Goal: Task Accomplishment & Management: Manage account settings

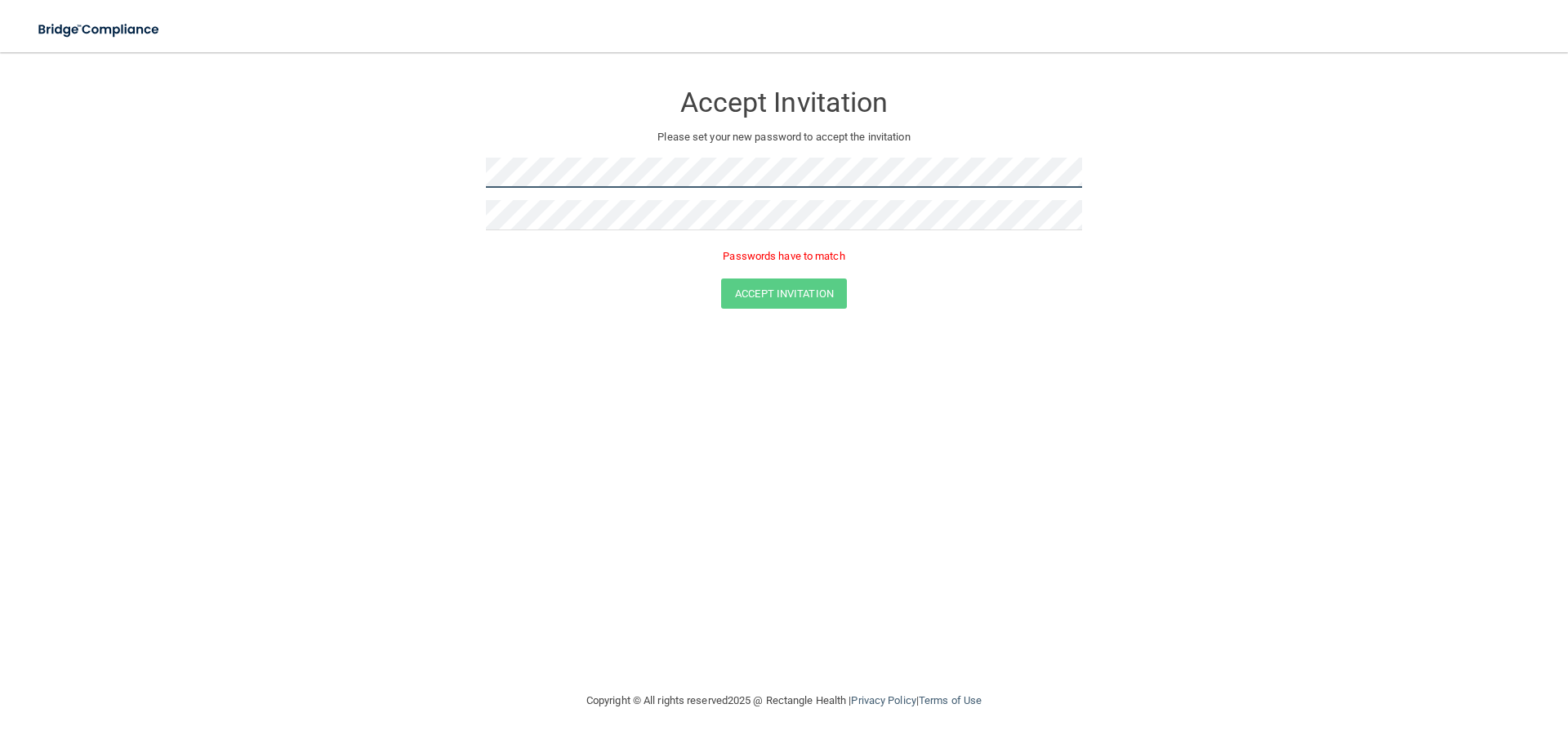
click at [370, 197] on form "Accept Invitation Please set your new password to accept the invitation Passwor…" at bounding box center [784, 198] width 1503 height 260
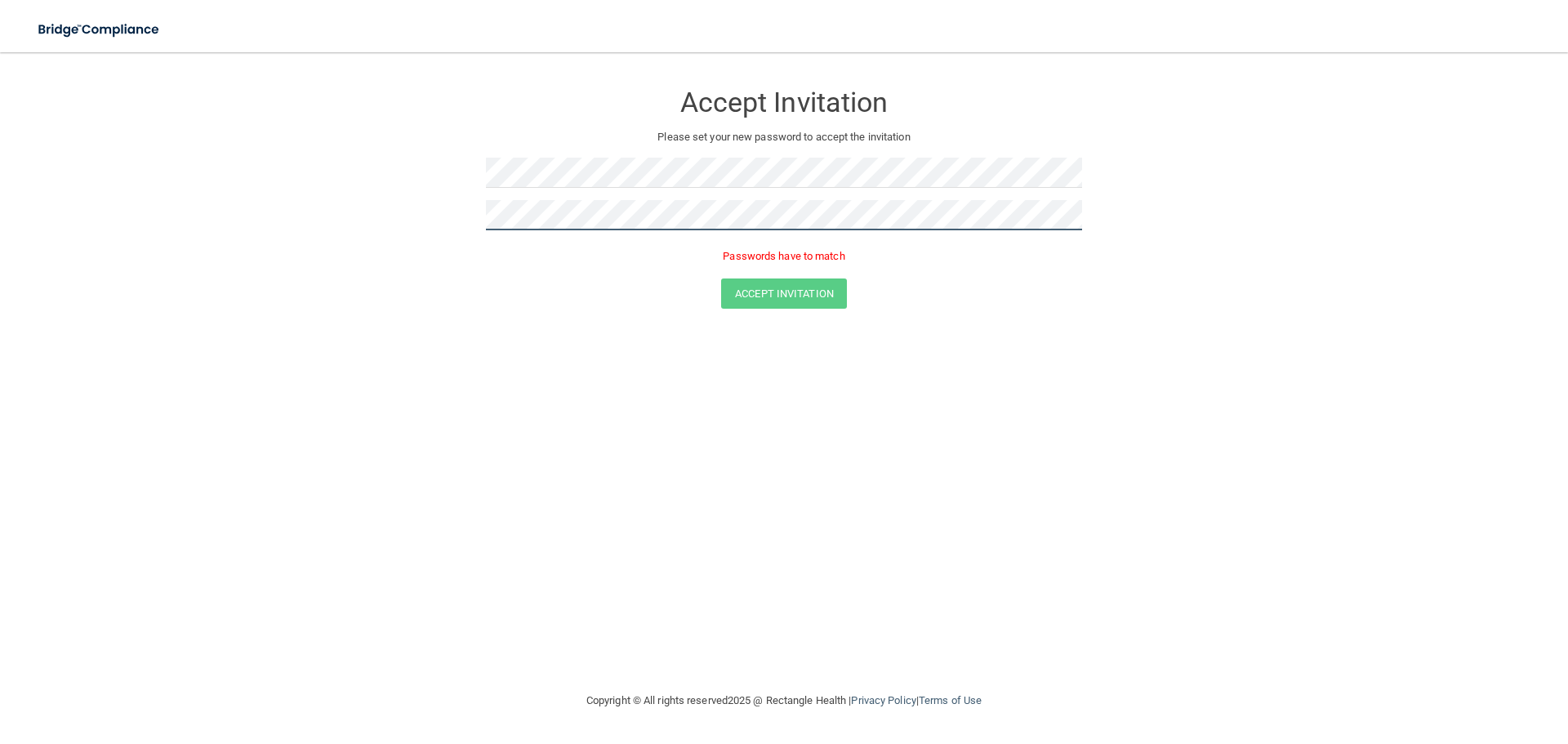
click at [374, 213] on form "Accept Invitation Please set your new password to accept the invitation Passwor…" at bounding box center [784, 198] width 1503 height 260
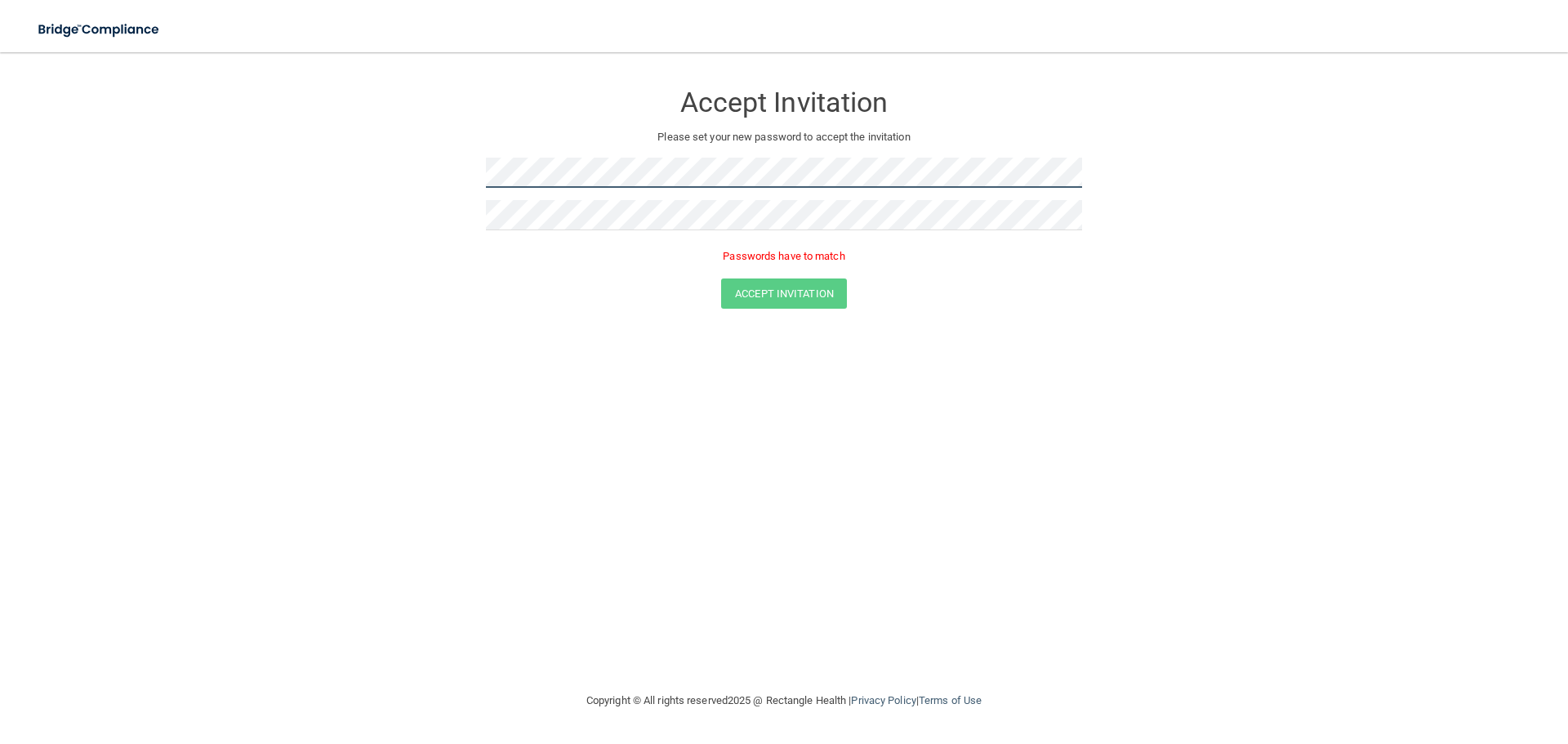
click at [378, 175] on form "Accept Invitation Please set your new password to accept the invitation Passwor…" at bounding box center [784, 198] width 1503 height 260
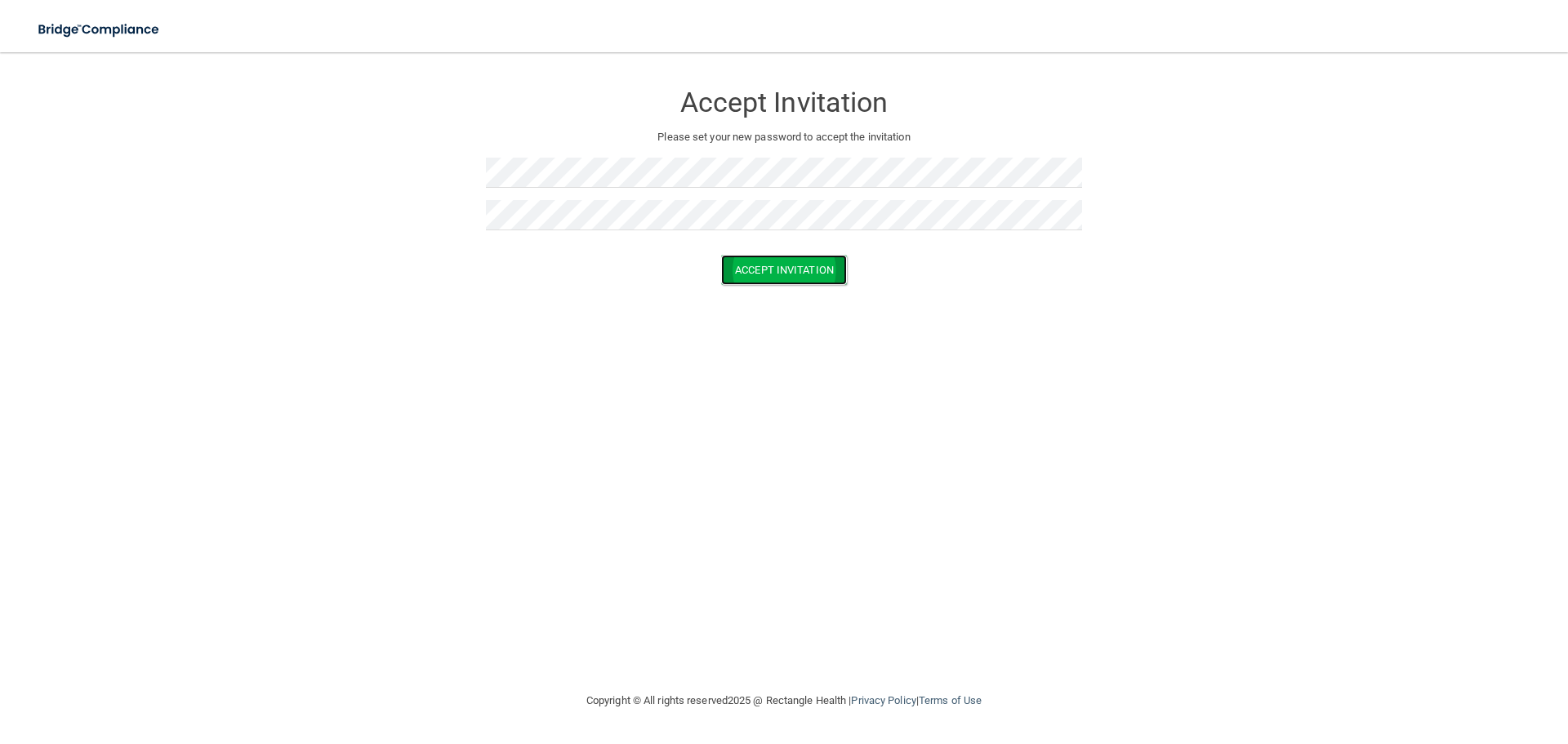
click at [824, 272] on button "Accept Invitation" at bounding box center [784, 269] width 126 height 30
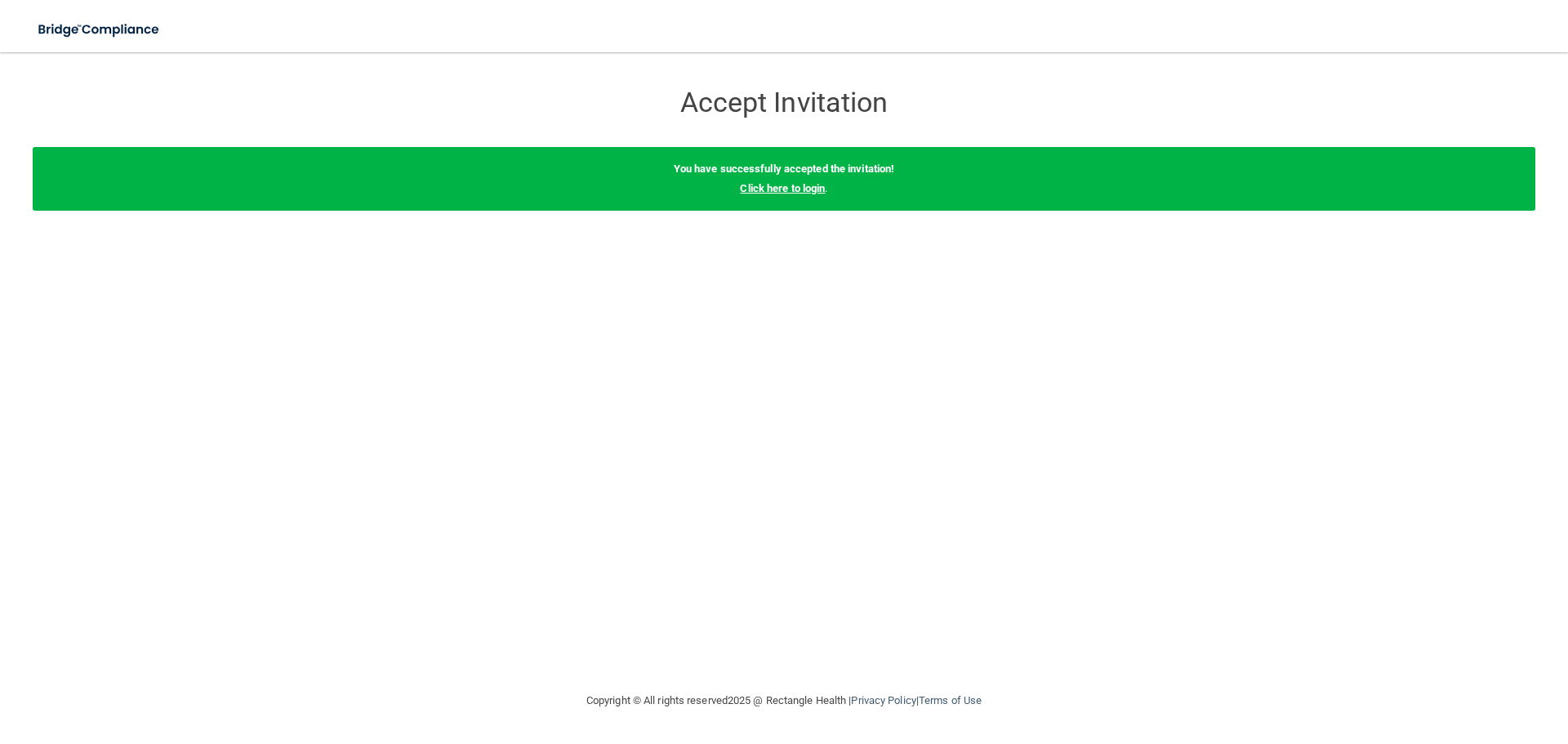
click at [814, 186] on link "Click here to login" at bounding box center [782, 188] width 85 height 13
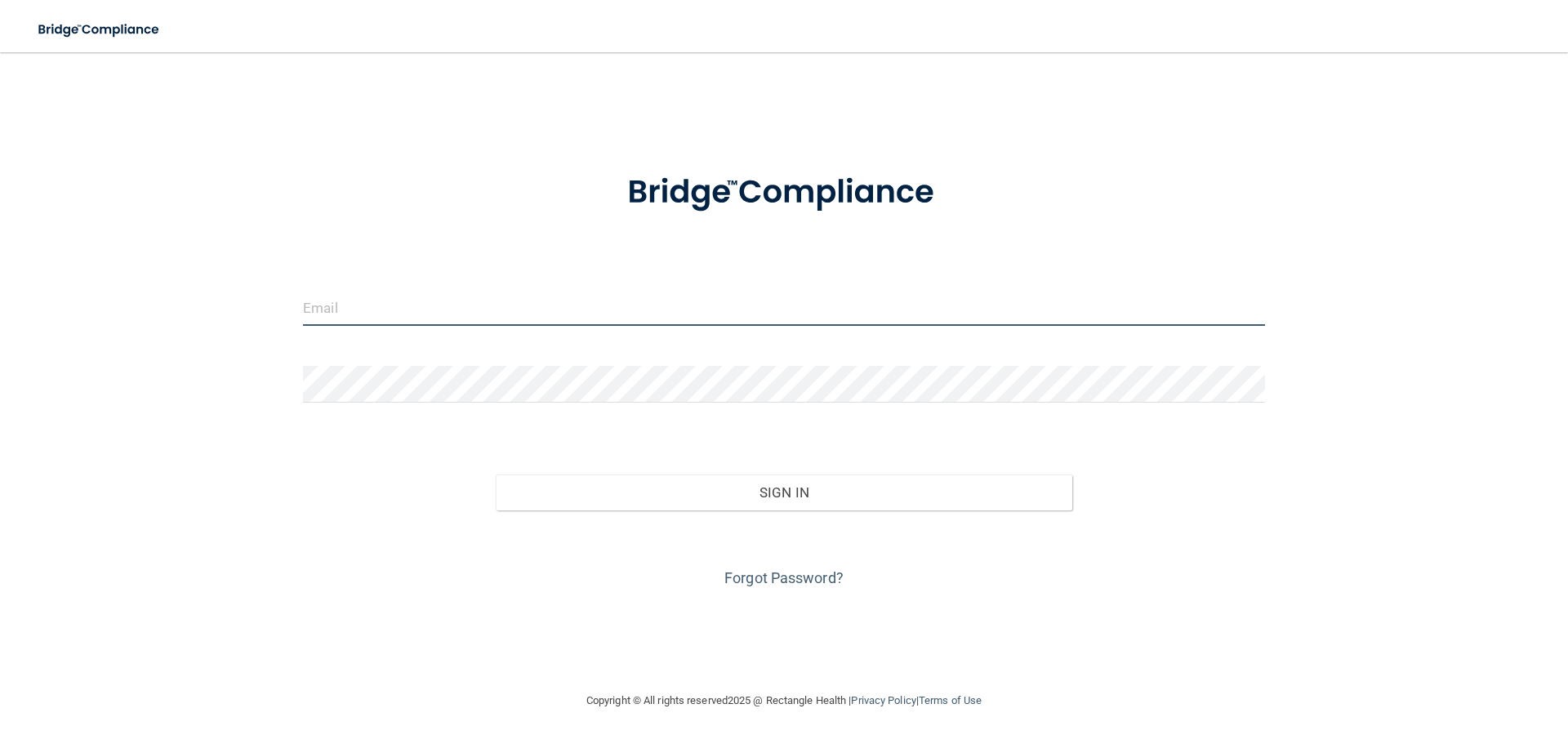
type input "[EMAIL_ADDRESS][DOMAIN_NAME]"
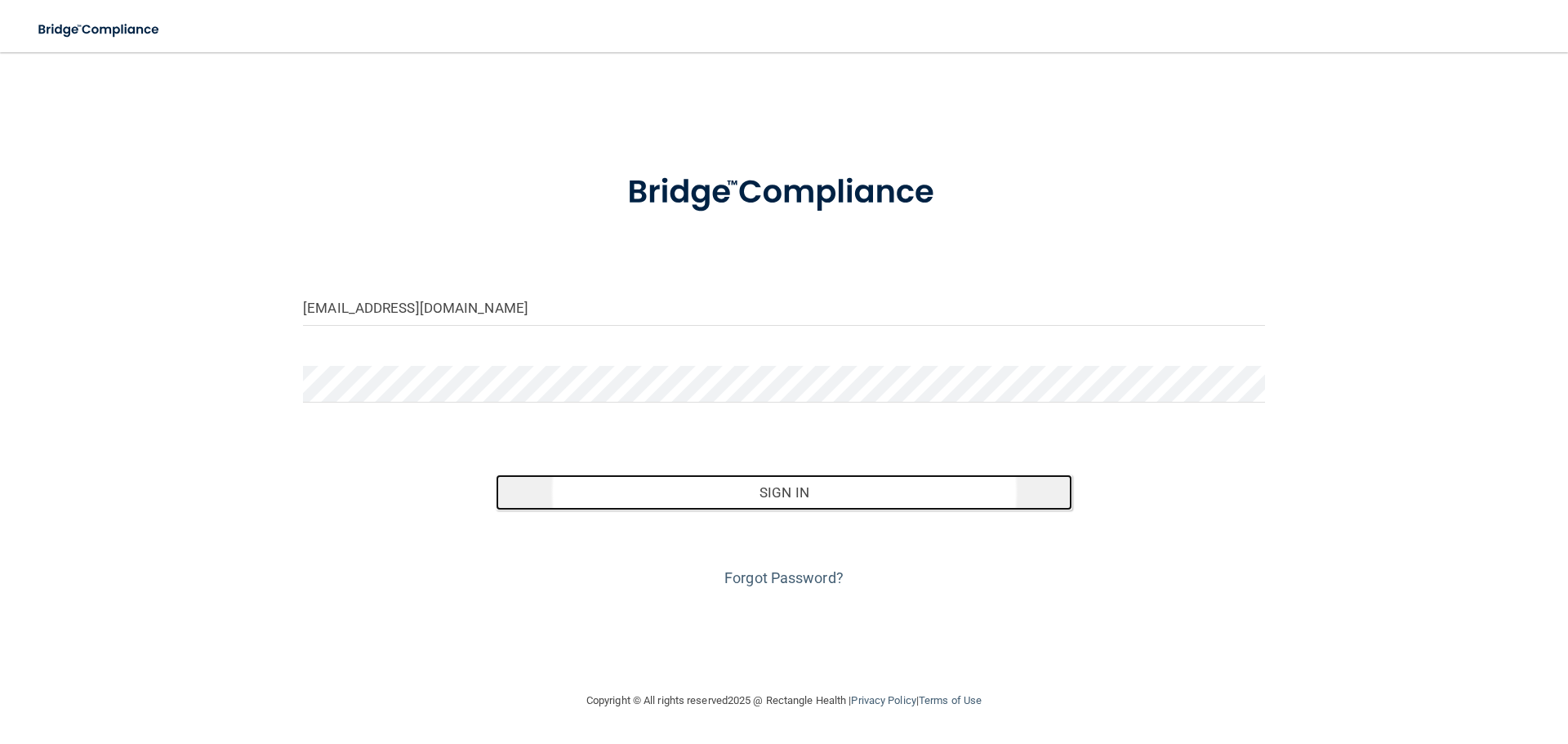
click at [755, 493] on button "Sign In" at bounding box center [784, 492] width 578 height 36
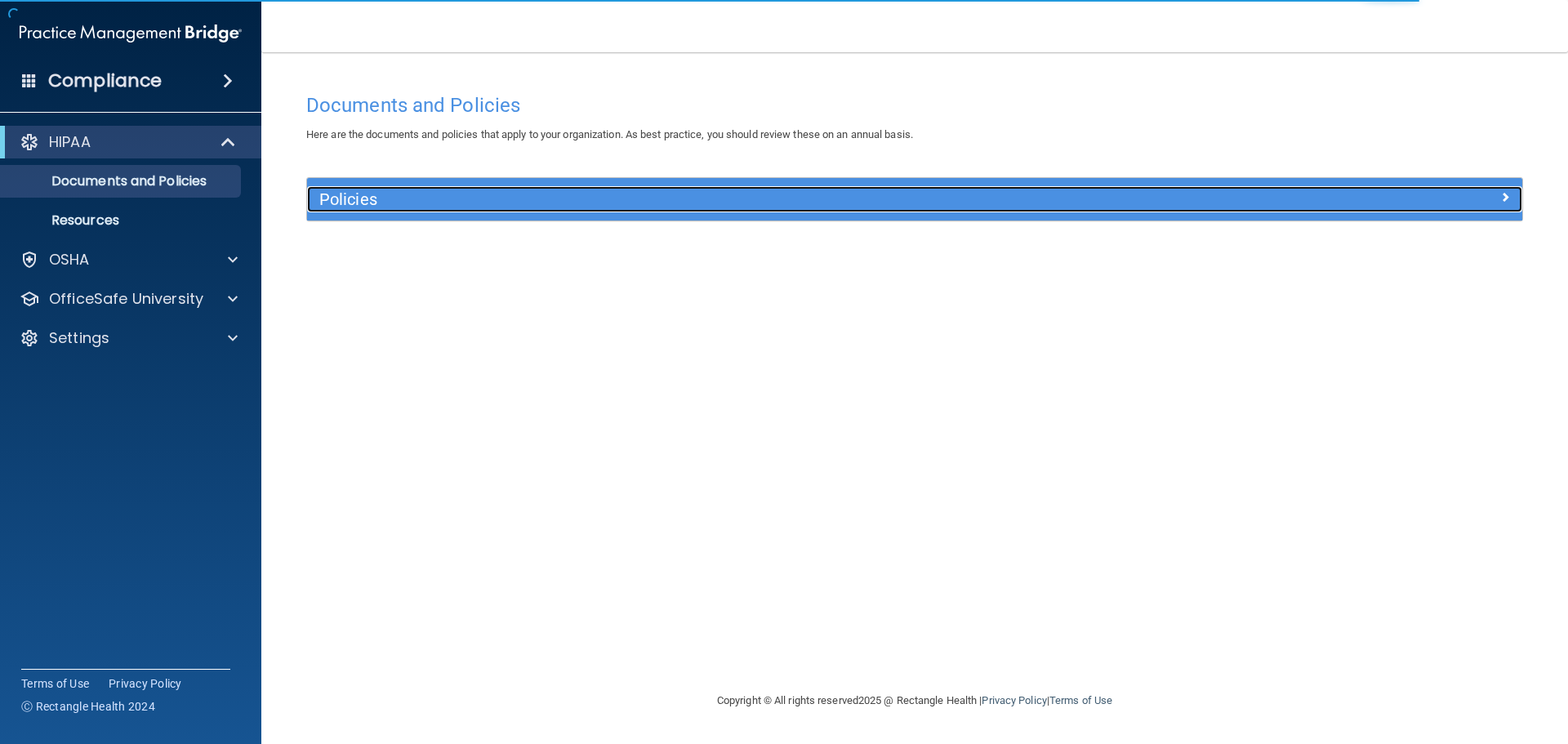
click at [453, 193] on h5 "Policies" at bounding box center [762, 199] width 887 height 18
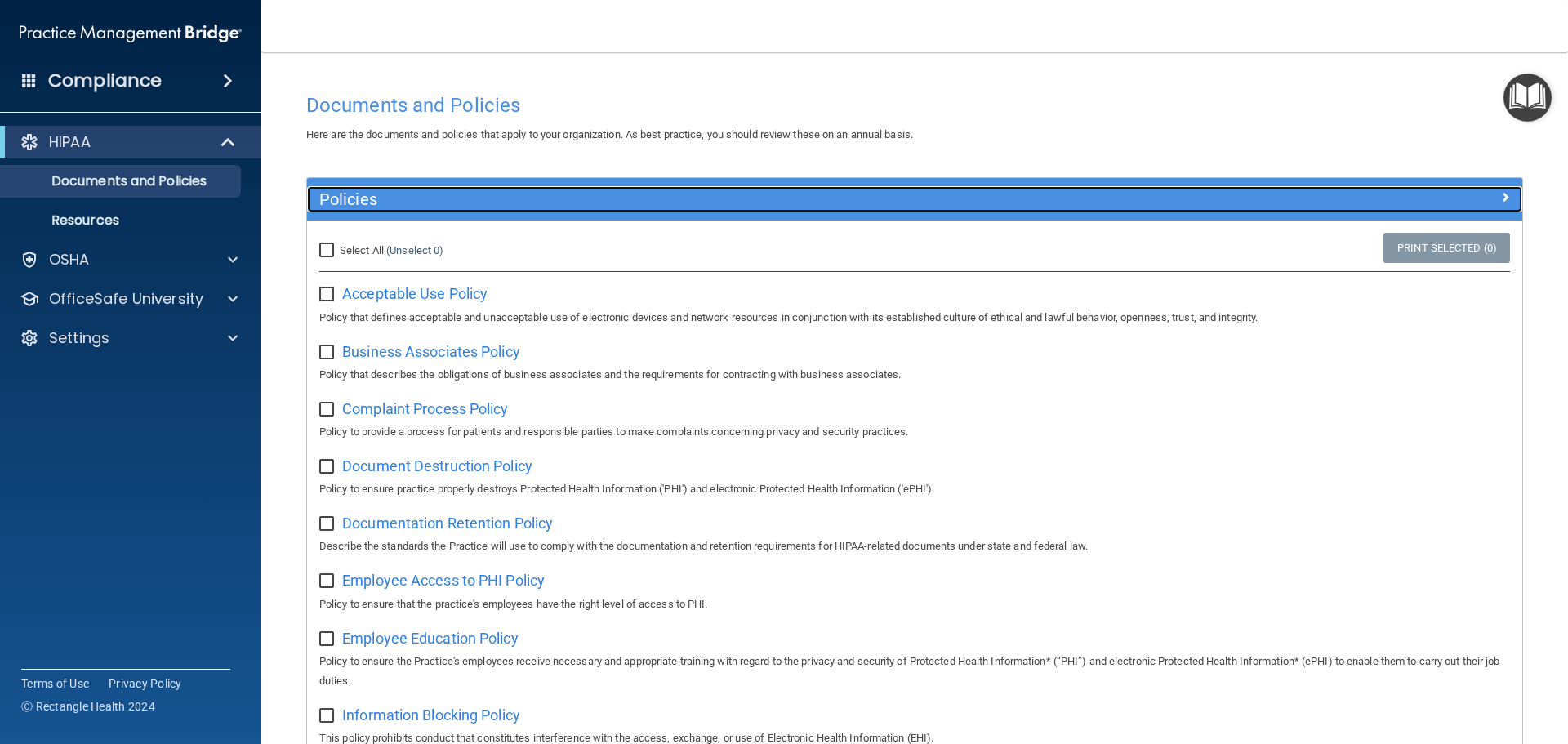
click at [453, 193] on h5 "Policies" at bounding box center [762, 199] width 887 height 18
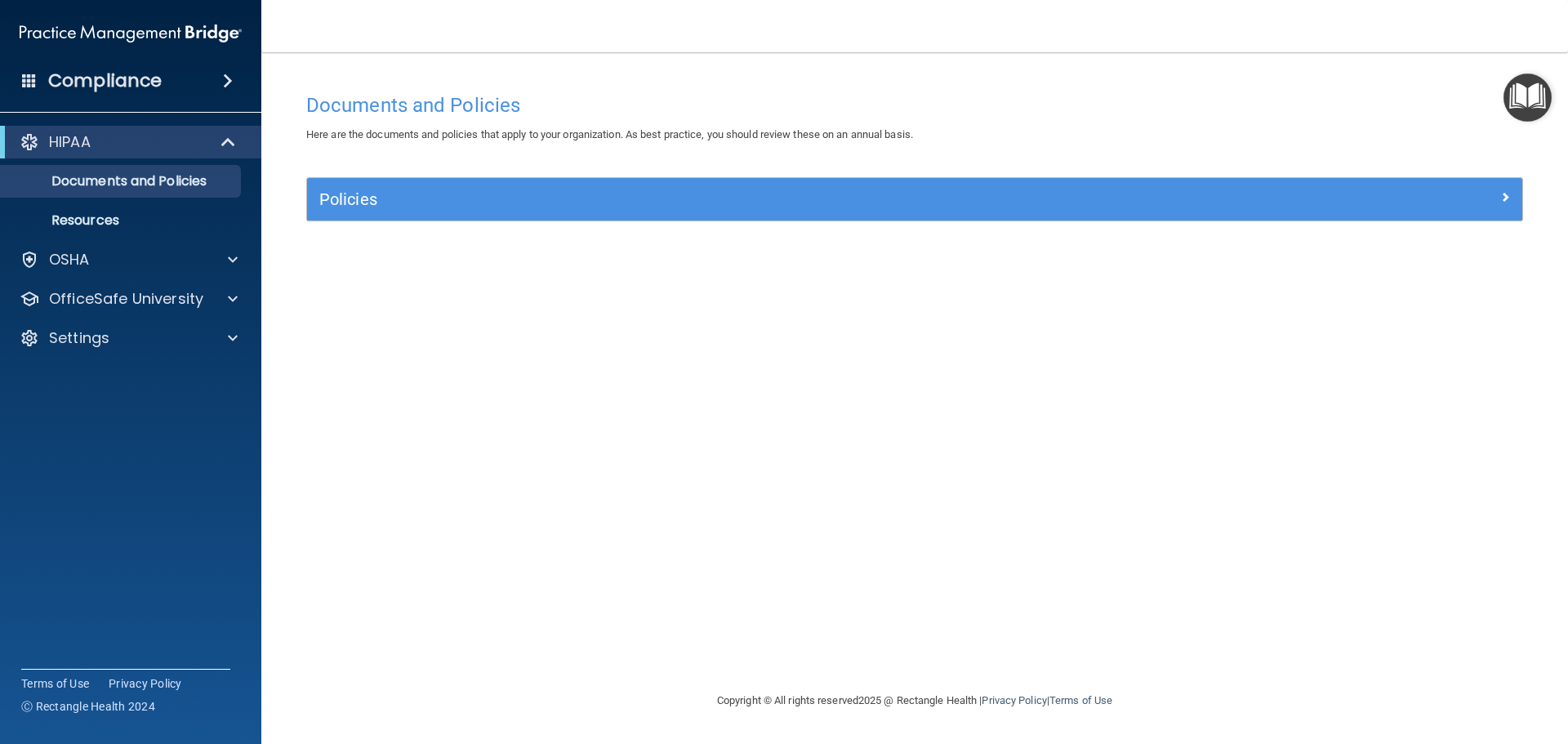
click at [128, 313] on div "OfficeSafe University" at bounding box center [131, 299] width 262 height 32
click at [123, 334] on div "Settings" at bounding box center [109, 338] width 203 height 20
click at [88, 403] on link "Sign Out" at bounding box center [112, 416] width 258 height 32
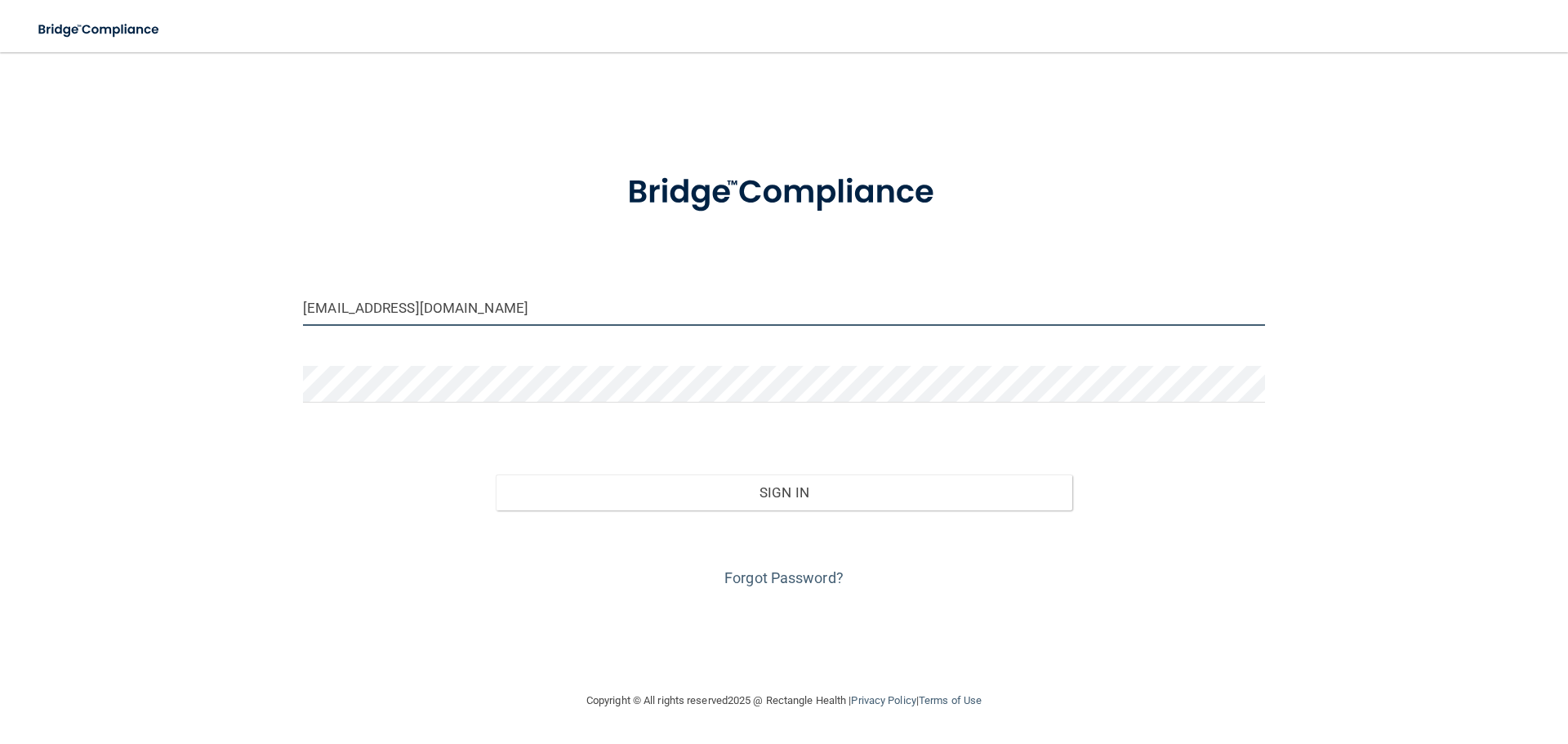
drag, startPoint x: 608, startPoint y: 303, endPoint x: 3, endPoint y: 295, distance: 605.1
click at [0, 295] on main "[EMAIL_ADDRESS][DOMAIN_NAME] Invalid email/password. You don't have permission …" at bounding box center [784, 398] width 1568 height 692
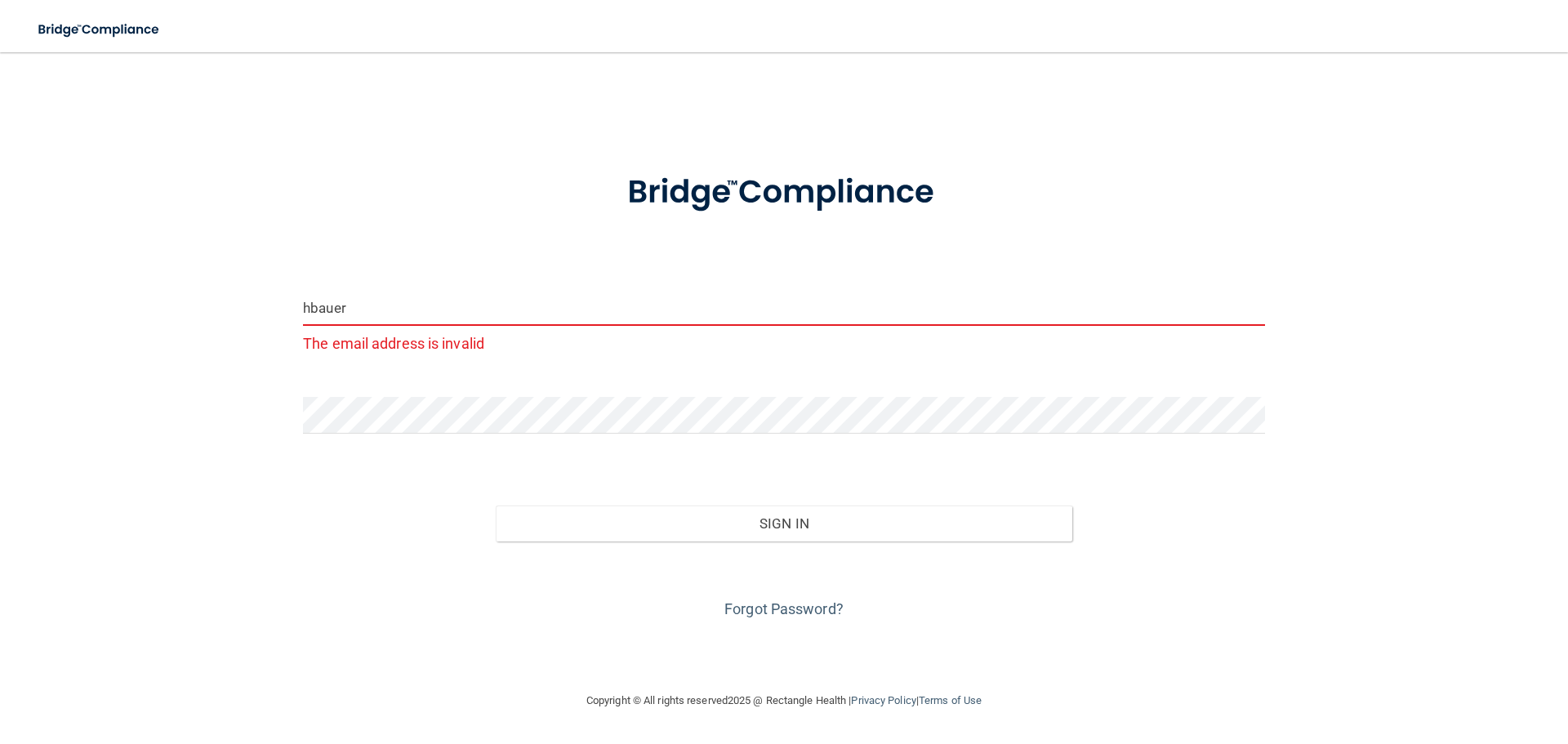
type input "[EMAIL_ADDRESS][DOMAIN_NAME]"
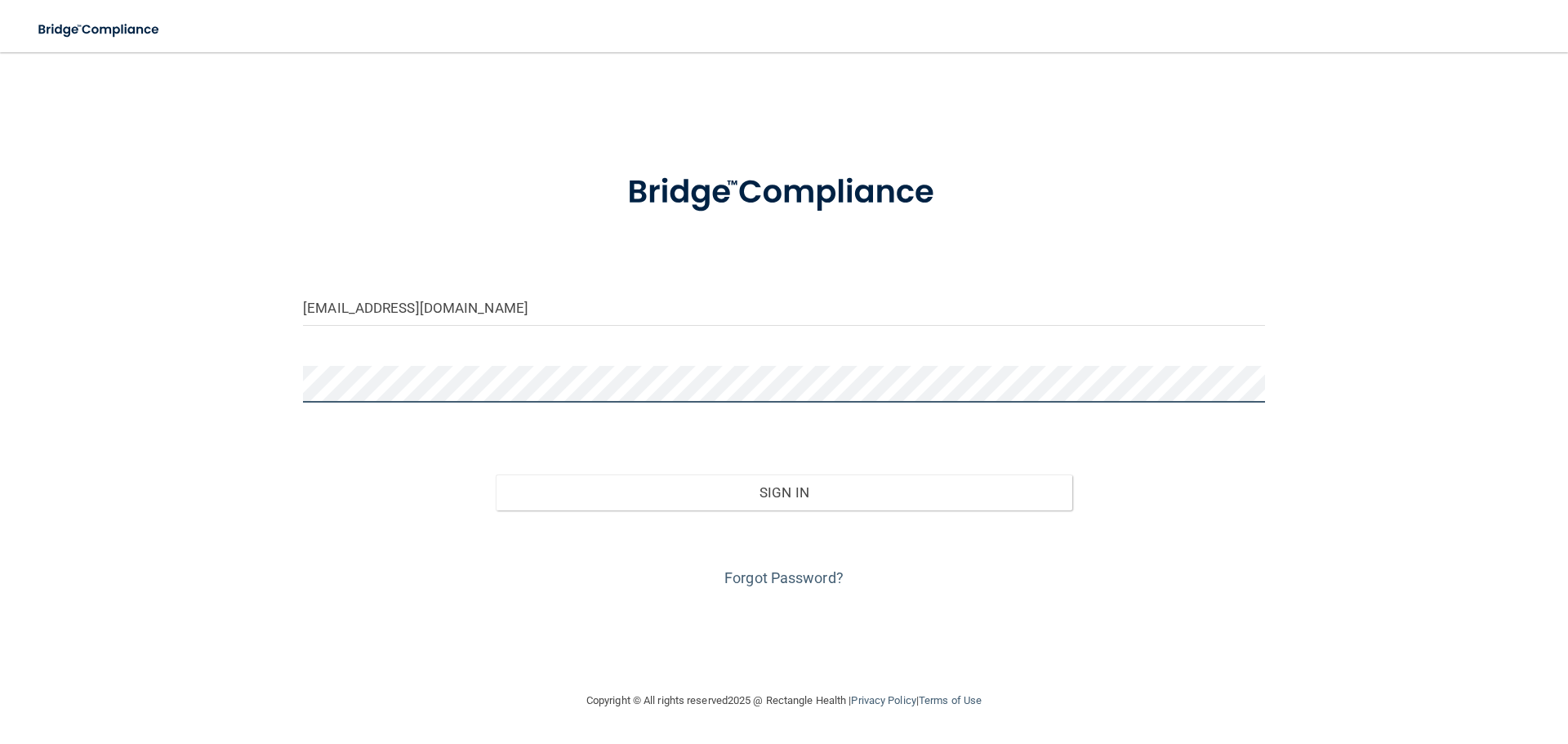
click at [106, 363] on div "[EMAIL_ADDRESS][DOMAIN_NAME] Invalid email/password. You don't have permission …" at bounding box center [784, 371] width 1503 height 606
click at [496, 475] on button "Sign In" at bounding box center [784, 492] width 578 height 36
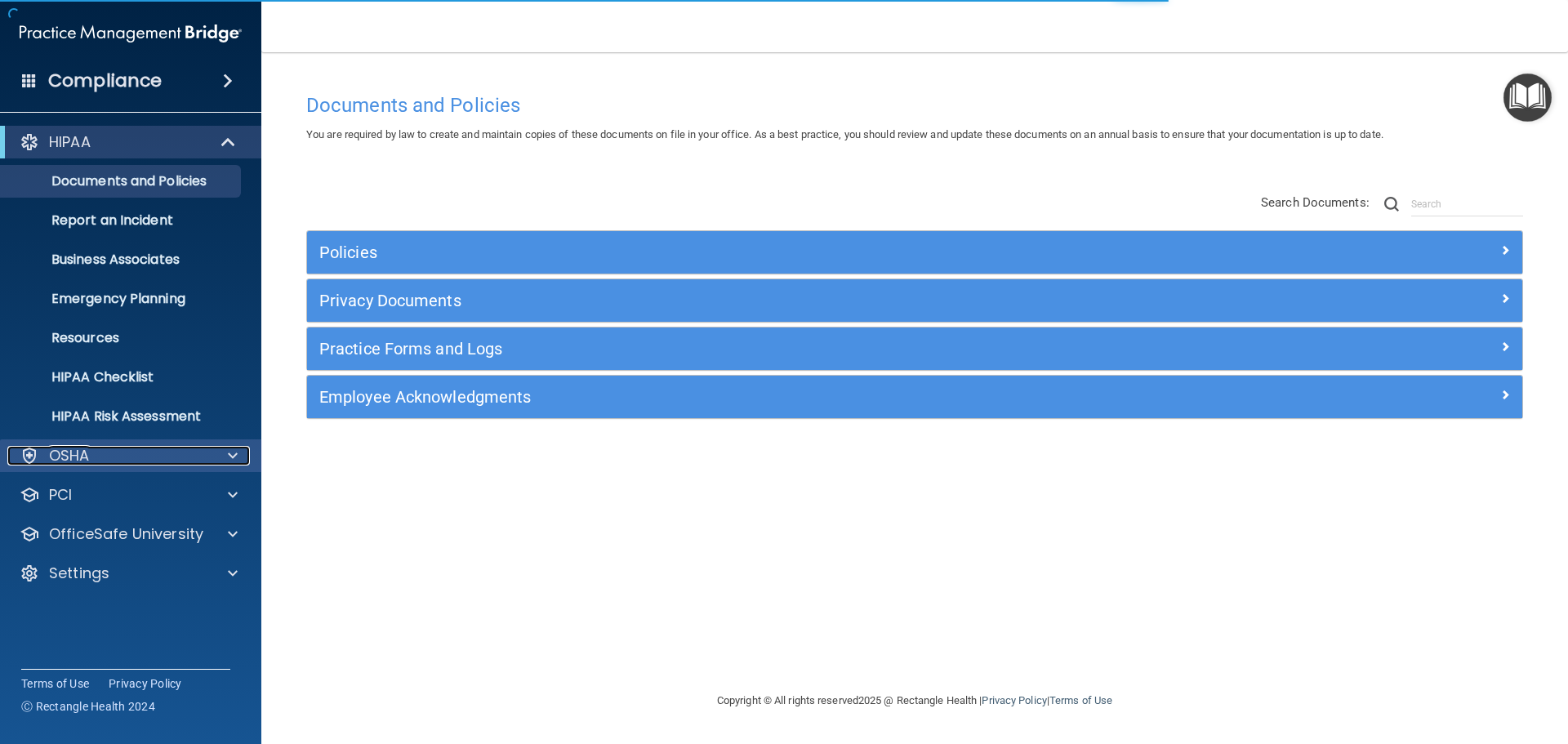
click at [229, 453] on span at bounding box center [232, 456] width 10 height 20
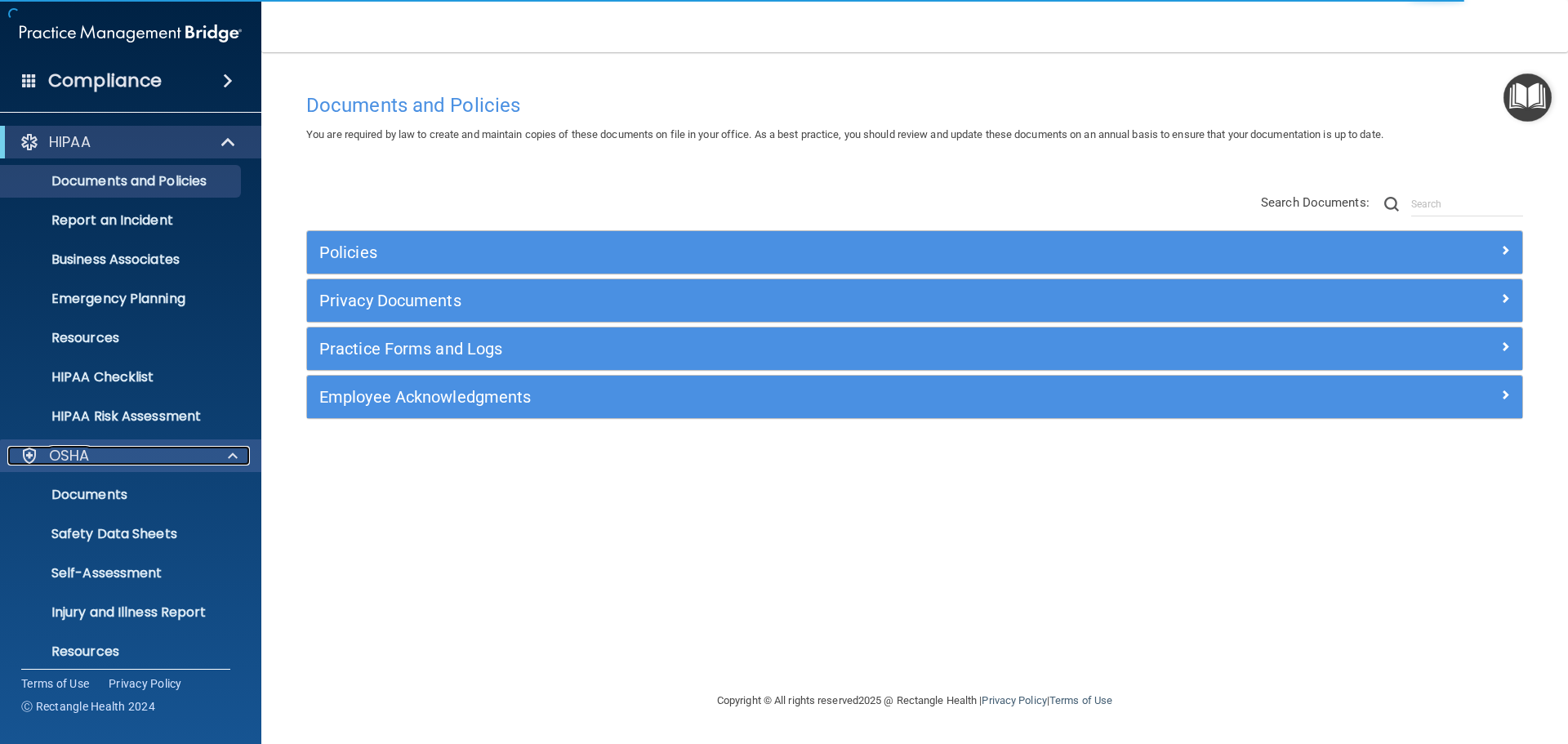
click at [224, 456] on div at bounding box center [230, 456] width 41 height 20
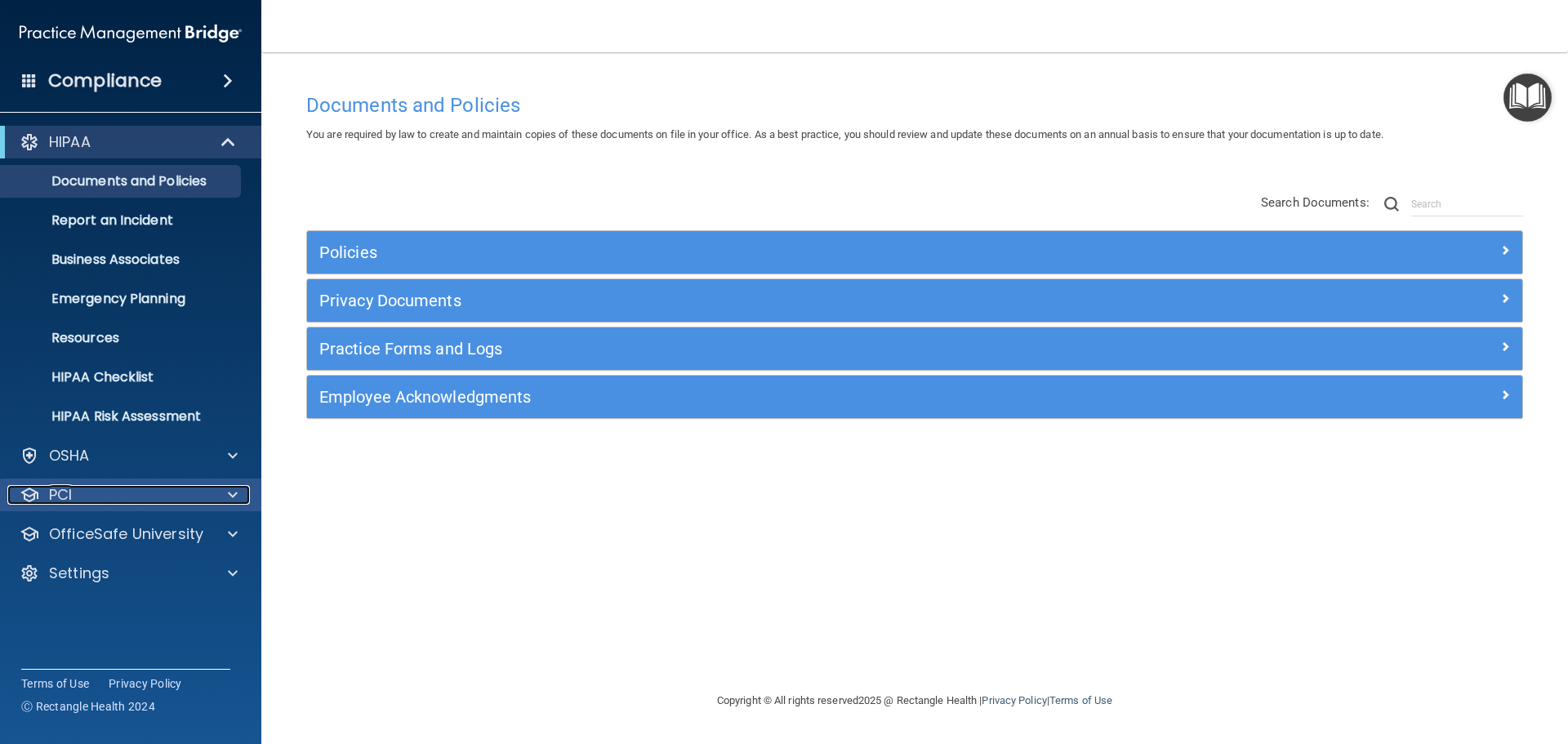
click at [151, 502] on div "PCI" at bounding box center [109, 495] width 203 height 20
click at [153, 504] on div "PCI" at bounding box center [109, 495] width 203 height 20
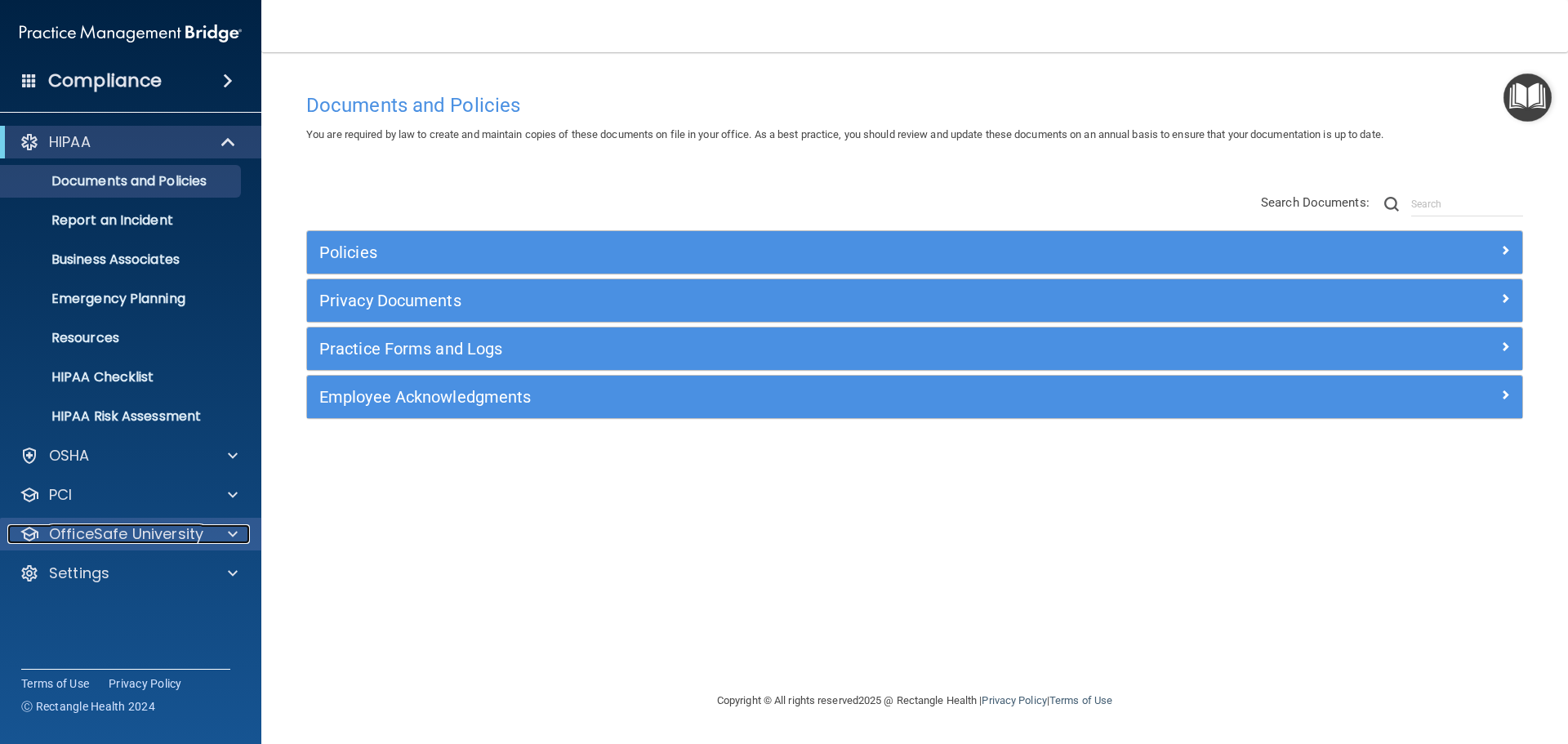
click at [157, 544] on p "OfficeSafe University" at bounding box center [126, 534] width 154 height 20
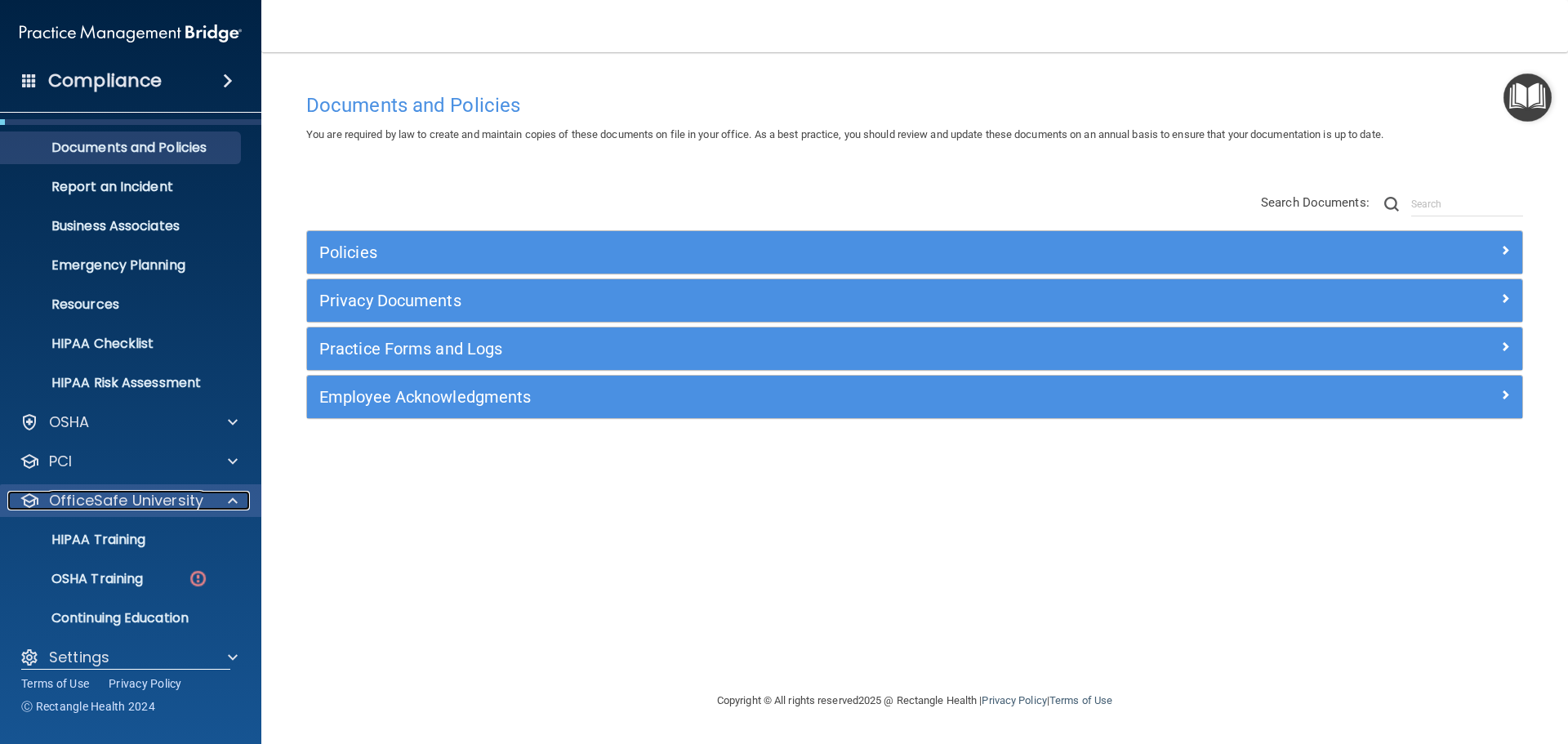
scroll to position [52, 0]
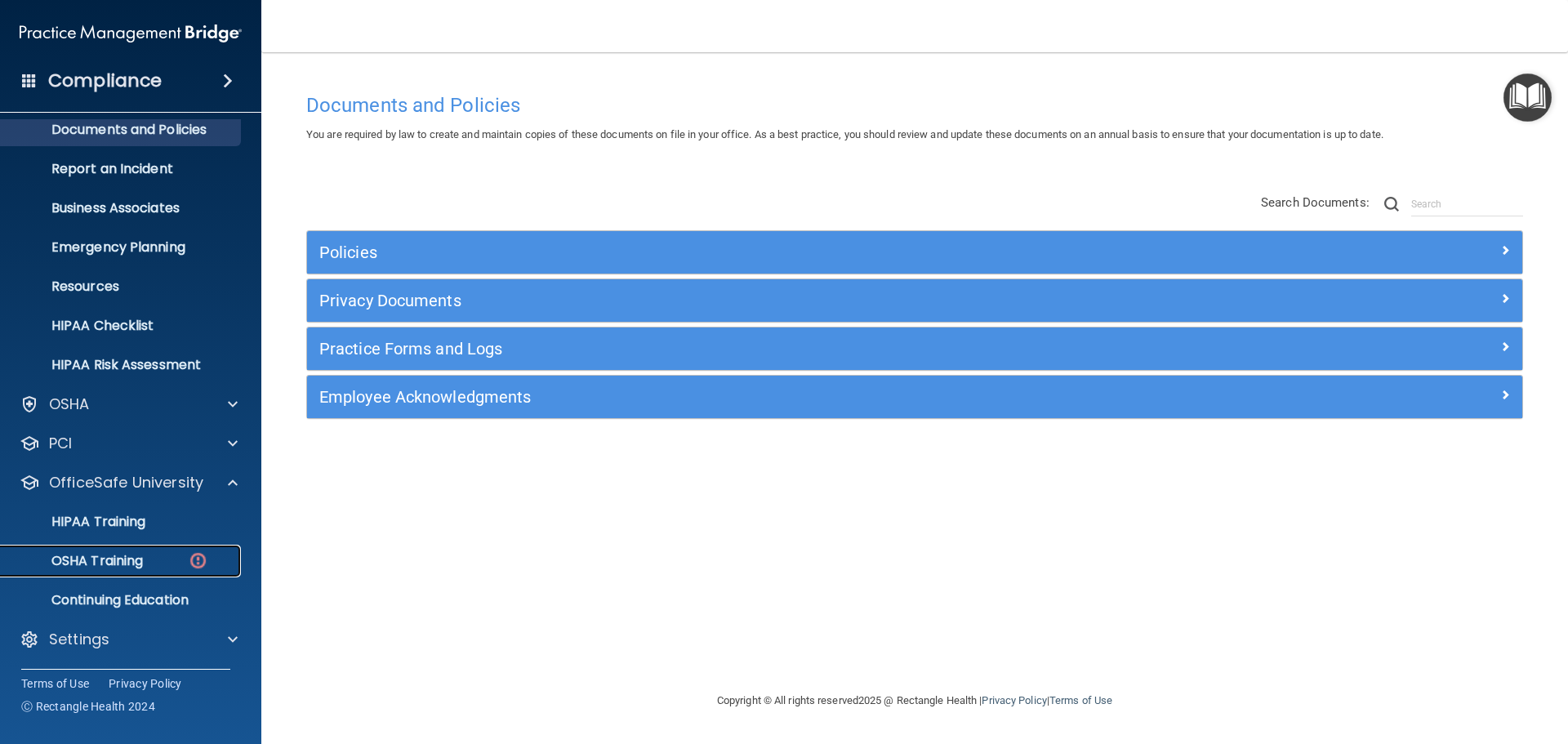
click at [109, 566] on p "OSHA Training" at bounding box center [77, 561] width 133 height 17
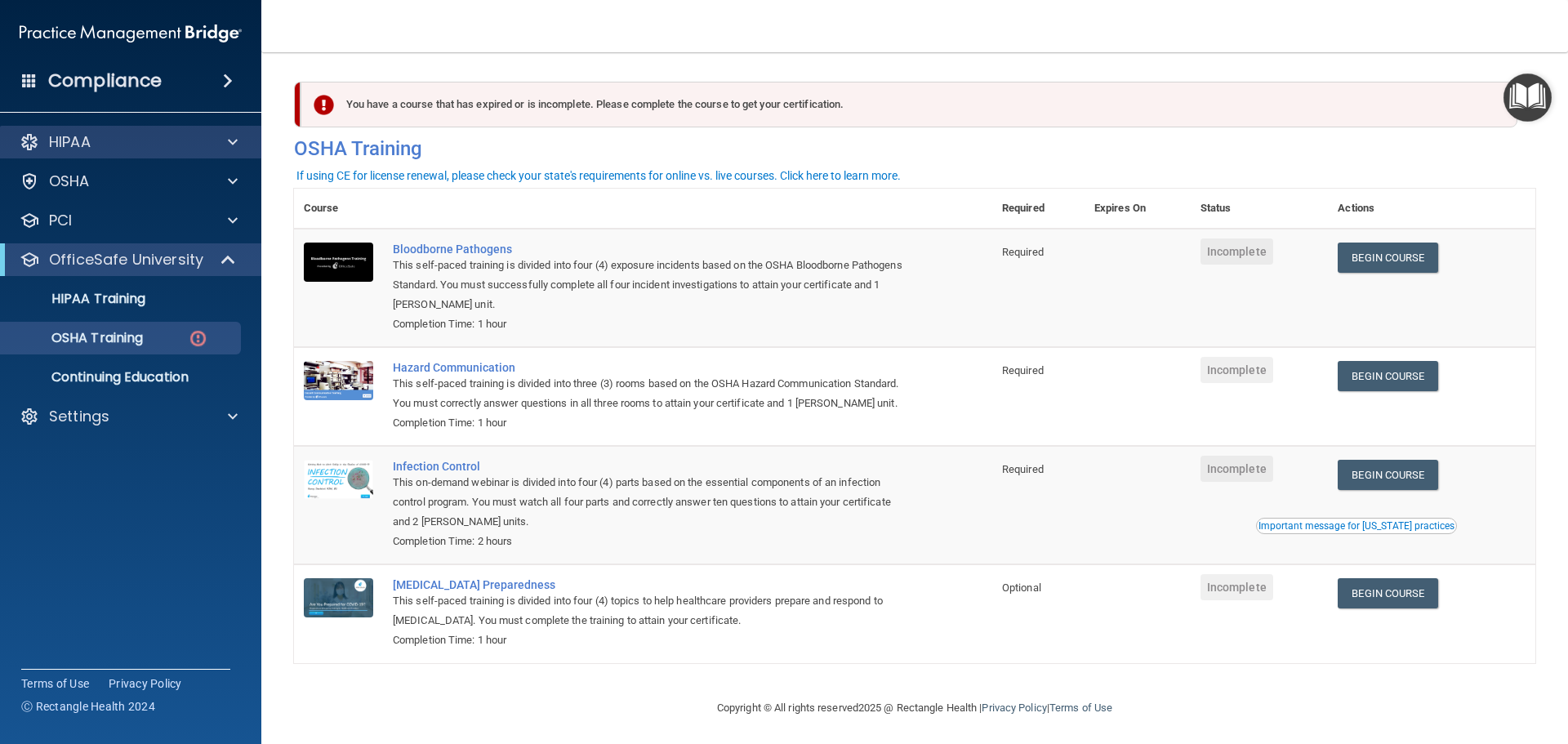
click at [103, 154] on div "HIPAA" at bounding box center [131, 142] width 262 height 32
click at [240, 136] on div at bounding box center [230, 143] width 41 height 20
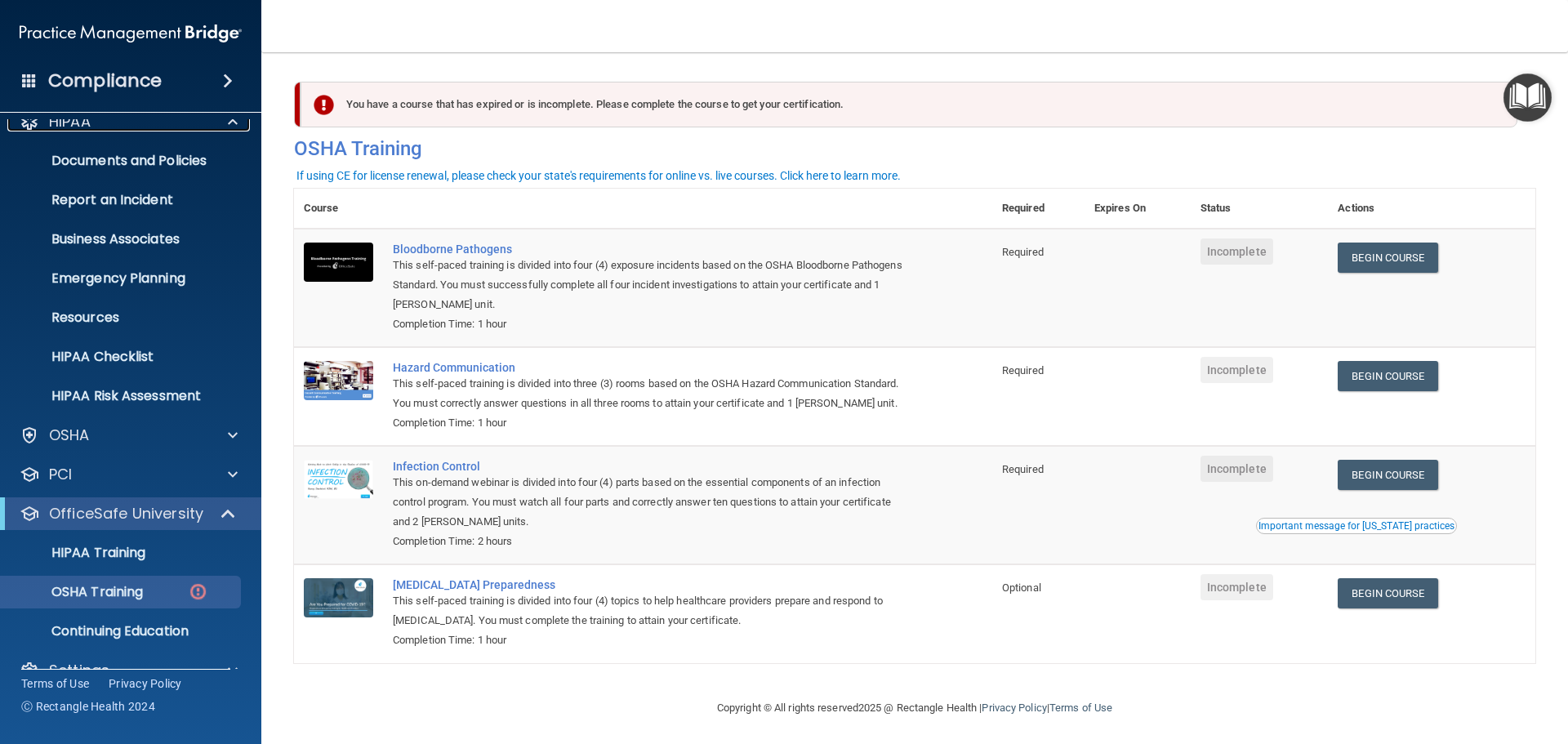
scroll to position [52, 0]
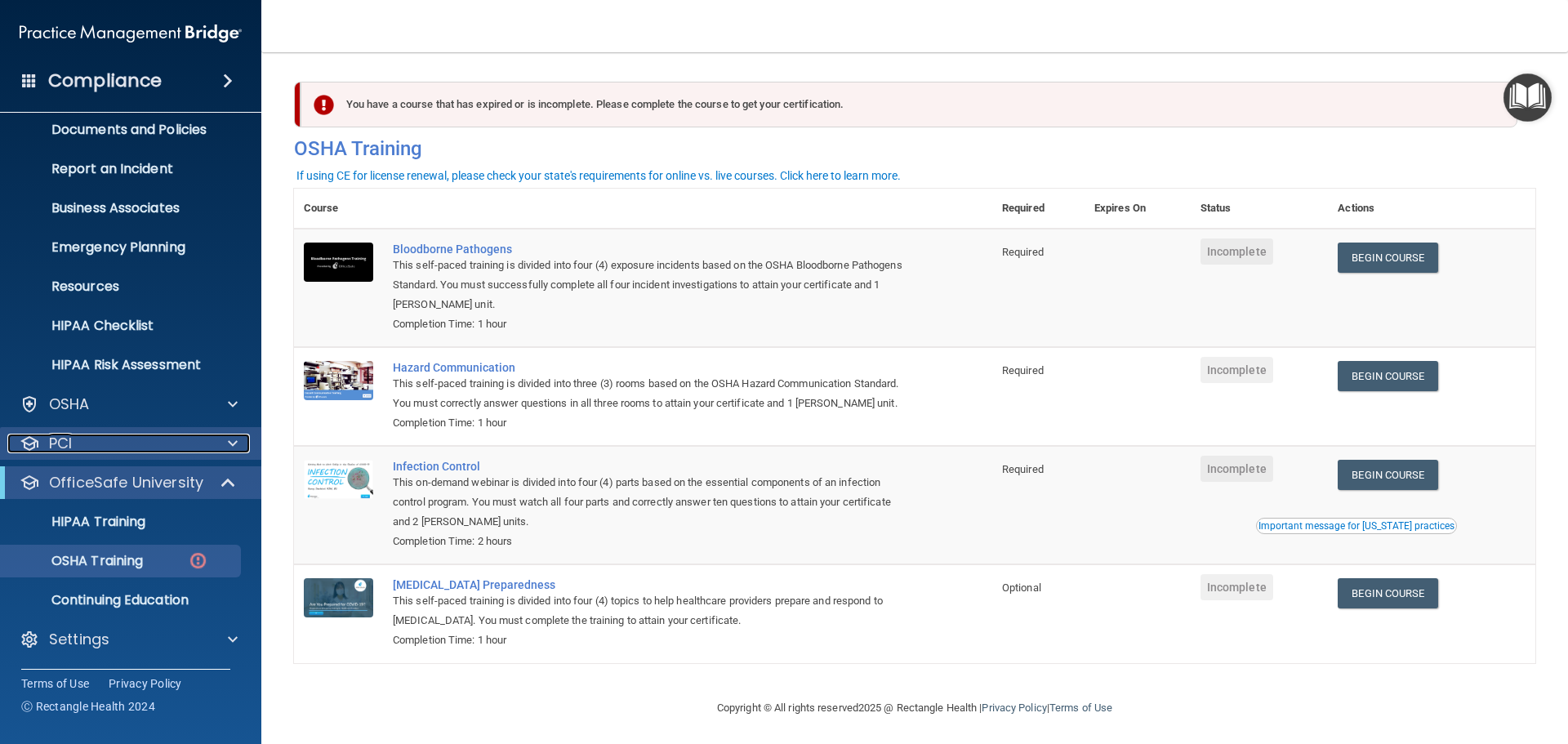
click at [94, 439] on div "PCI" at bounding box center [109, 443] width 203 height 20
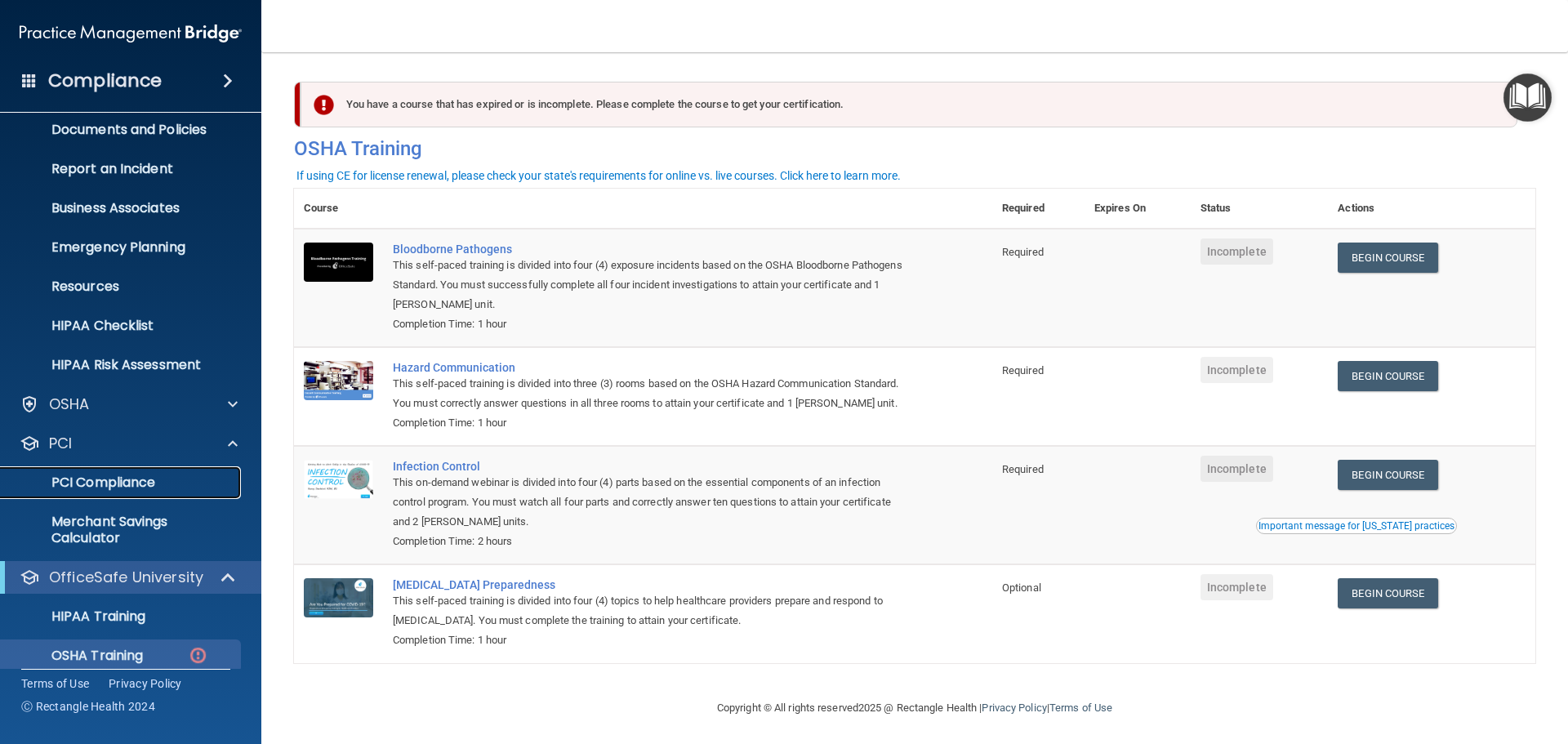
click at [89, 475] on p "PCI Compliance" at bounding box center [122, 482] width 222 height 17
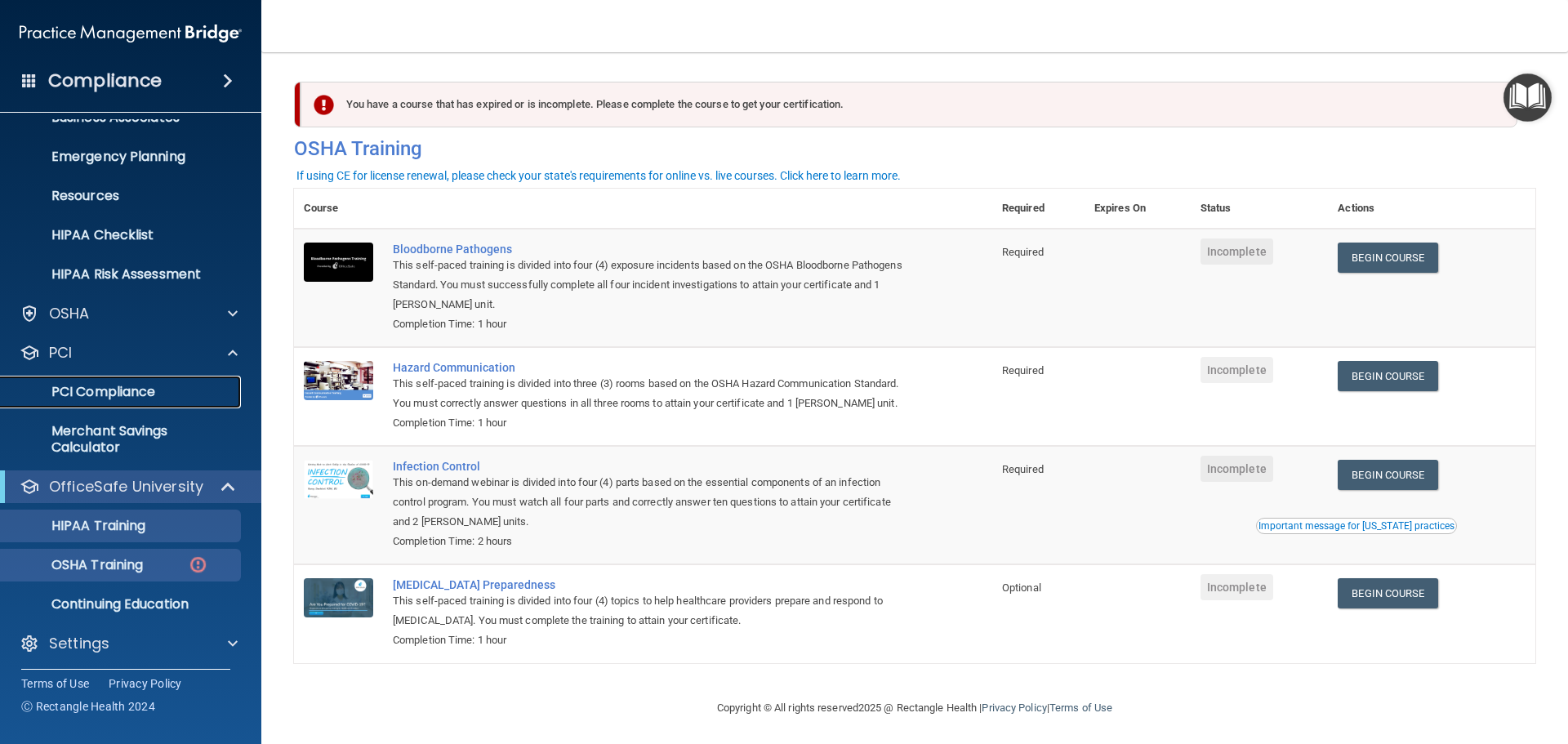
scroll to position [146, 0]
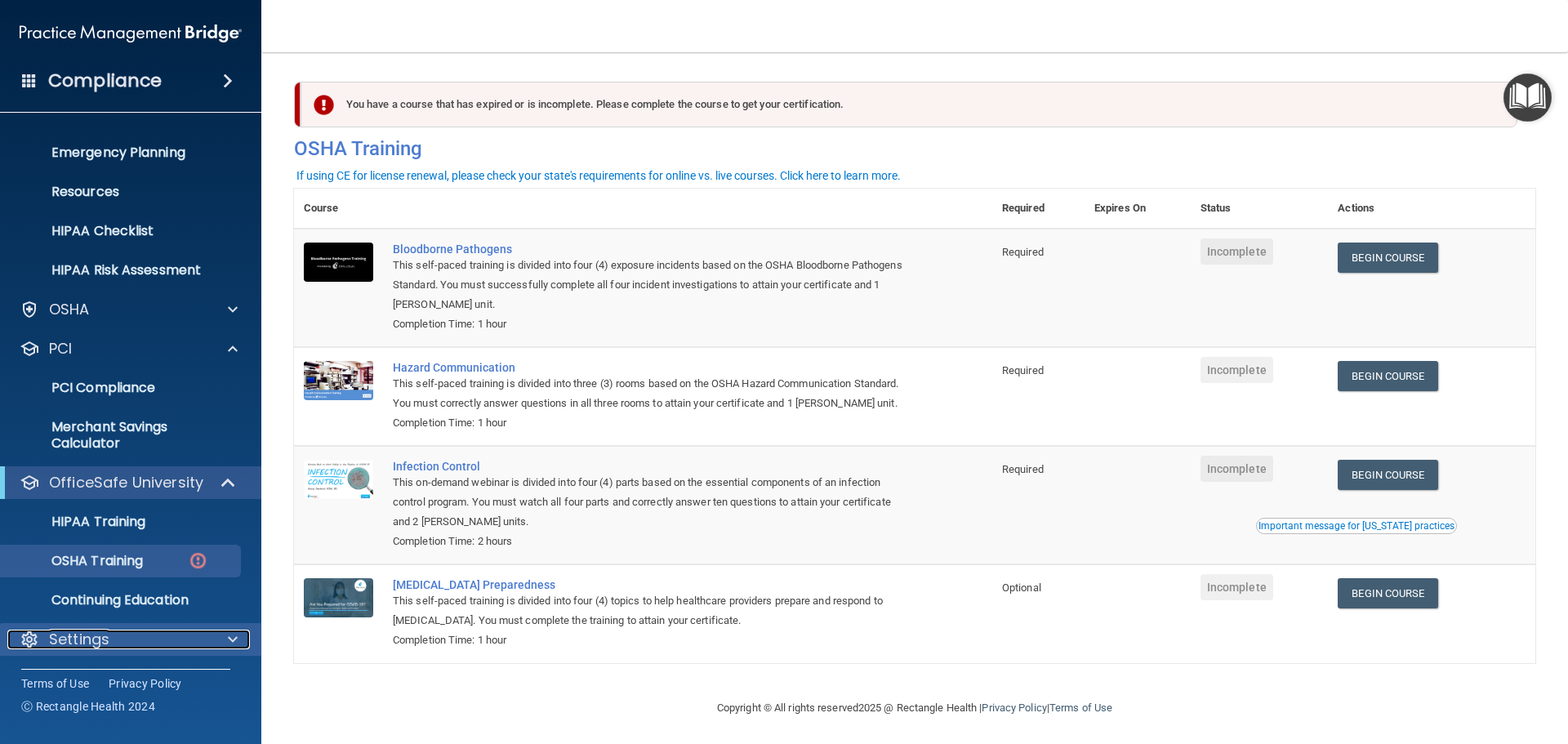
click at [137, 636] on div "Settings" at bounding box center [109, 640] width 203 height 20
click at [102, 89] on h4 "Compliance" at bounding box center [104, 80] width 113 height 22
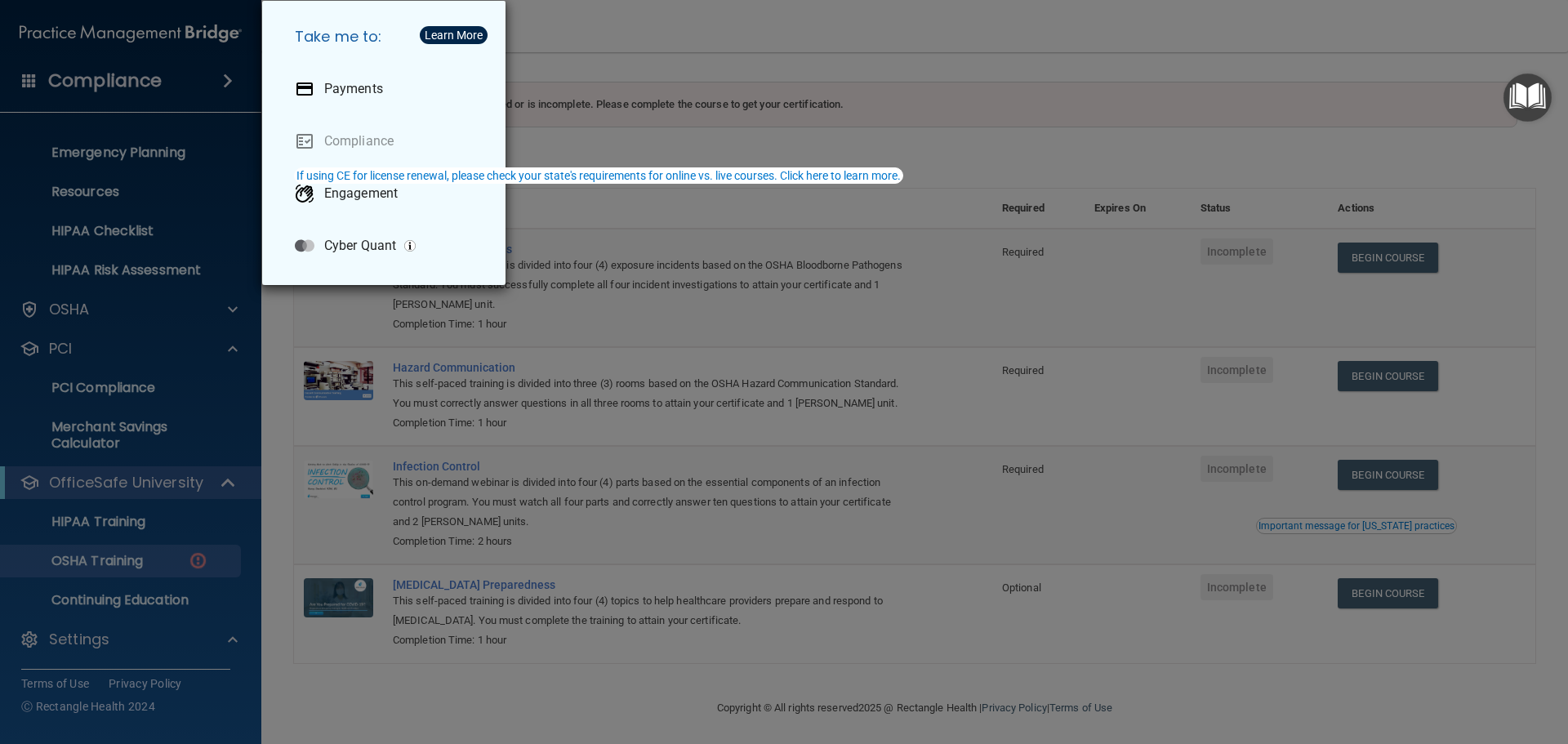
click at [7, 244] on div "Take me to: Payments Compliance Engagement Cyber Quant" at bounding box center [784, 372] width 1568 height 744
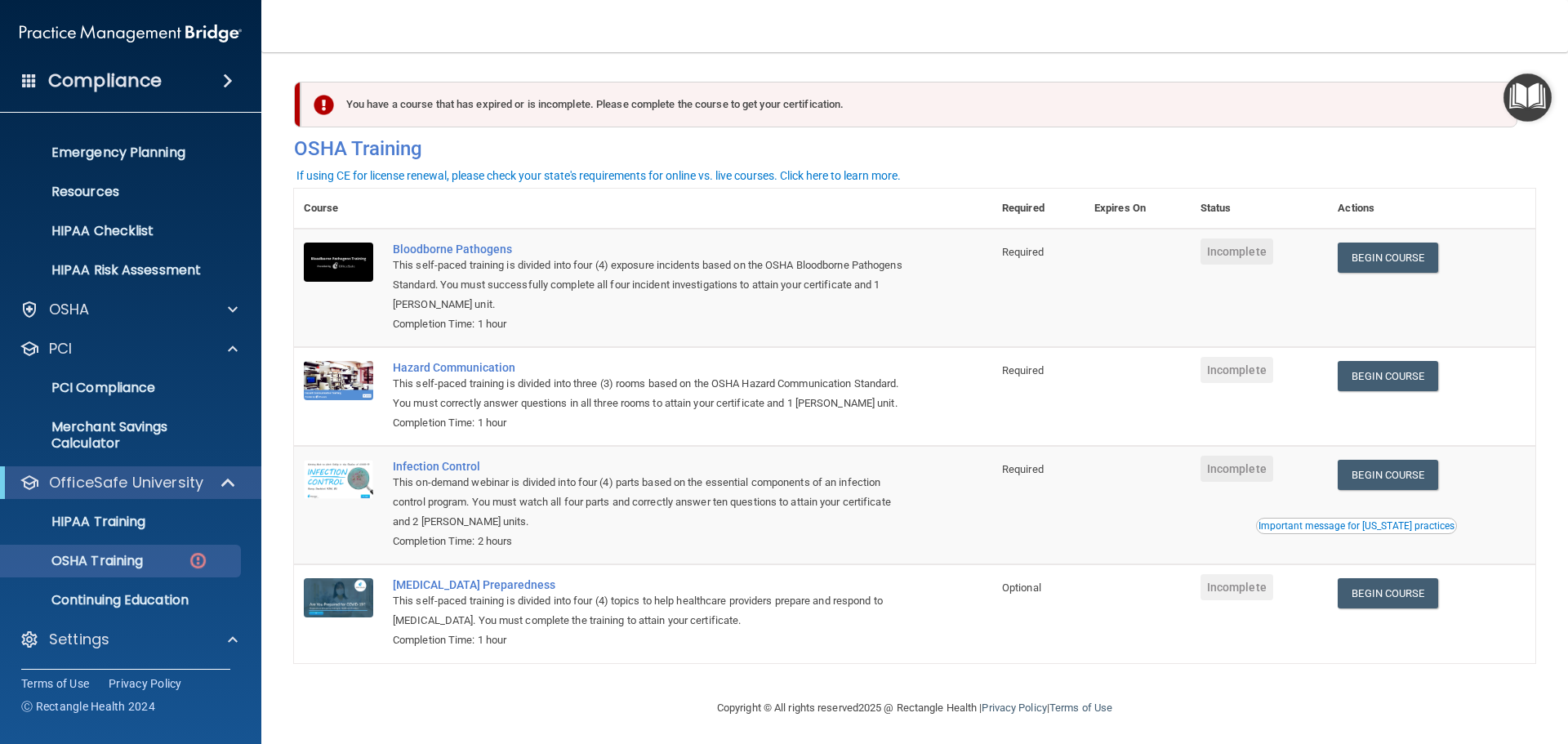
click at [67, 79] on h4 "Compliance" at bounding box center [104, 80] width 113 height 22
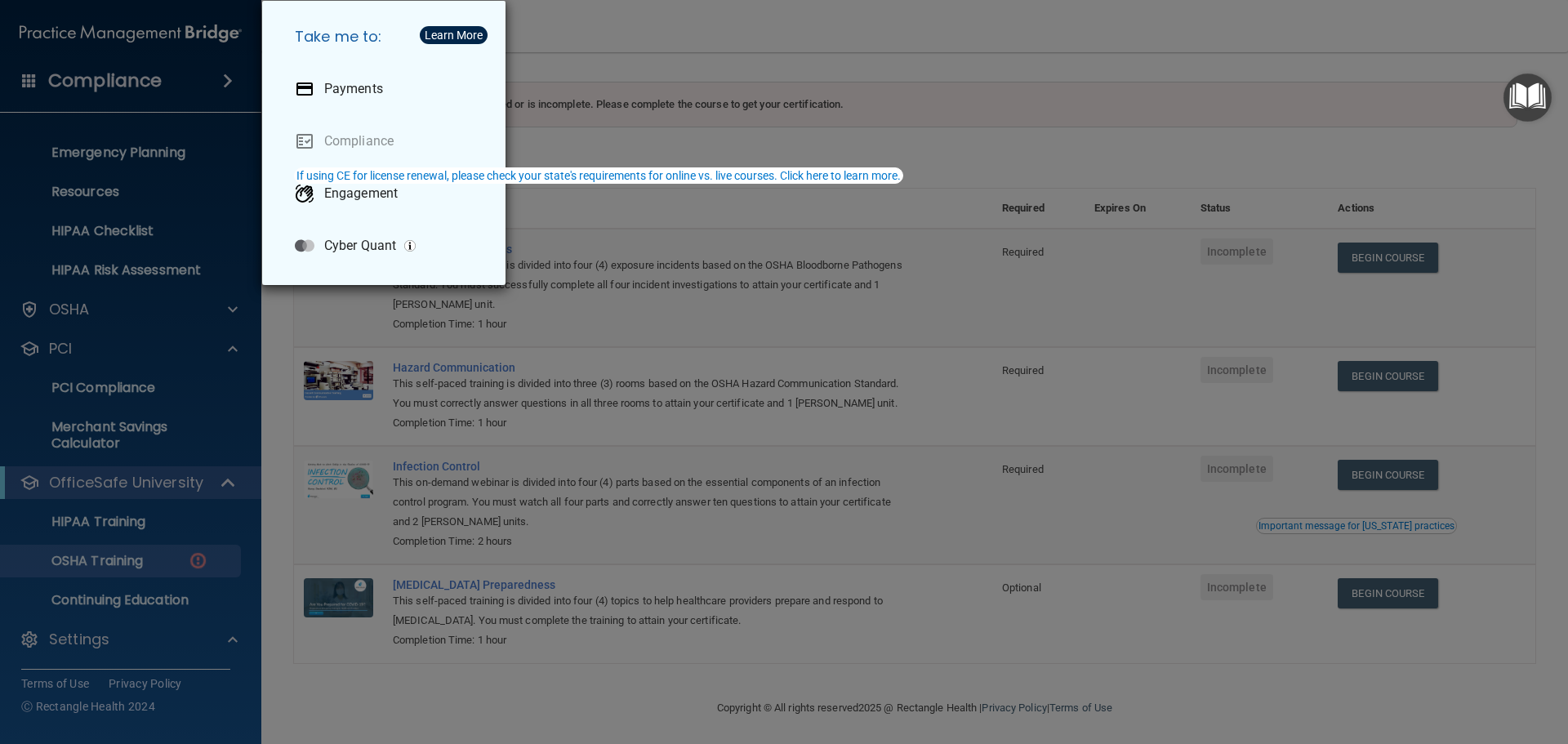
click at [638, 36] on div "Take me to: Payments Compliance Engagement Cyber Quant" at bounding box center [784, 372] width 1568 height 744
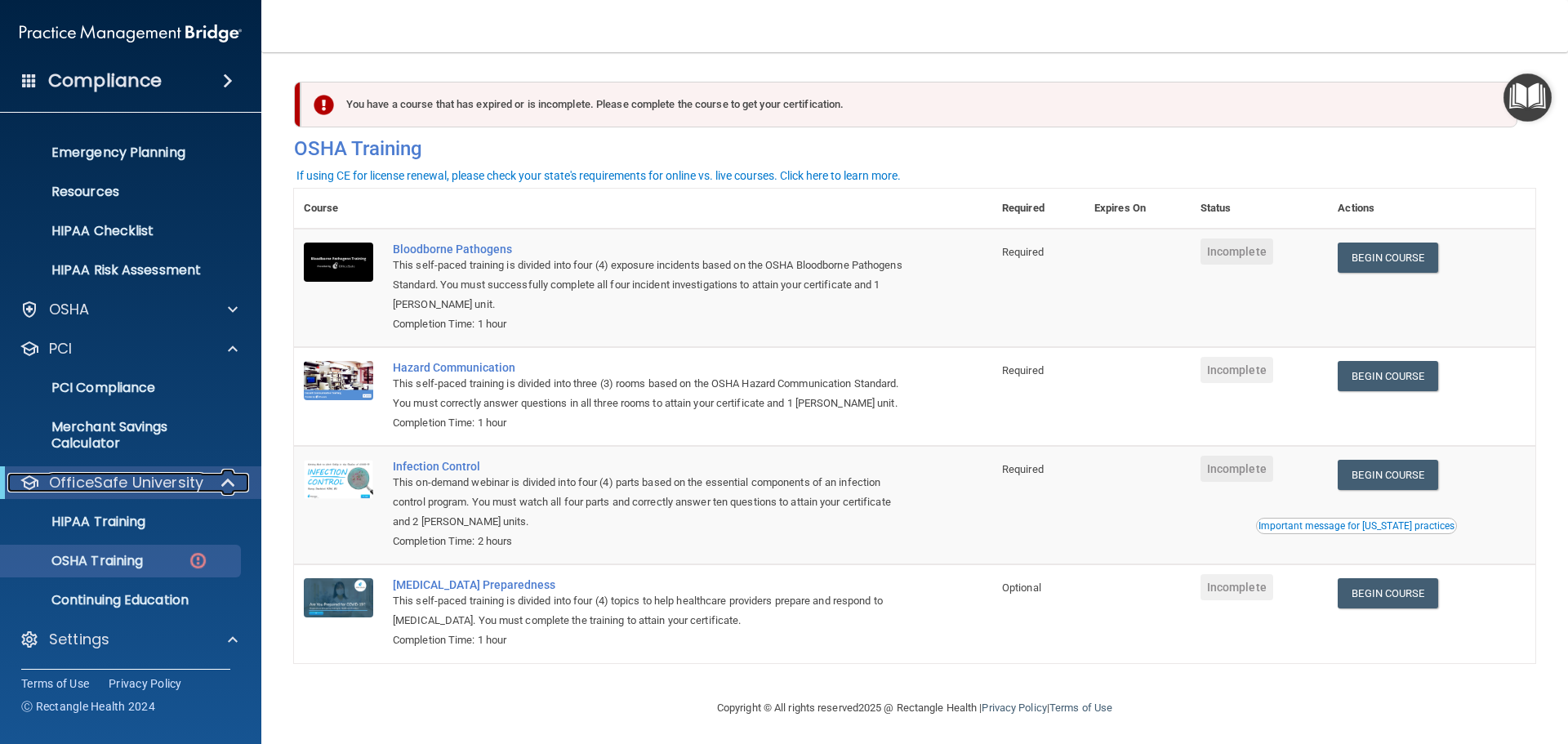
click at [226, 483] on span at bounding box center [229, 483] width 14 height 20
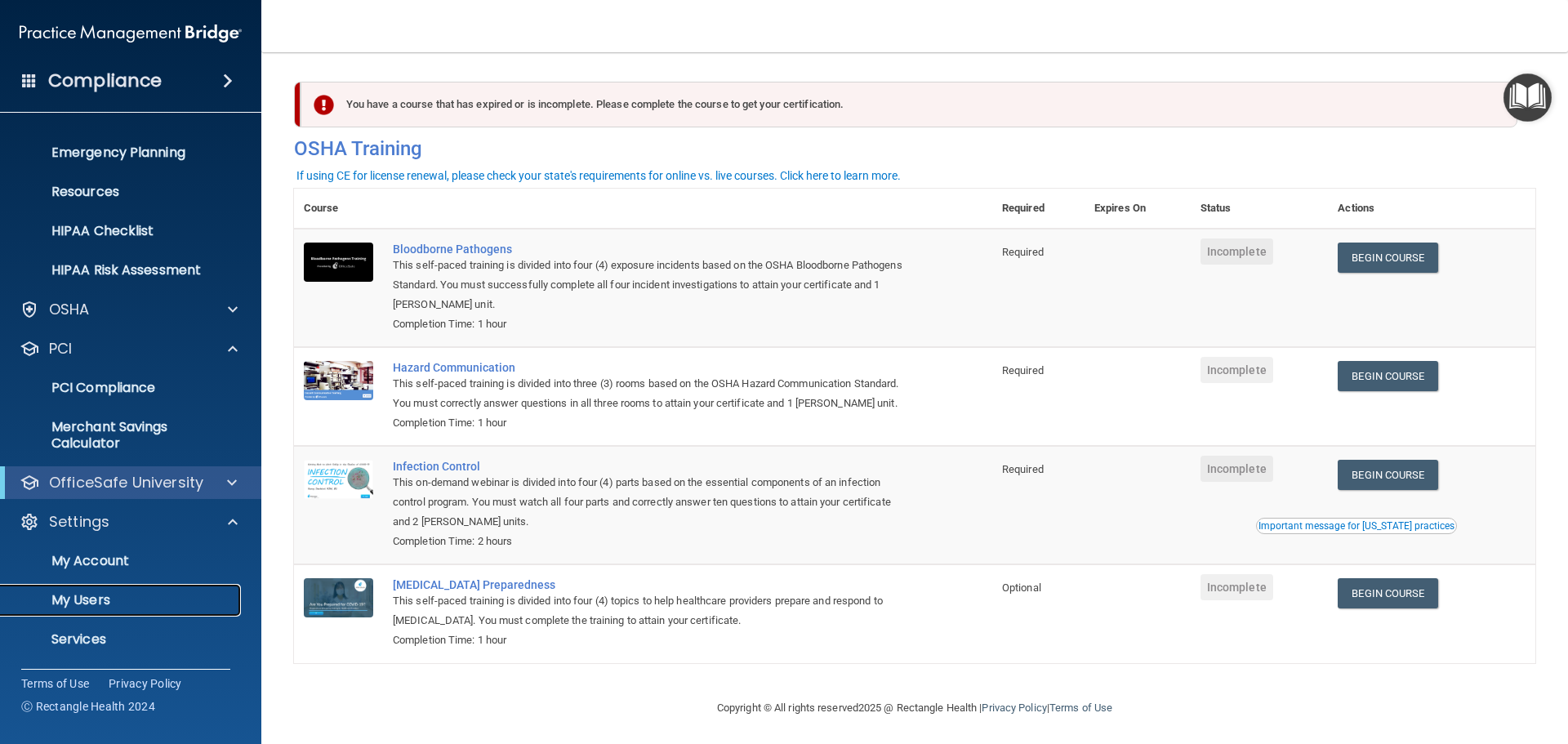
click at [84, 597] on p "My Users" at bounding box center [122, 600] width 222 height 17
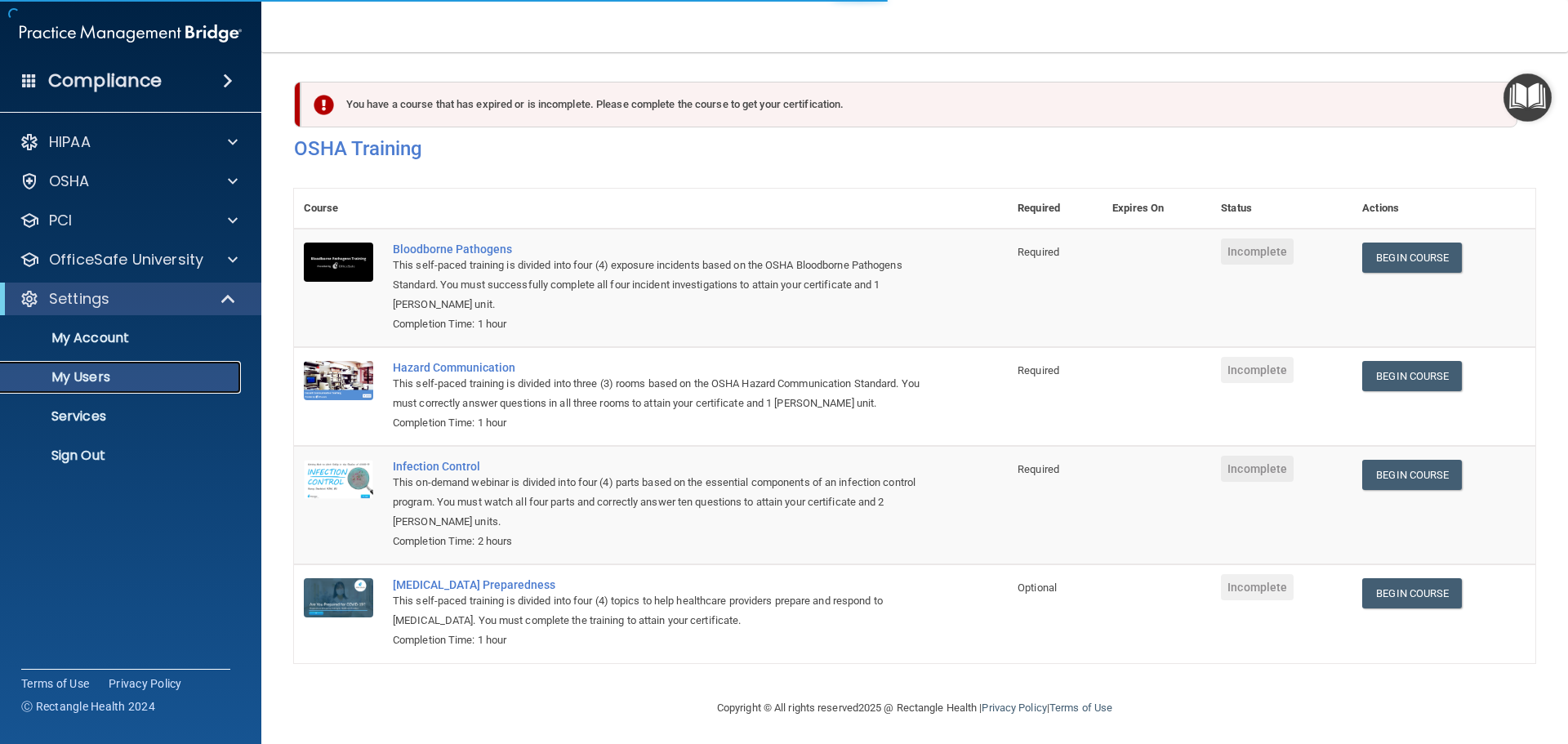
select select "20"
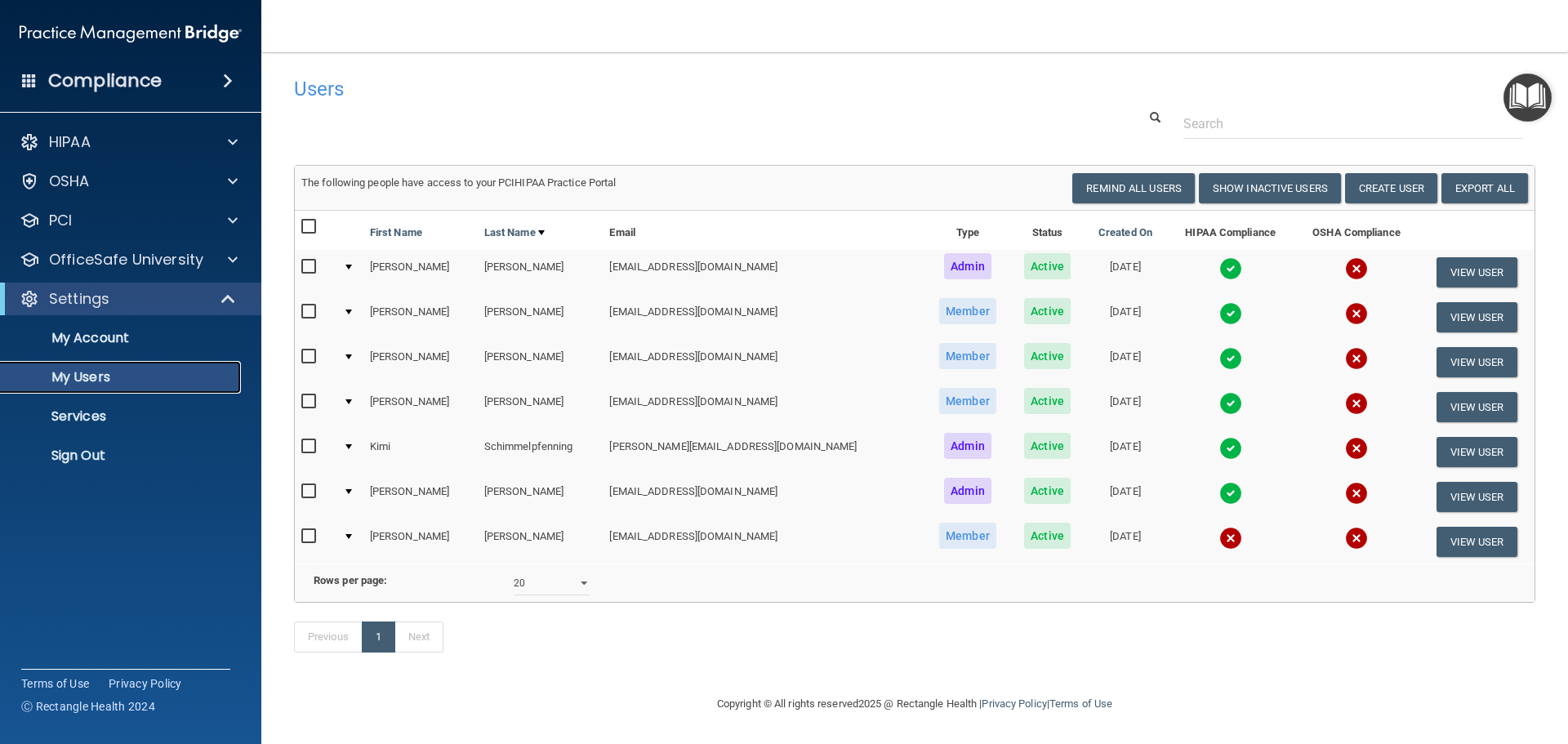
scroll to position [23, 0]
click at [1441, 527] on button "View User" at bounding box center [1476, 542] width 81 height 30
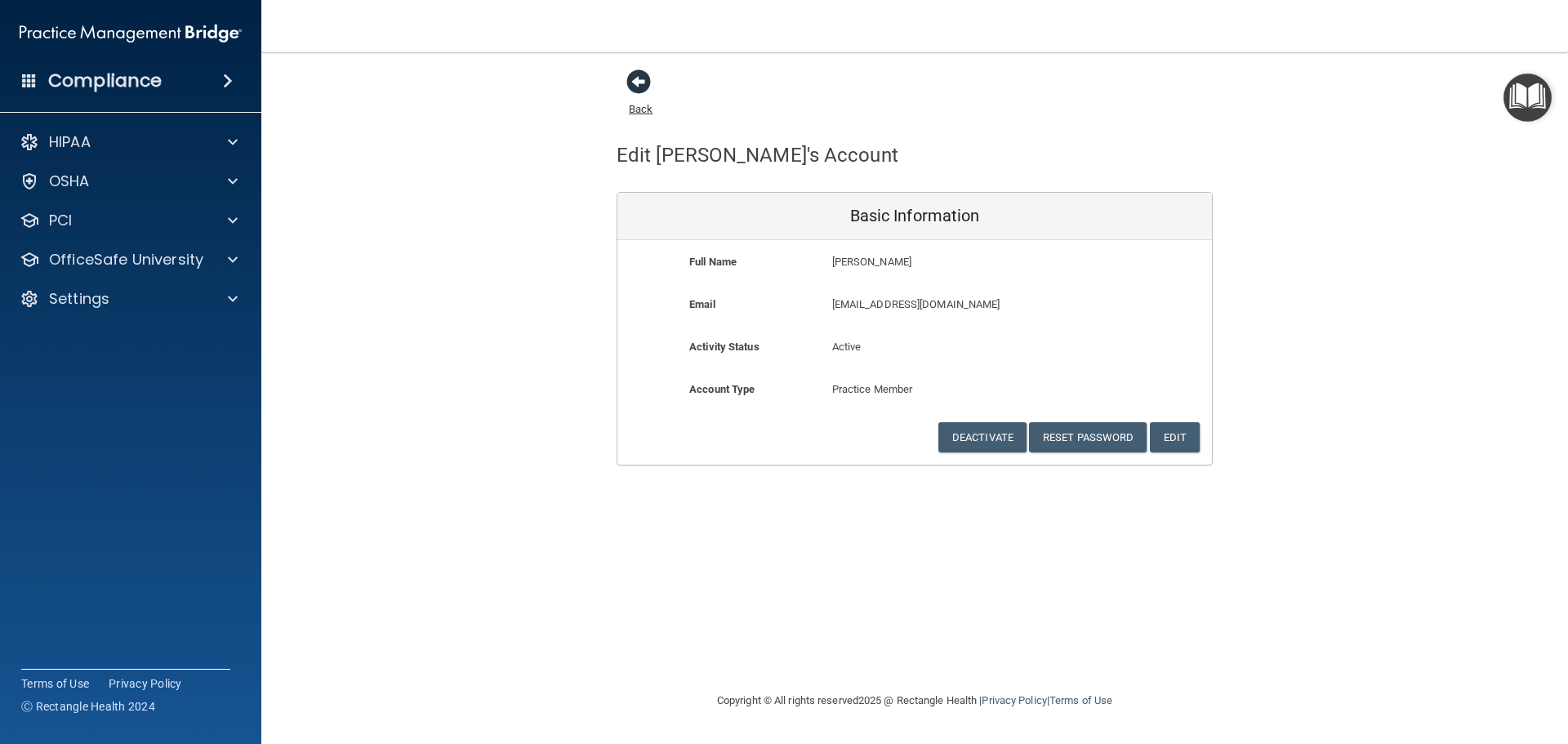
click at [646, 87] on span at bounding box center [638, 81] width 24 height 24
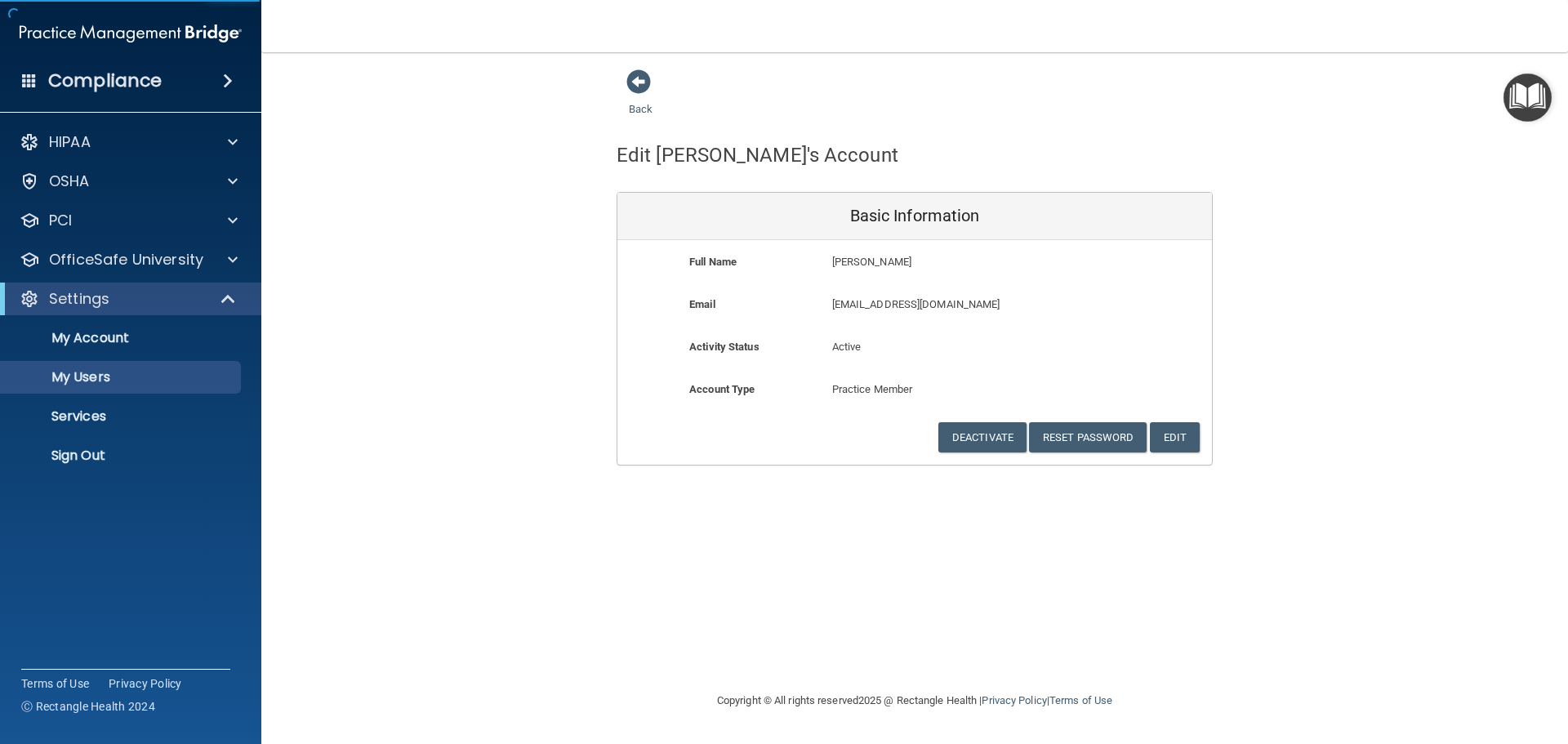
select select "20"
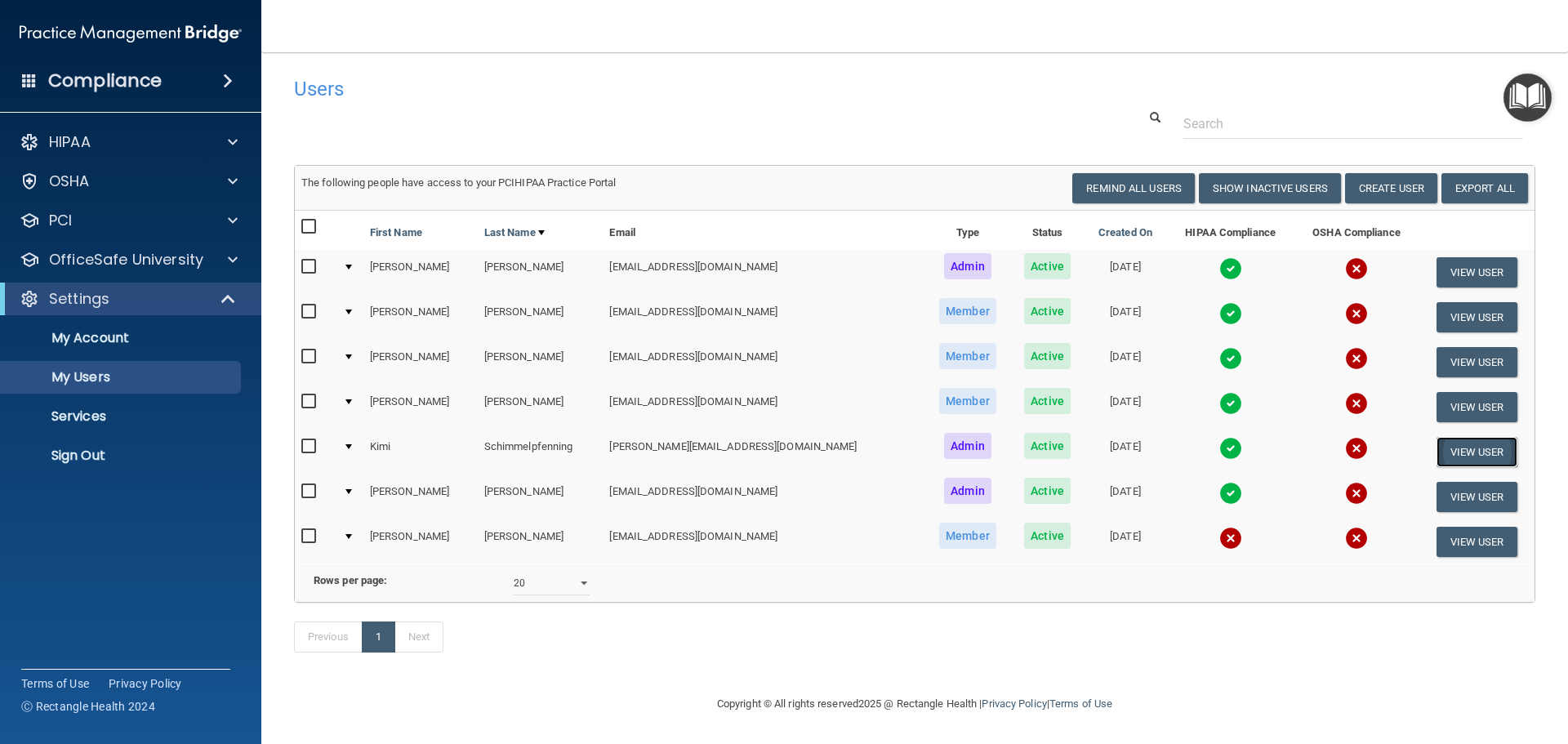
click at [1465, 450] on button "View User" at bounding box center [1476, 452] width 81 height 30
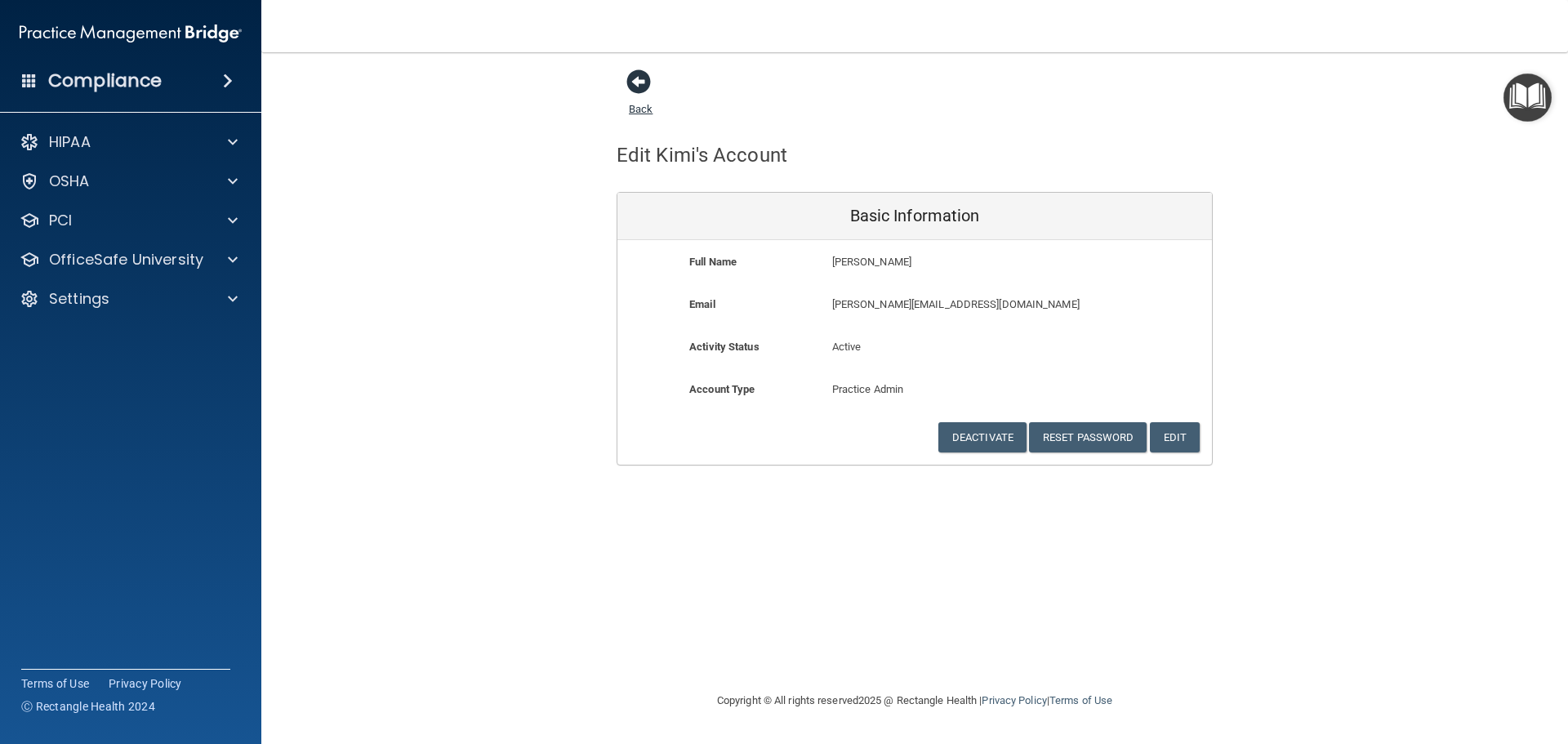
click at [628, 89] on span at bounding box center [638, 81] width 24 height 24
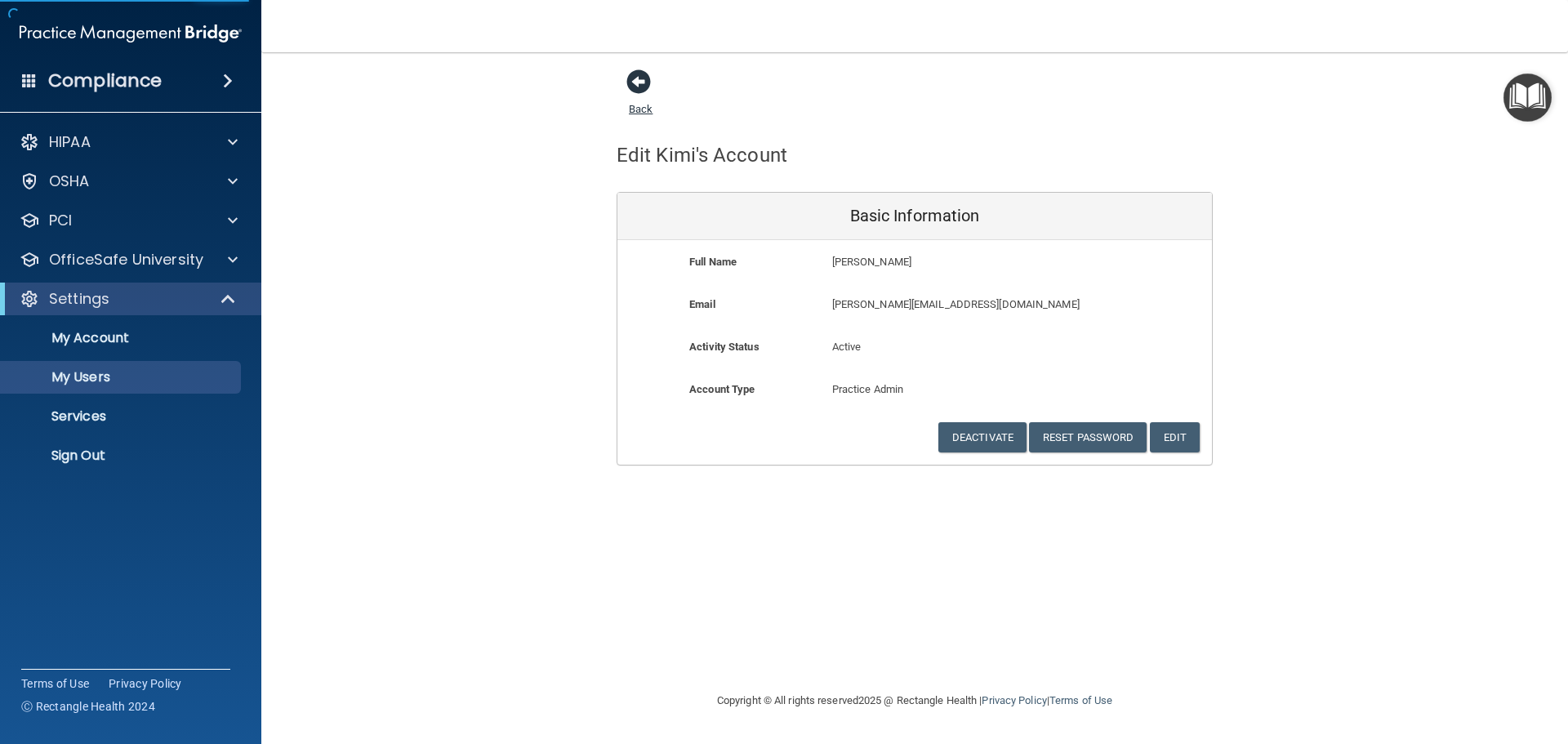
click at [643, 112] on link "Back" at bounding box center [640, 99] width 23 height 32
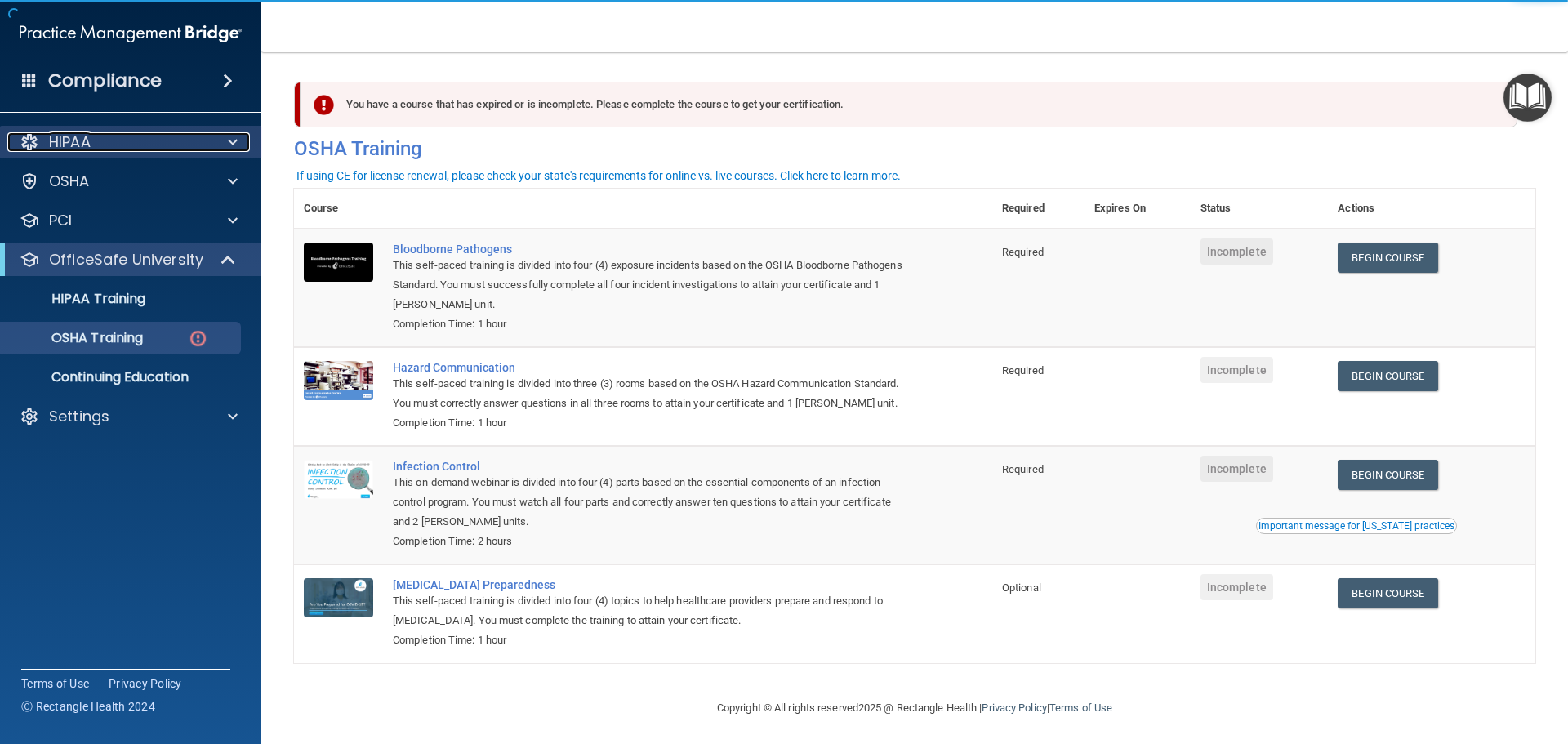
click at [164, 143] on div "HIPAA" at bounding box center [109, 143] width 203 height 20
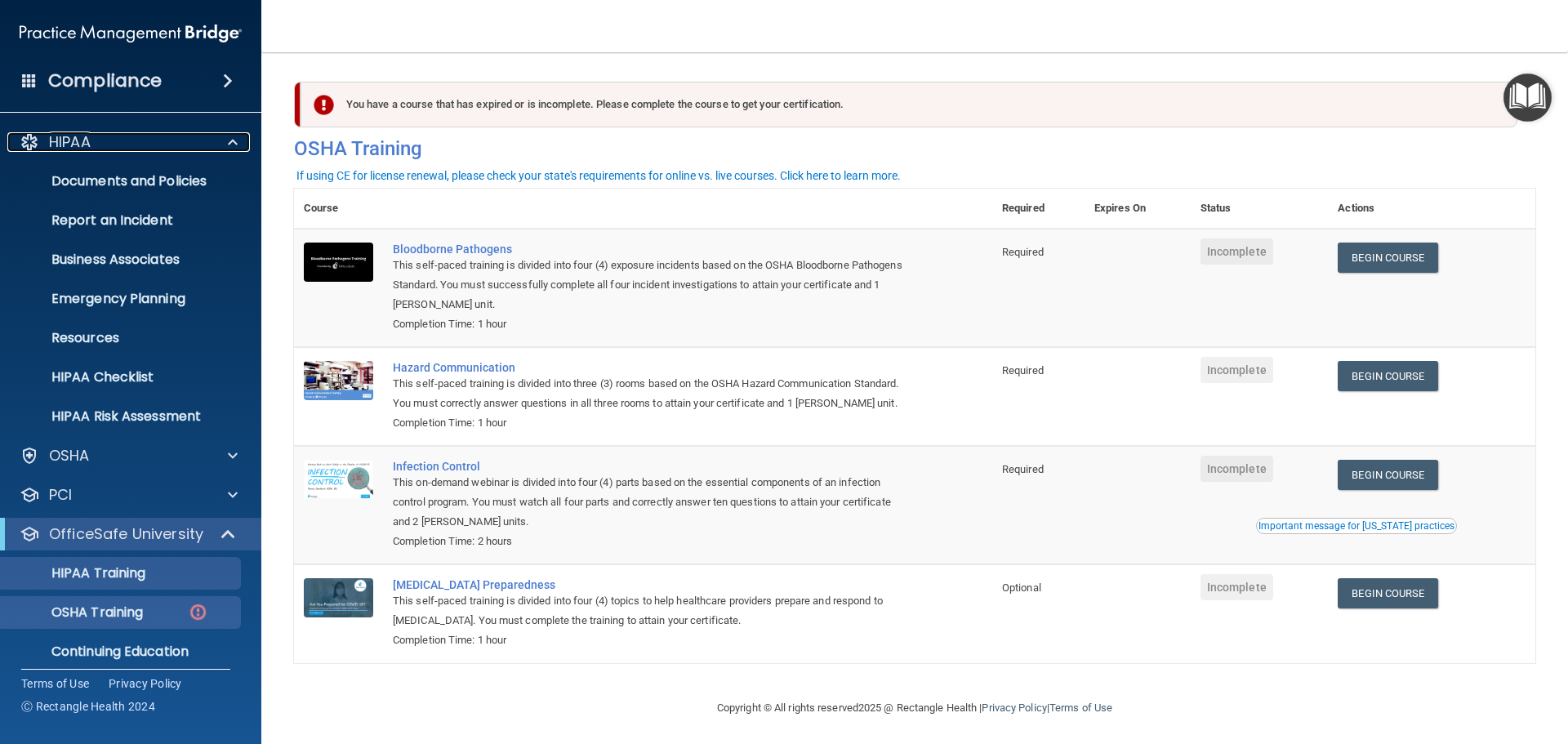
scroll to position [52, 0]
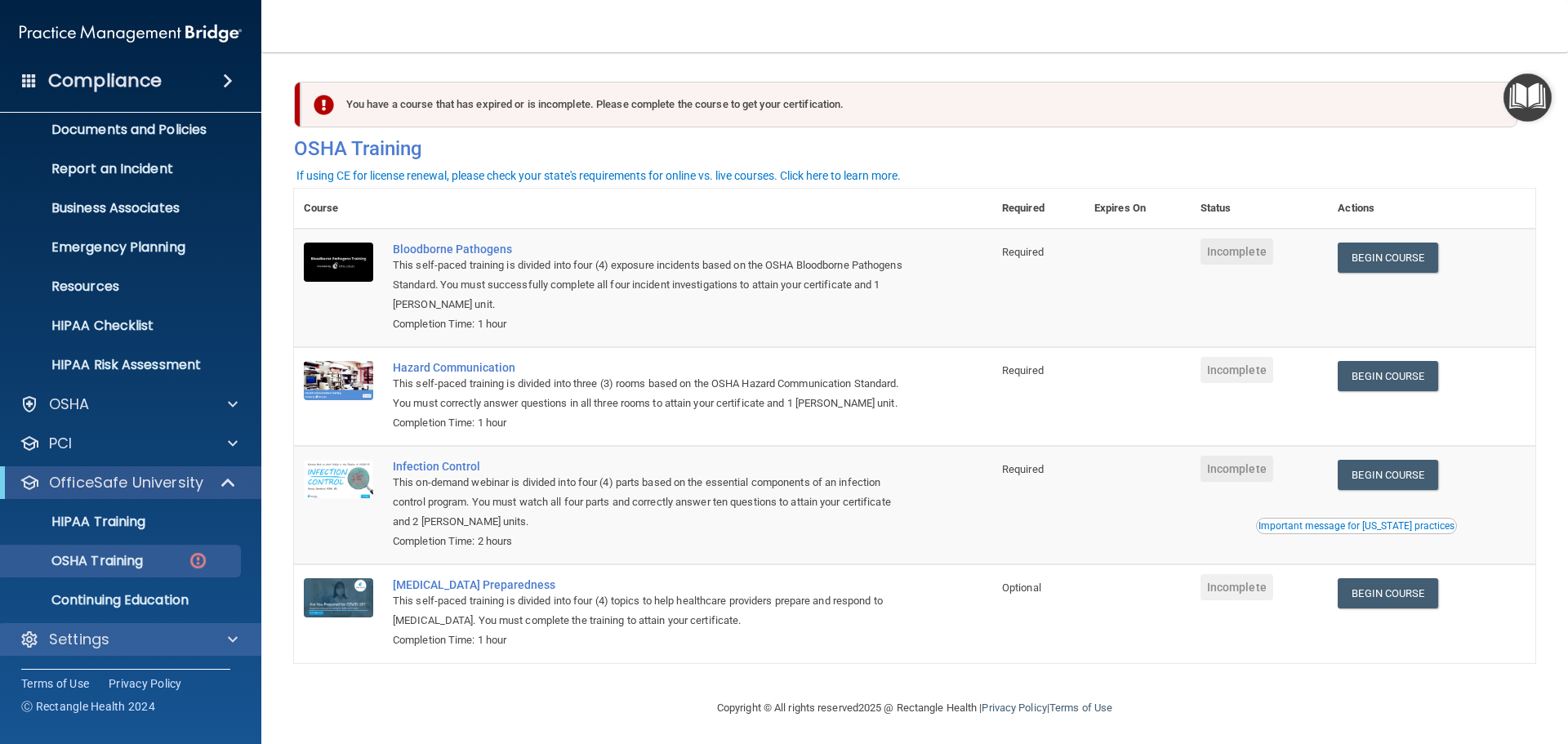
click at [181, 624] on div "Settings" at bounding box center [131, 640] width 262 height 32
click at [233, 642] on span at bounding box center [232, 640] width 10 height 20
click at [132, 639] on div "Settings" at bounding box center [109, 640] width 203 height 20
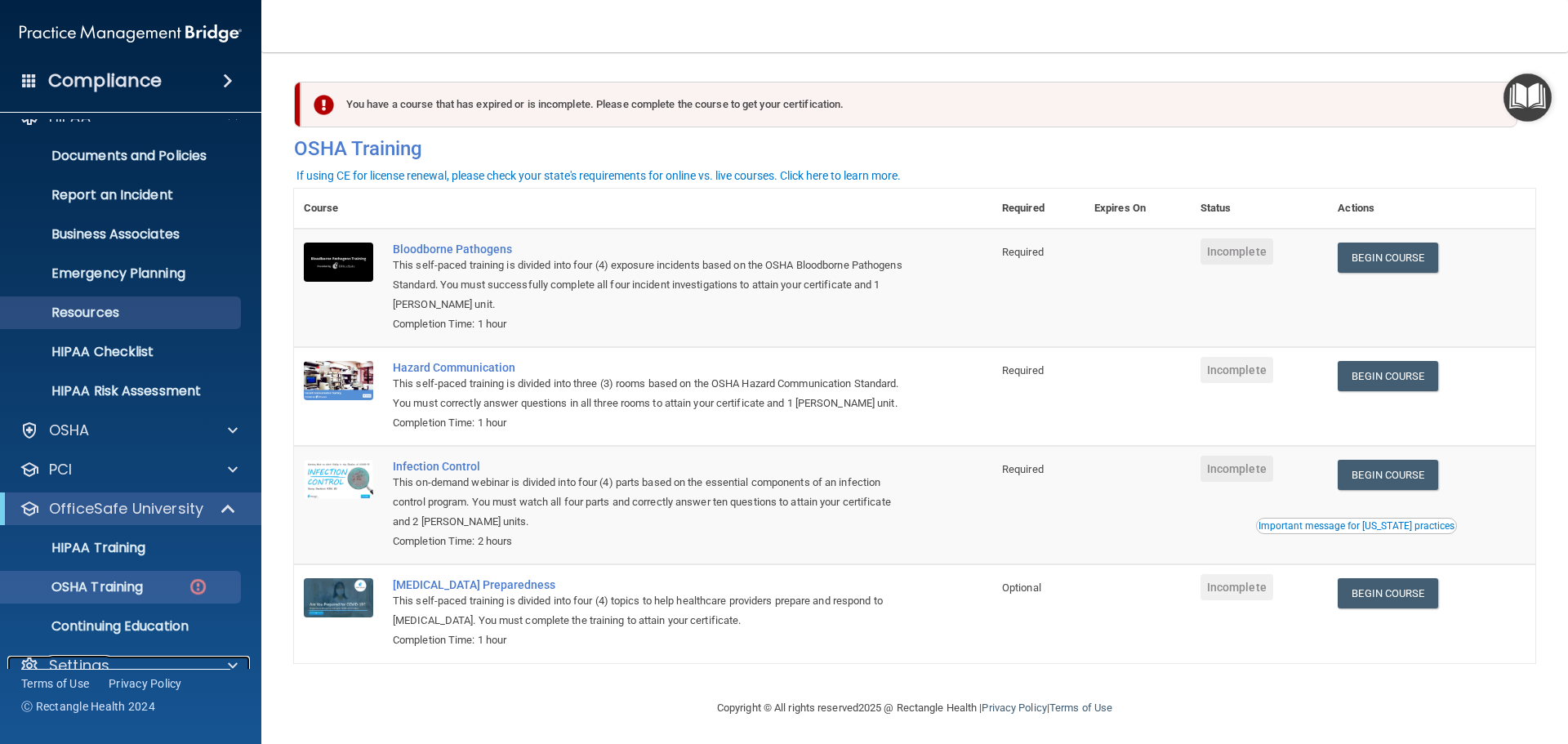
scroll to position [0, 0]
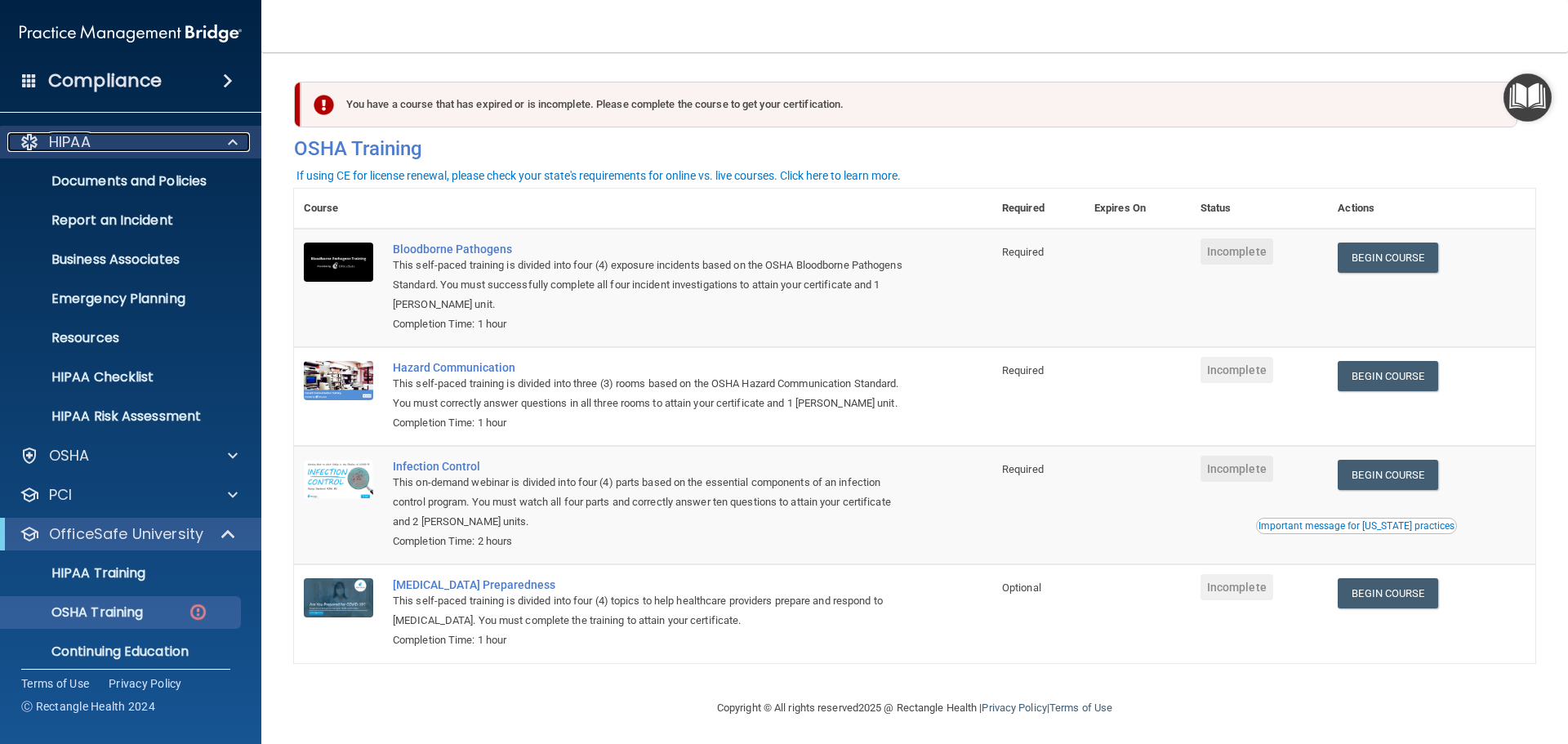
click at [237, 143] on span at bounding box center [232, 143] width 10 height 20
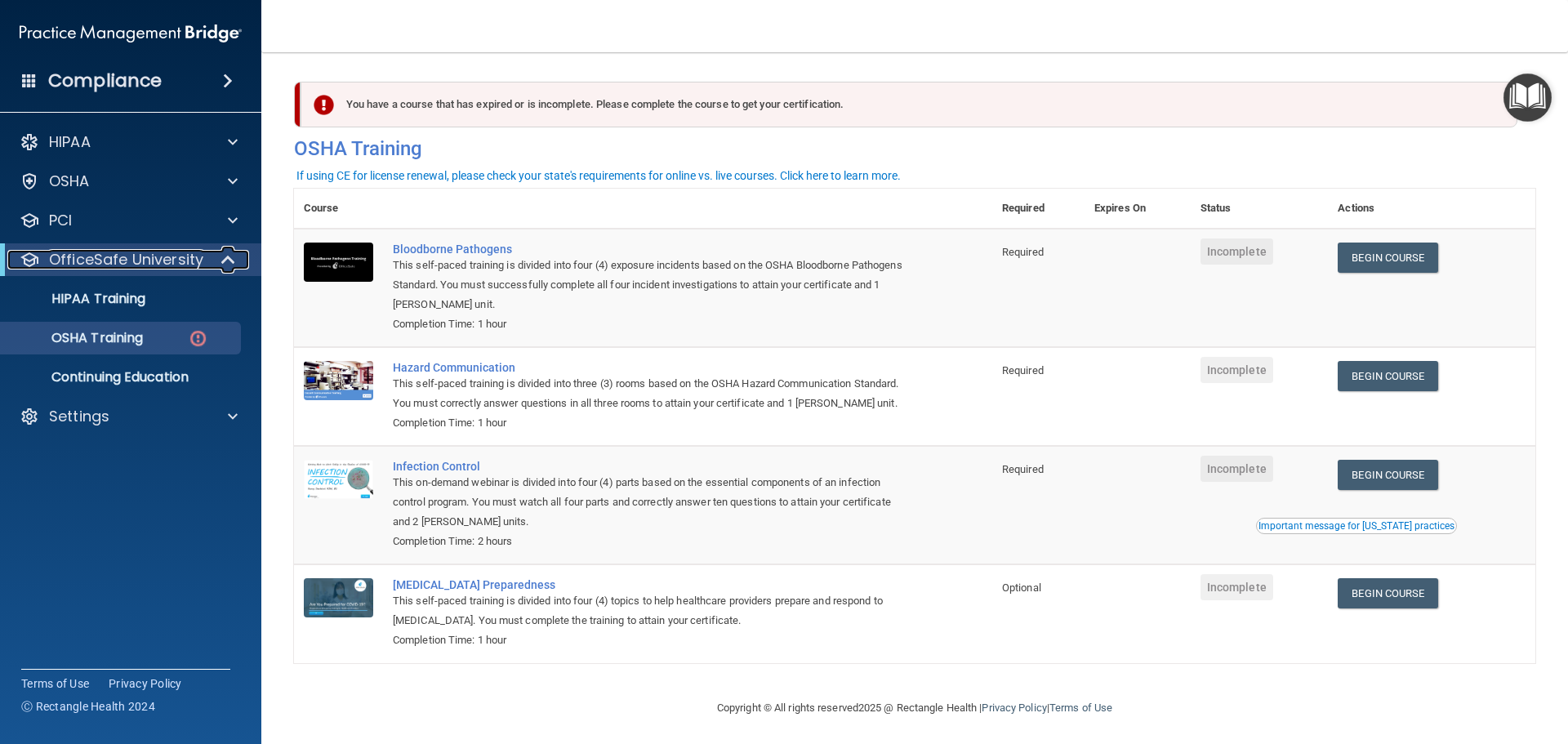
click at [215, 265] on div at bounding box center [228, 260] width 40 height 20
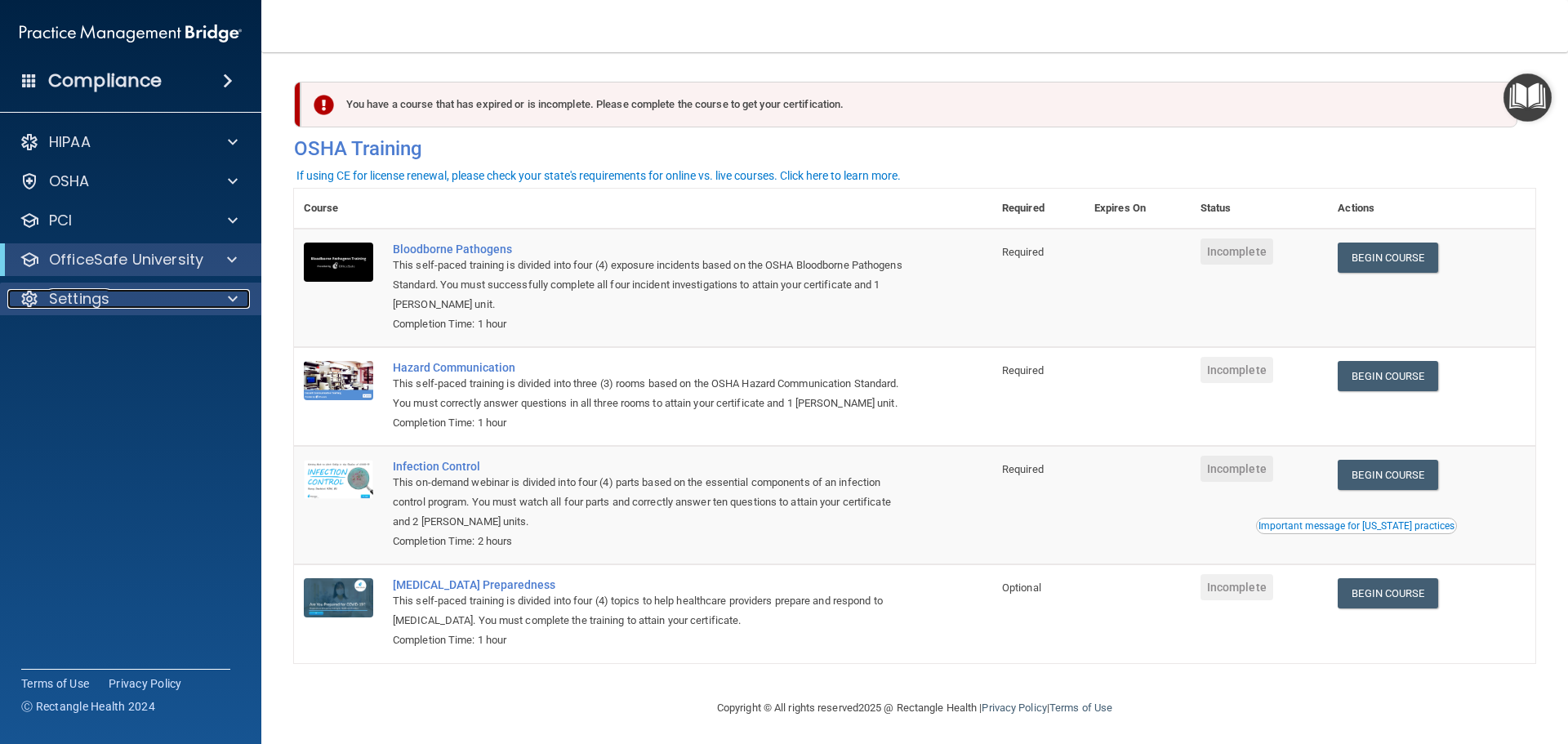
click at [235, 298] on span at bounding box center [232, 299] width 10 height 20
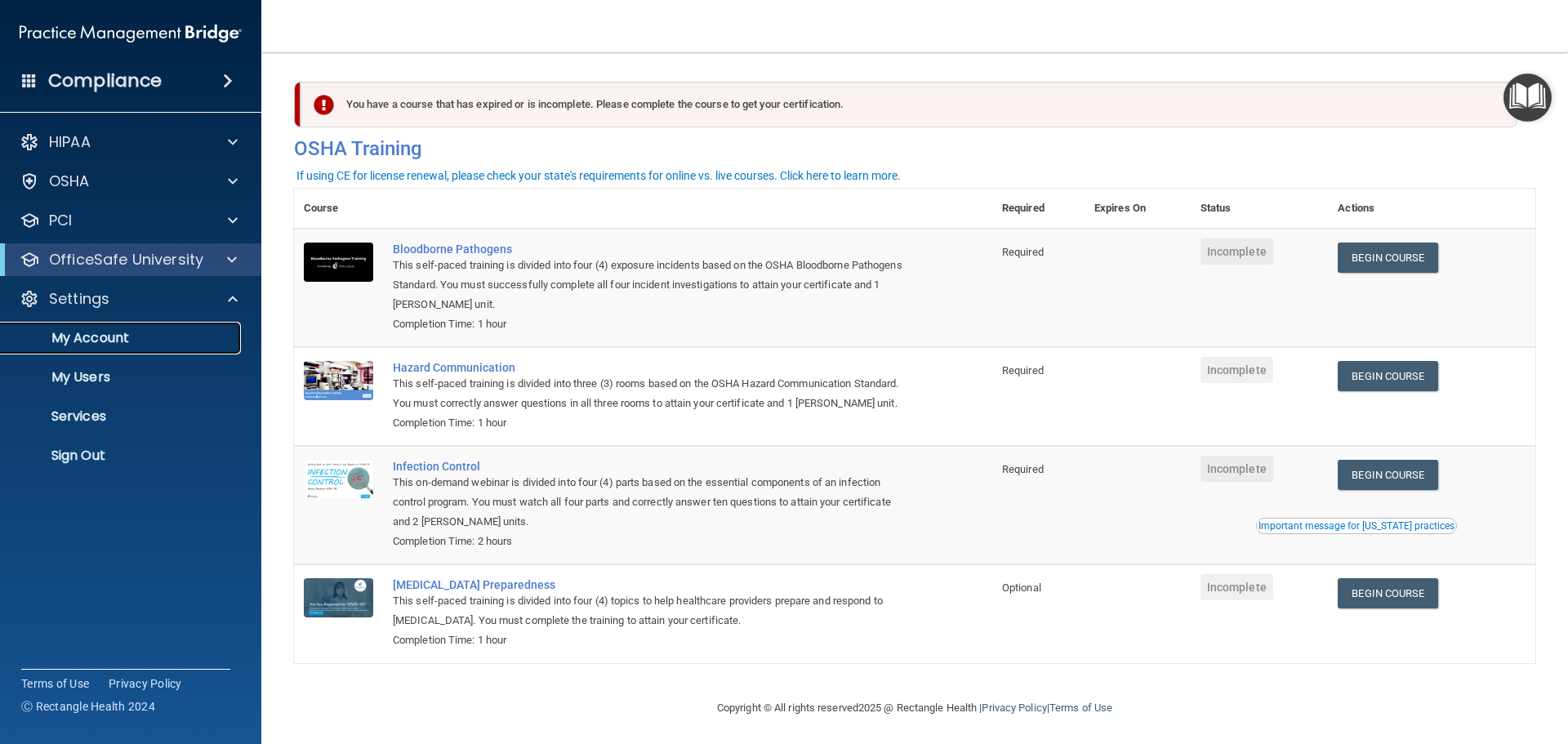
click at [128, 341] on p "My Account" at bounding box center [122, 338] width 222 height 17
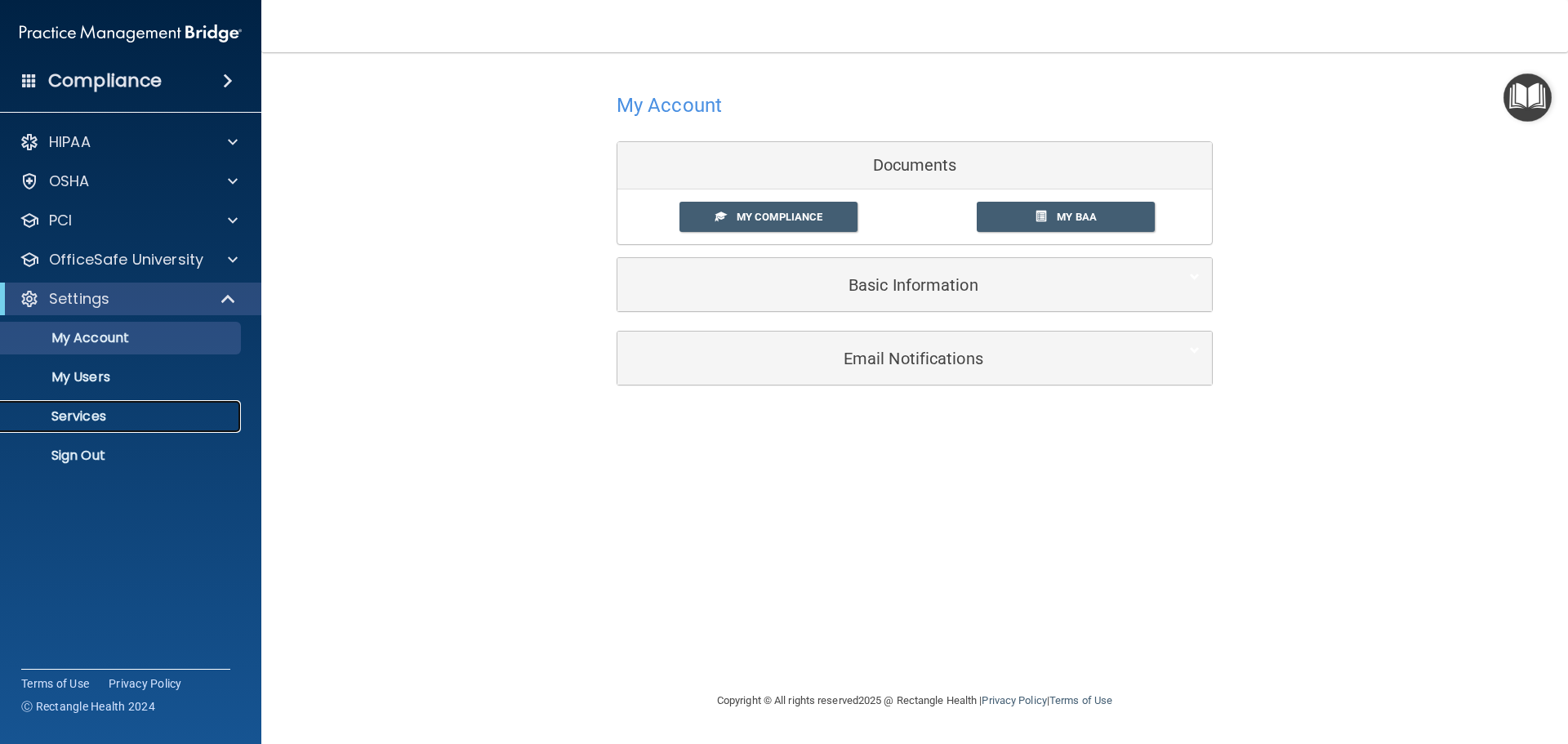
click at [117, 404] on link "Services" at bounding box center [112, 416] width 258 height 32
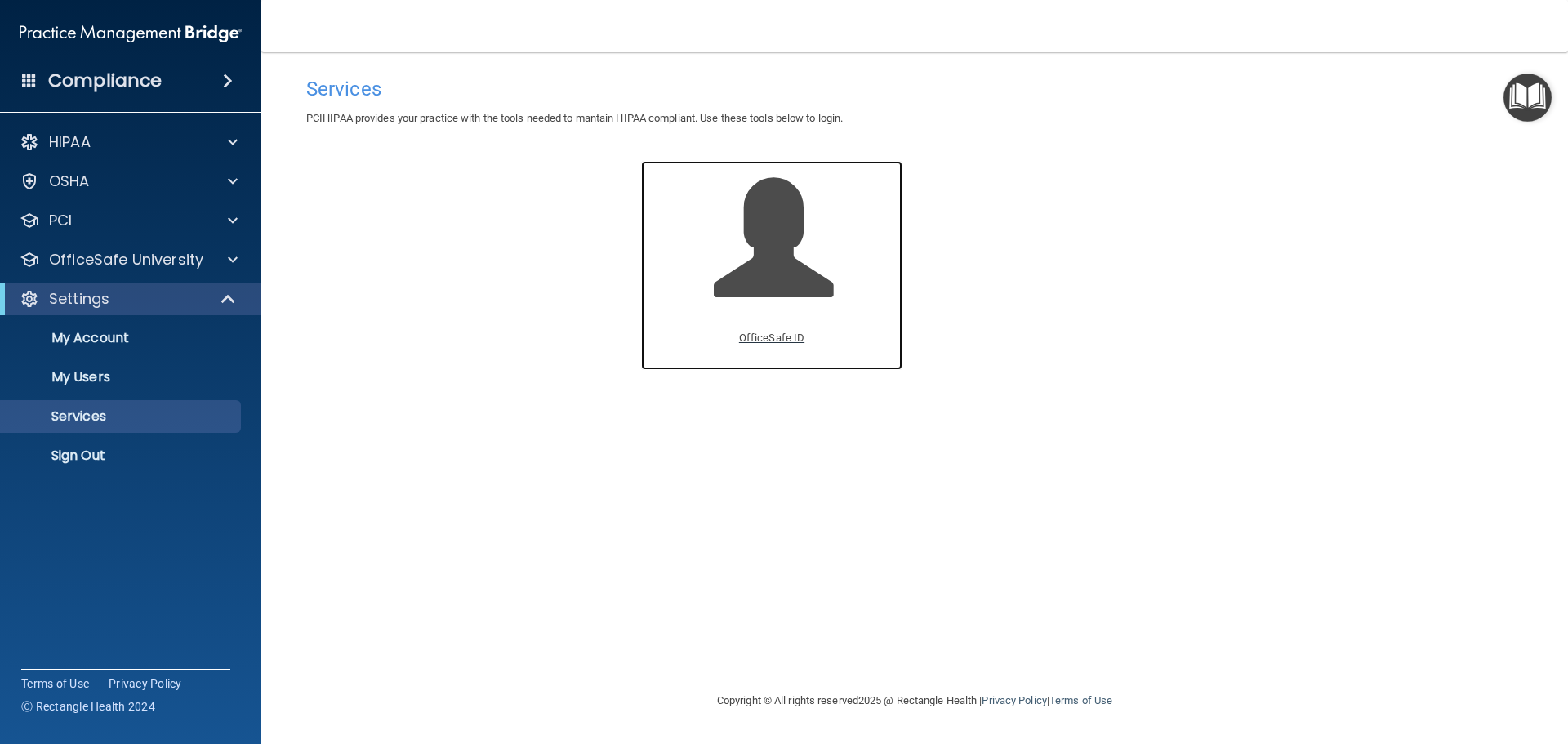
click at [784, 335] on p "OfficeSafe ID" at bounding box center [771, 338] width 65 height 20
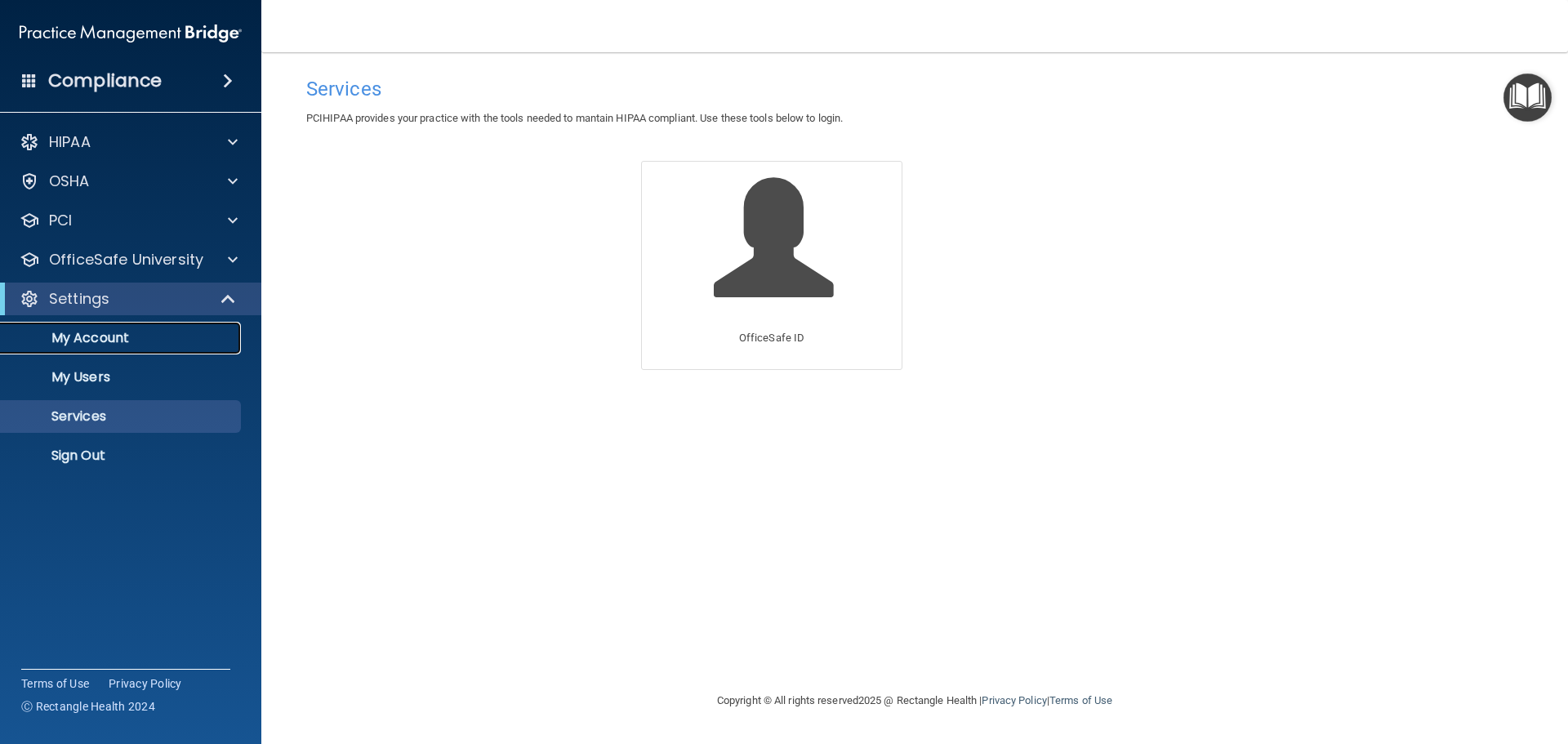
click at [114, 338] on p "My Account" at bounding box center [122, 338] width 222 height 17
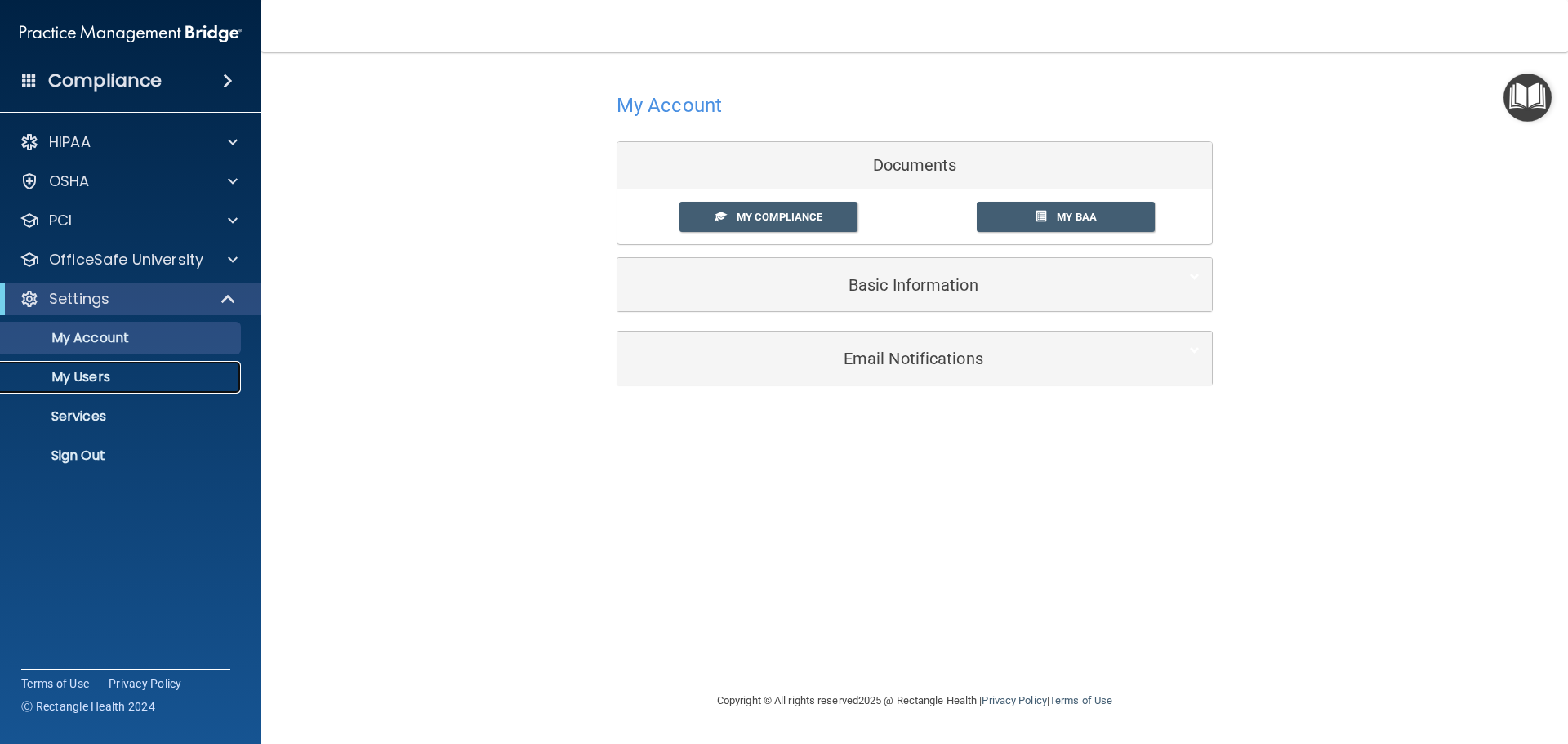
click at [98, 383] on p "My Users" at bounding box center [122, 377] width 222 height 17
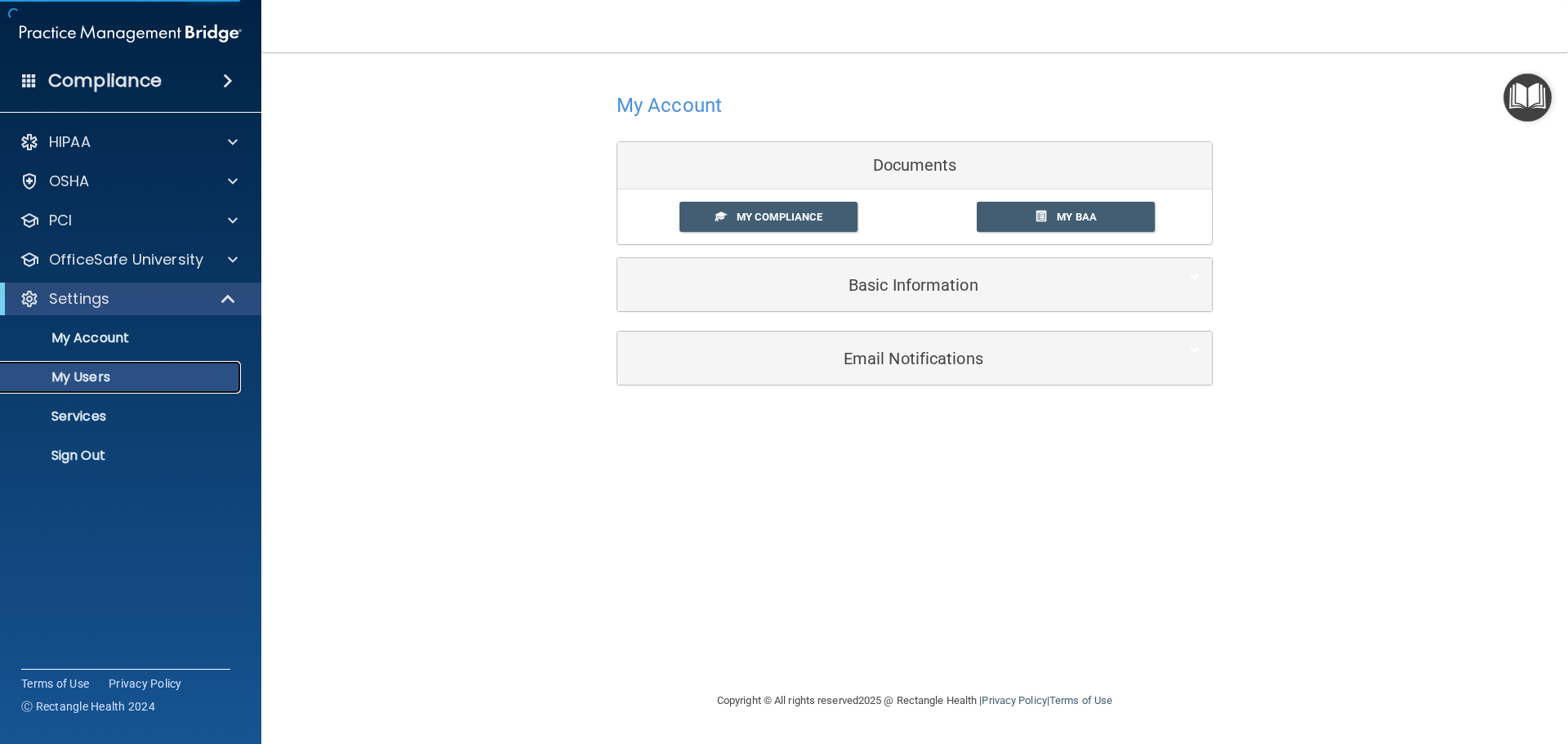
select select "20"
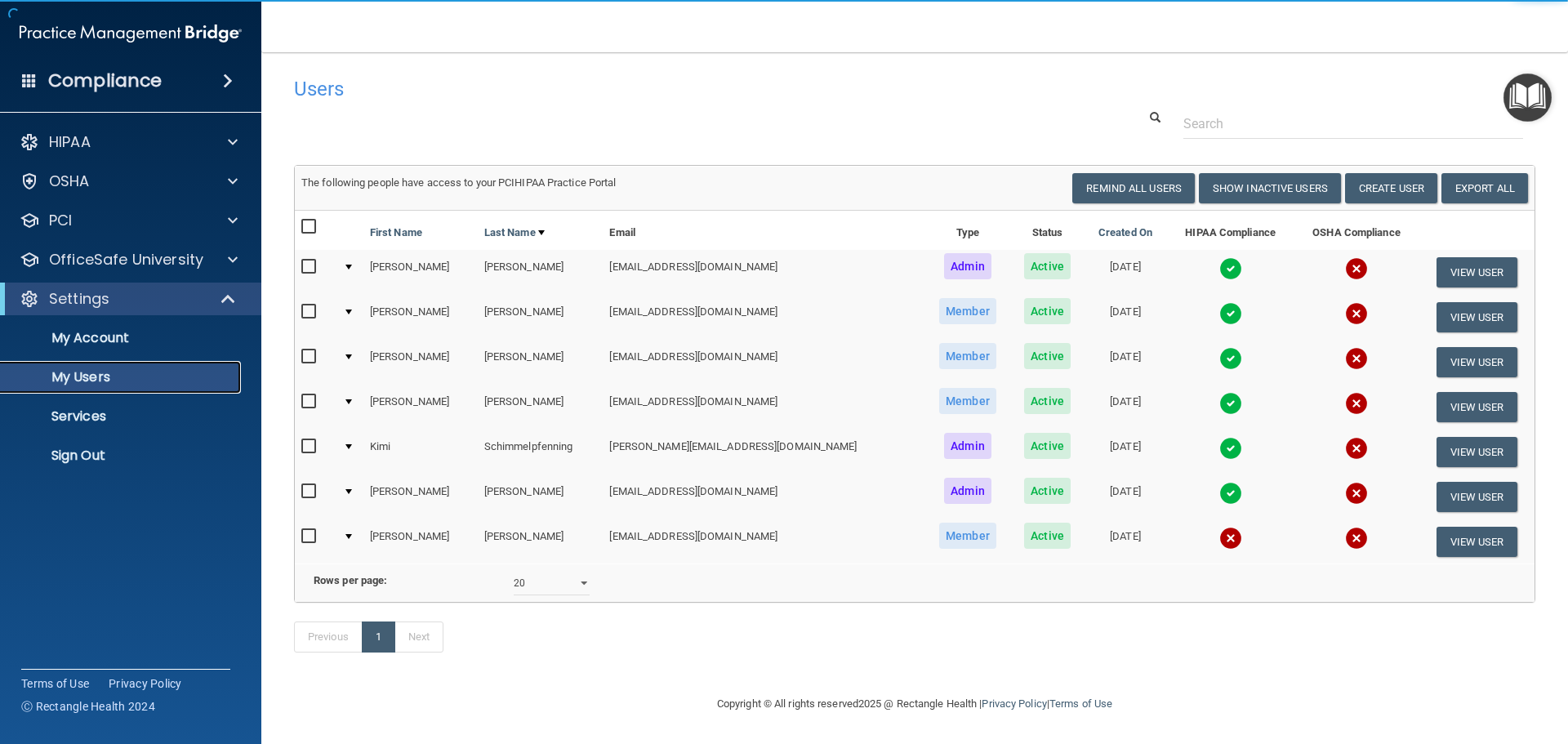
scroll to position [23, 0]
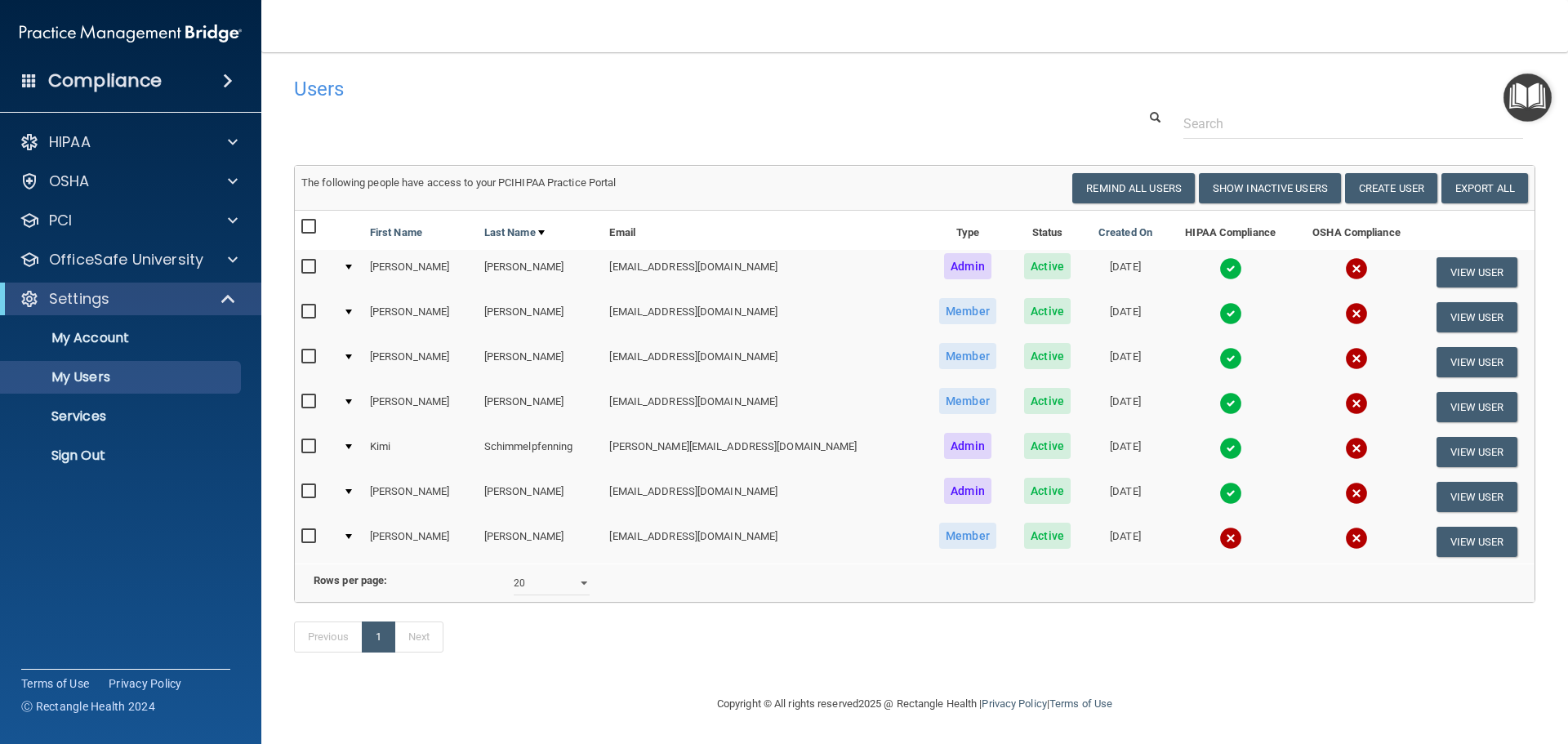
click at [52, 88] on h4 "Compliance" at bounding box center [104, 80] width 113 height 22
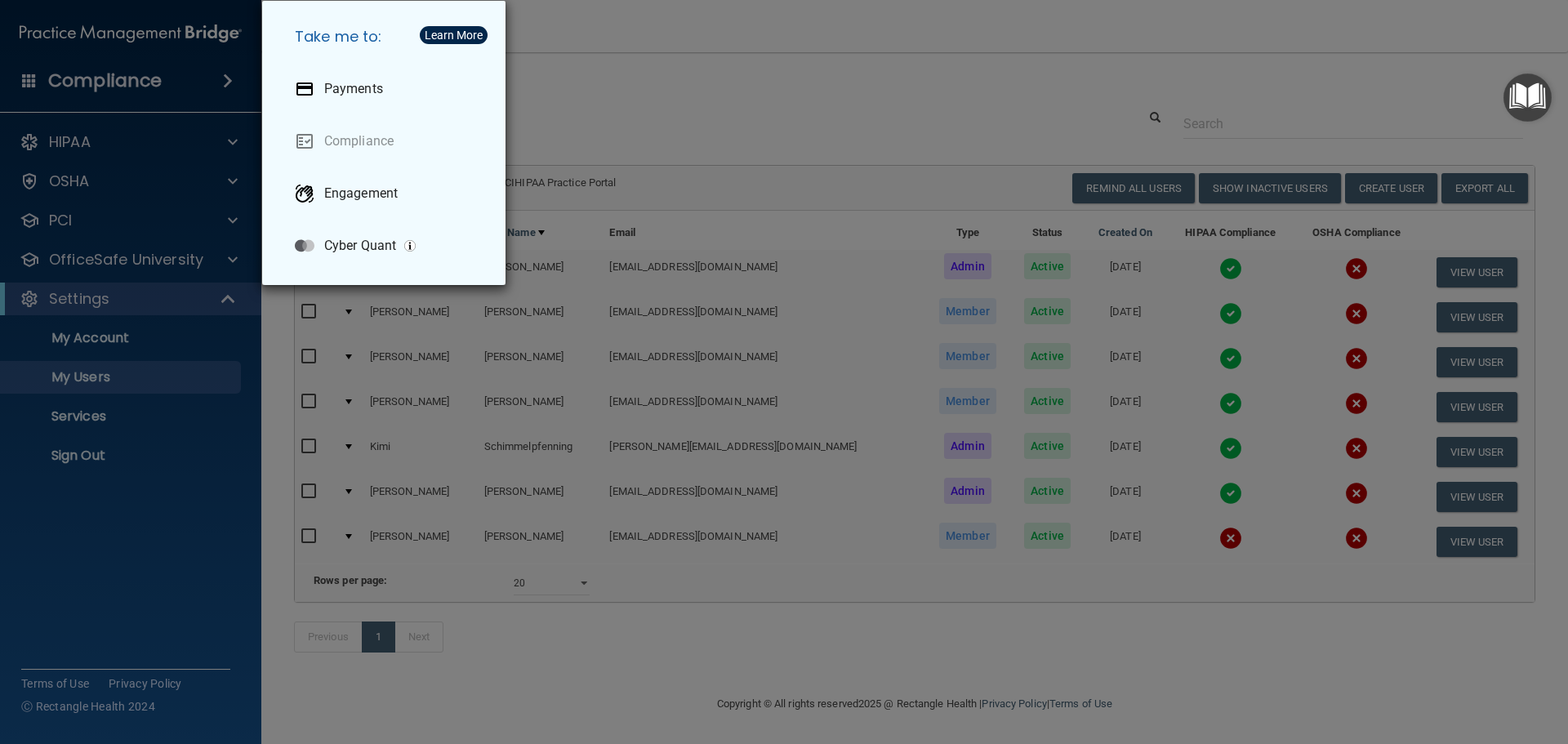
click at [722, 94] on div "Take me to: Payments Compliance Engagement Cyber Quant" at bounding box center [784, 372] width 1568 height 744
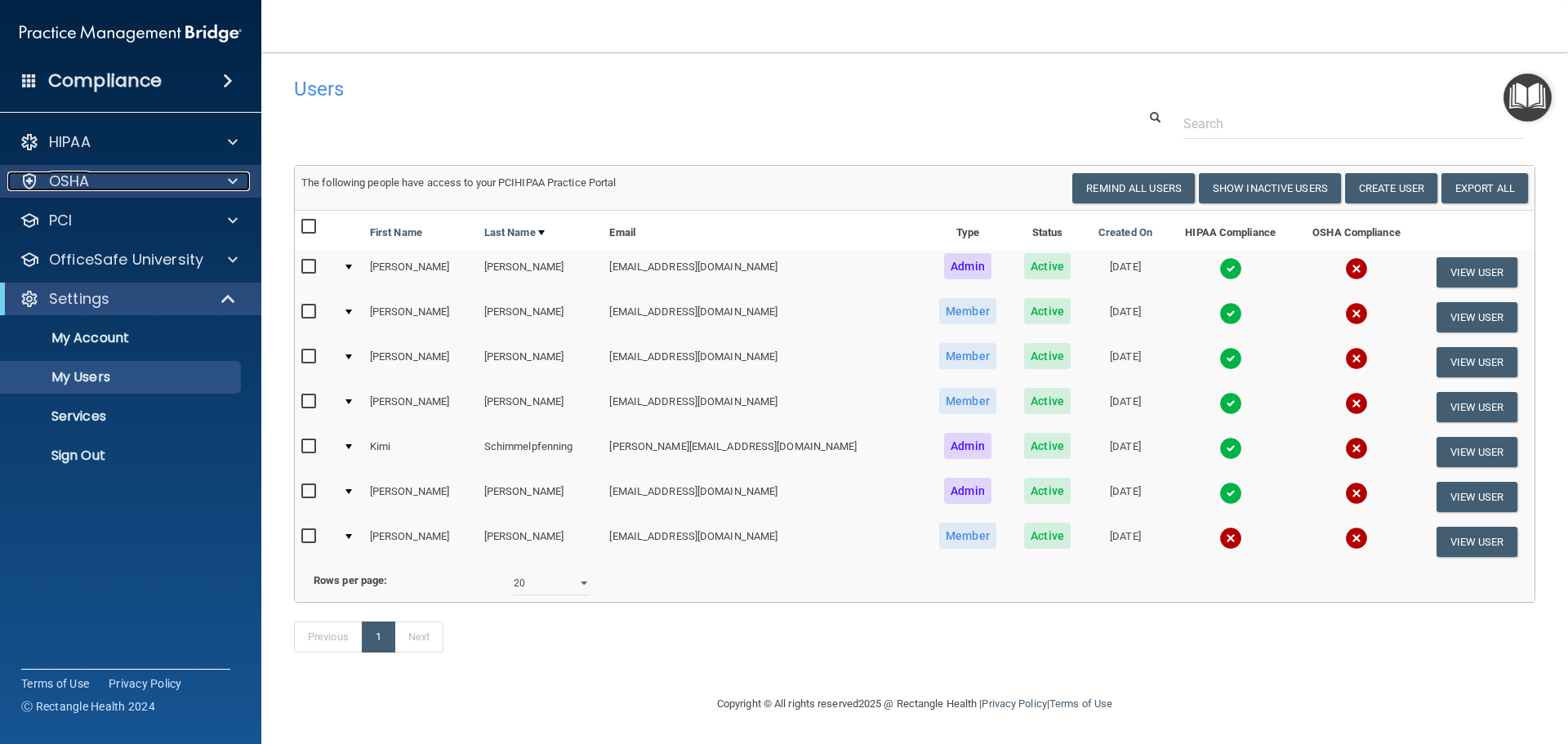
click at [162, 179] on div "OSHA" at bounding box center [109, 182] width 203 height 20
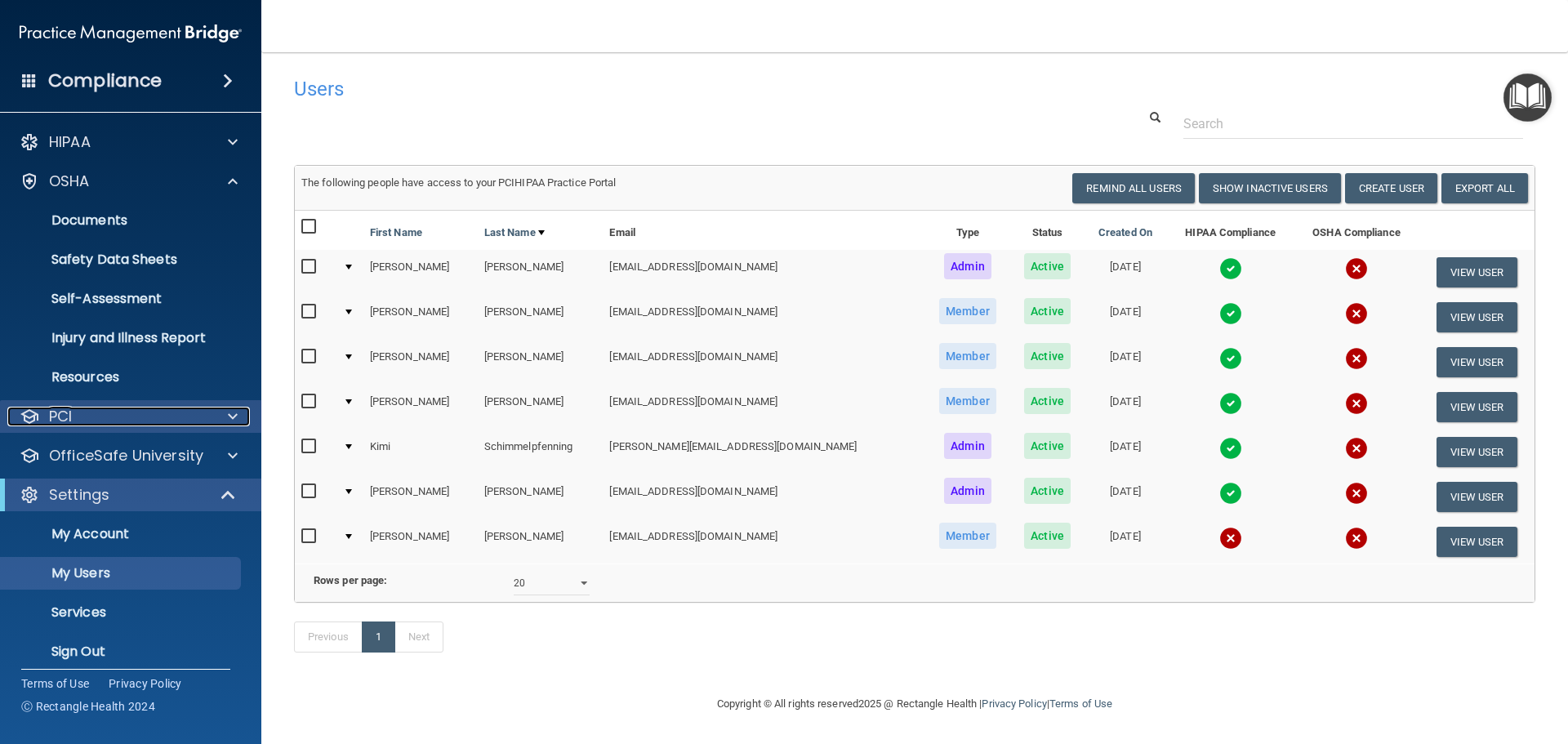
click at [236, 415] on span at bounding box center [232, 417] width 10 height 20
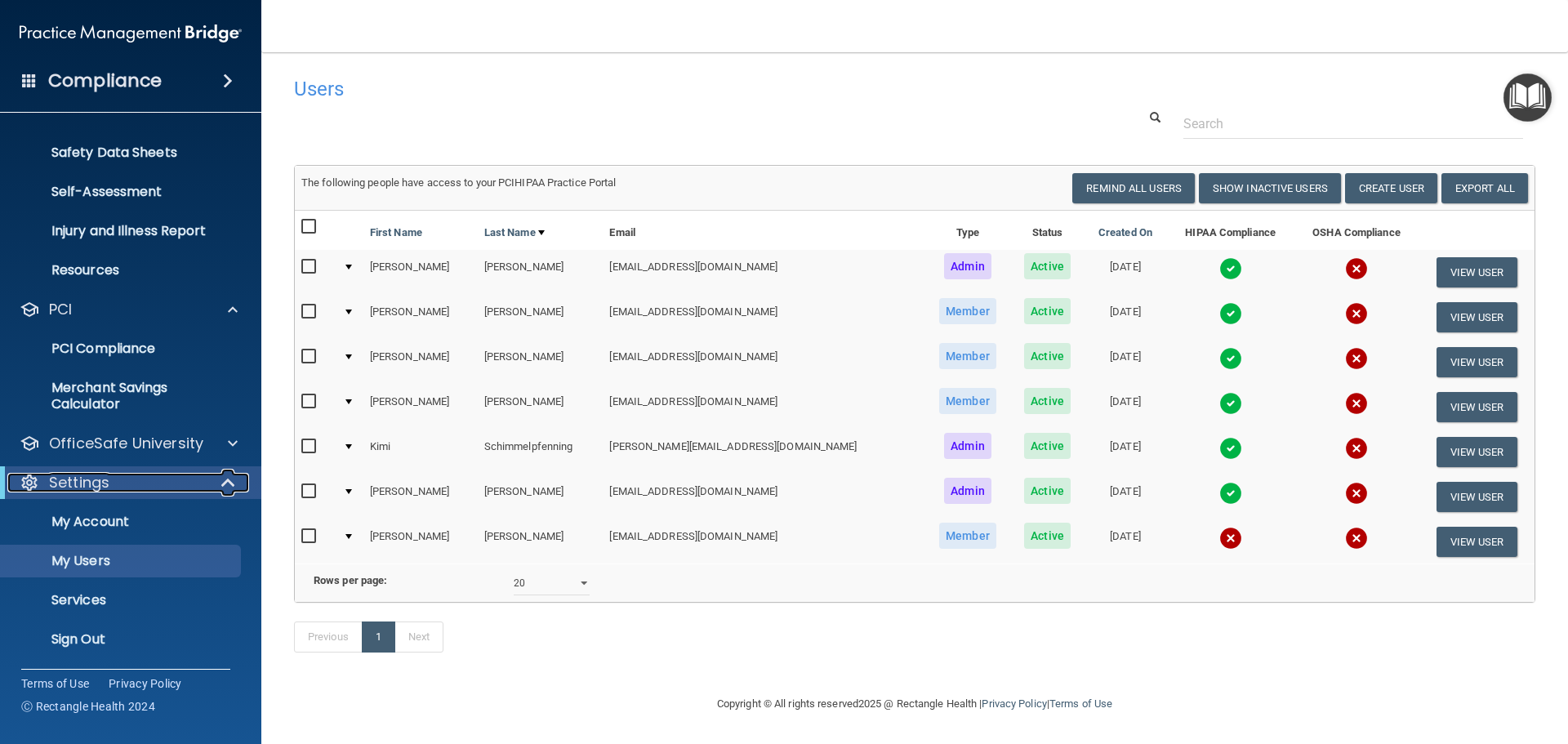
click at [228, 485] on span at bounding box center [229, 483] width 14 height 20
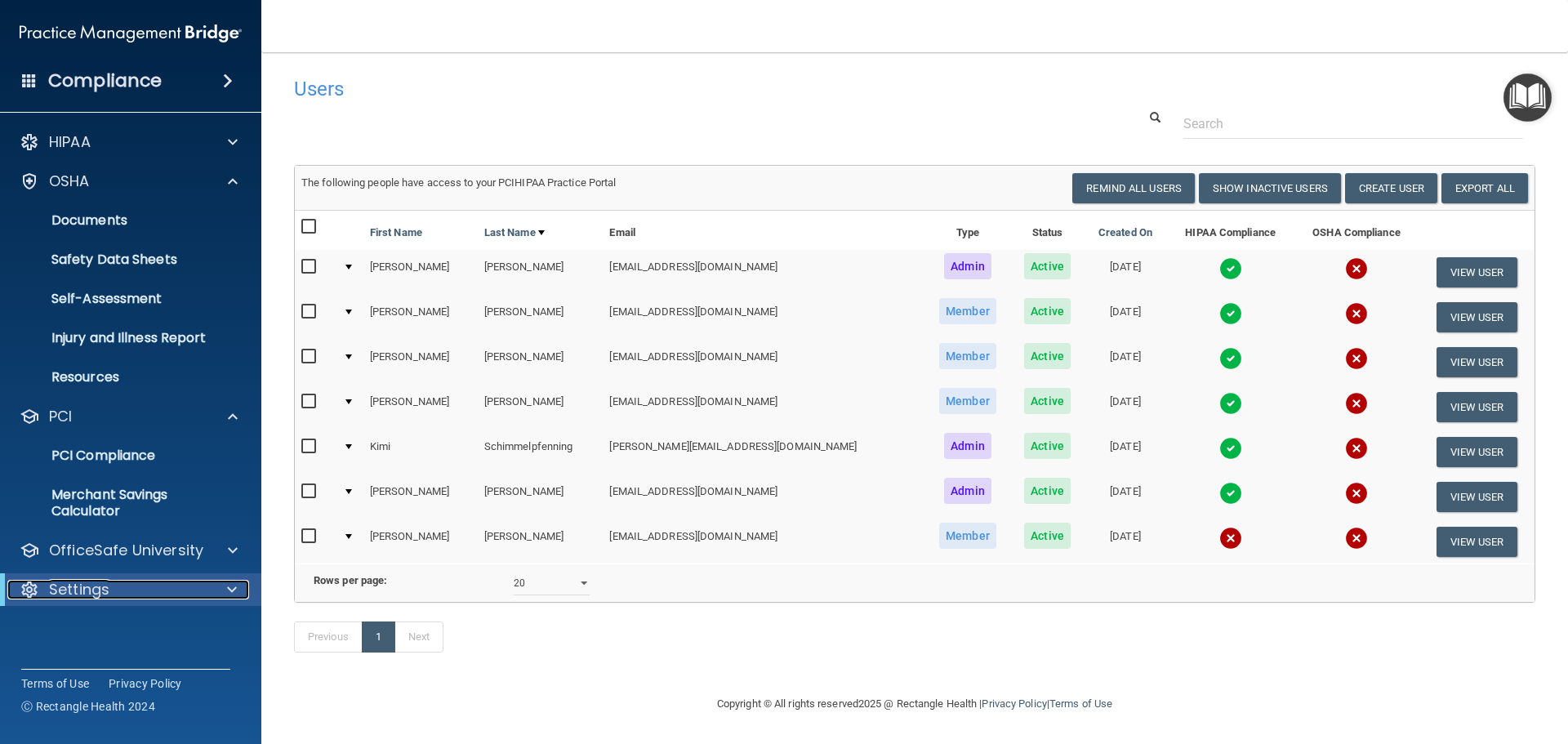
scroll to position [0, 0]
click at [241, 414] on div at bounding box center [230, 417] width 41 height 20
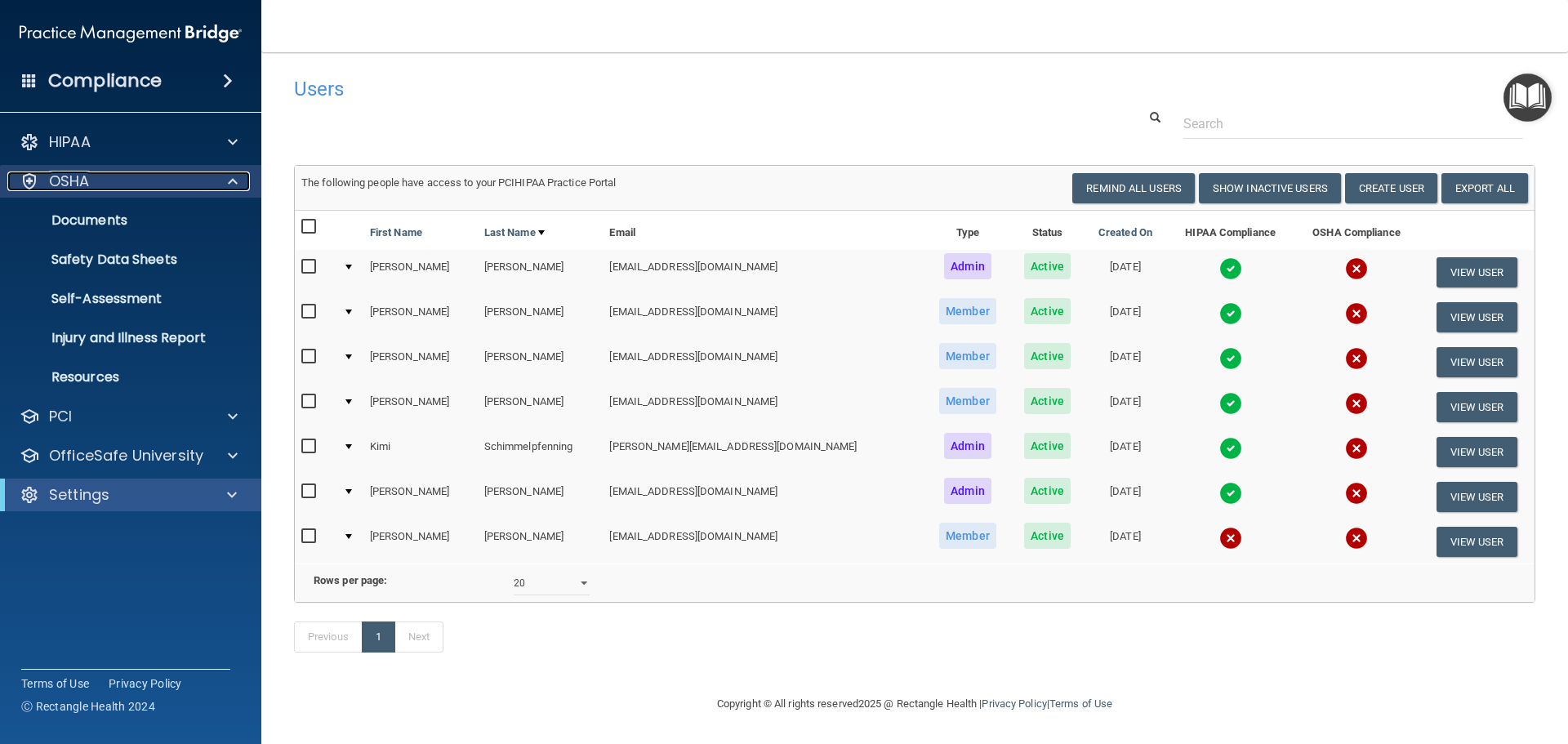
click at [234, 185] on span at bounding box center [232, 182] width 10 height 20
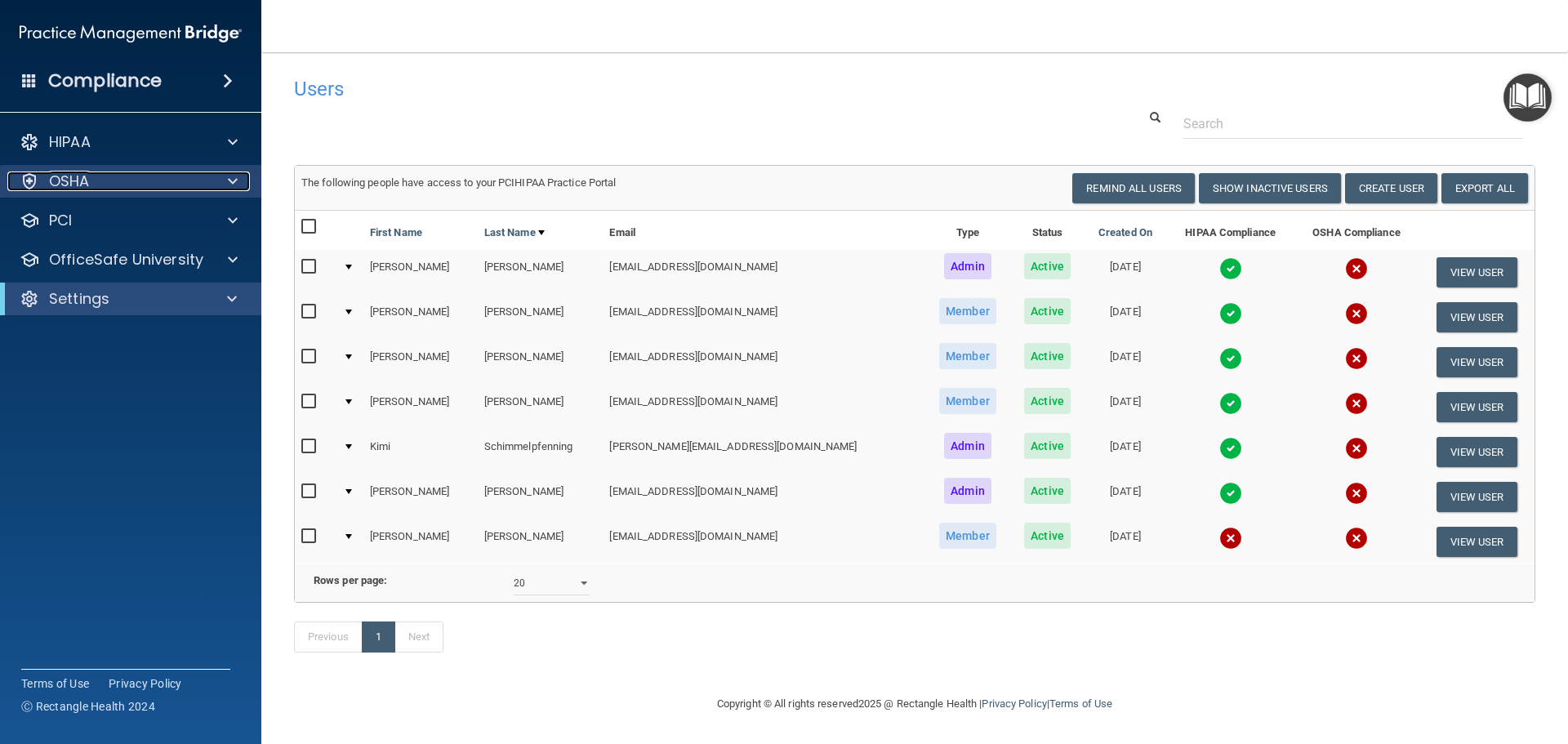
click at [142, 189] on div "OSHA" at bounding box center [109, 182] width 203 height 20
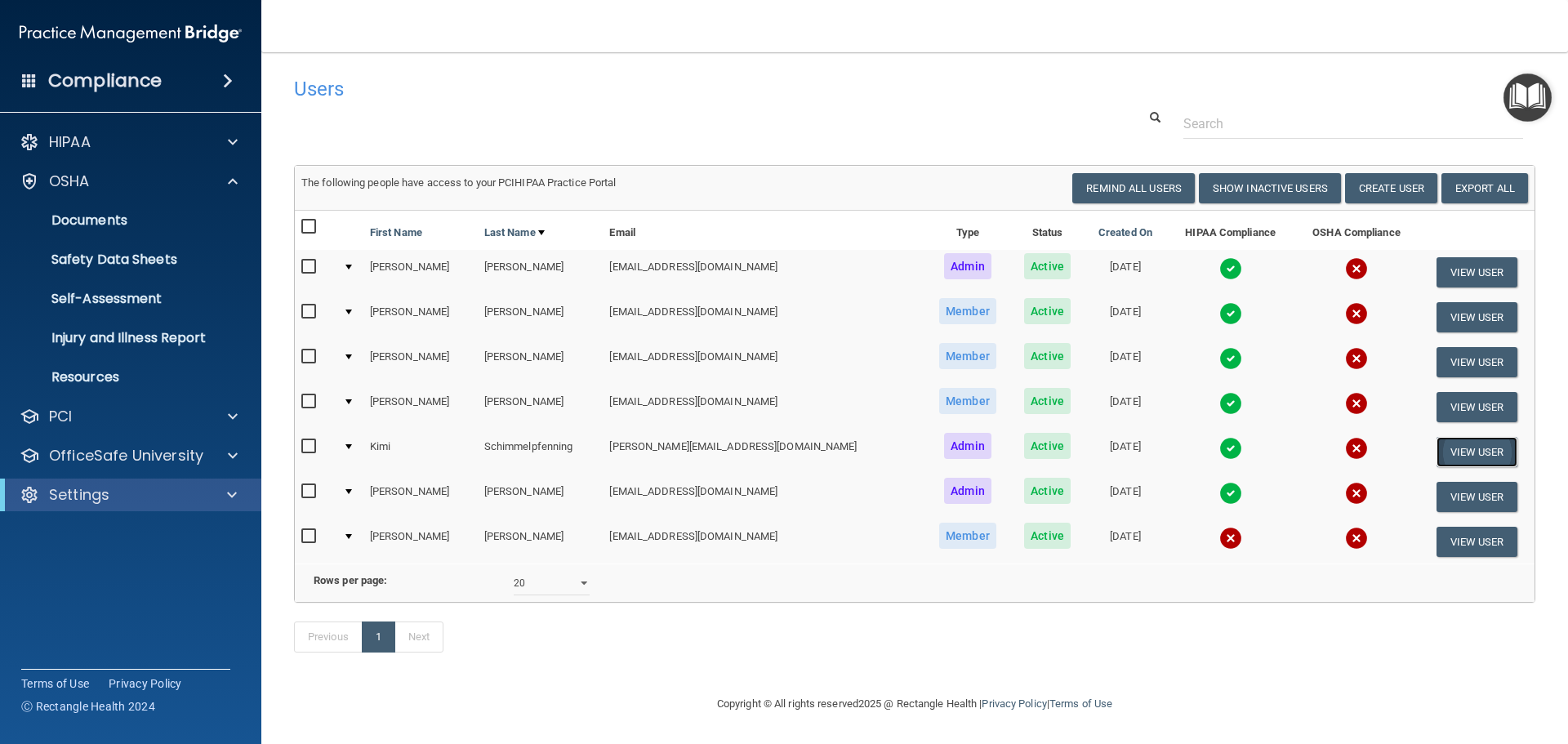
click at [1470, 437] on button "View User" at bounding box center [1476, 452] width 81 height 30
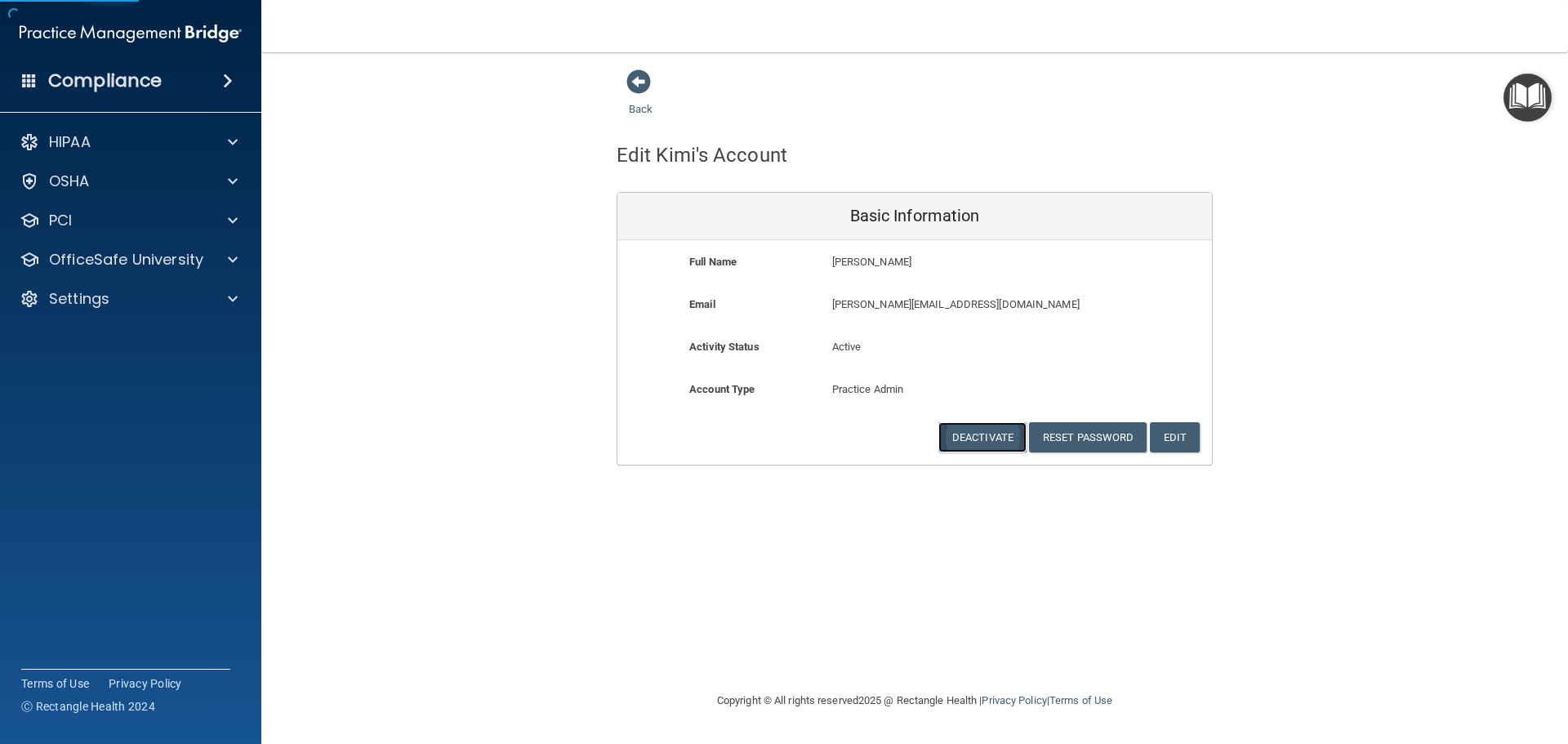
click at [983, 445] on button "Deactivate" at bounding box center [983, 437] width 88 height 30
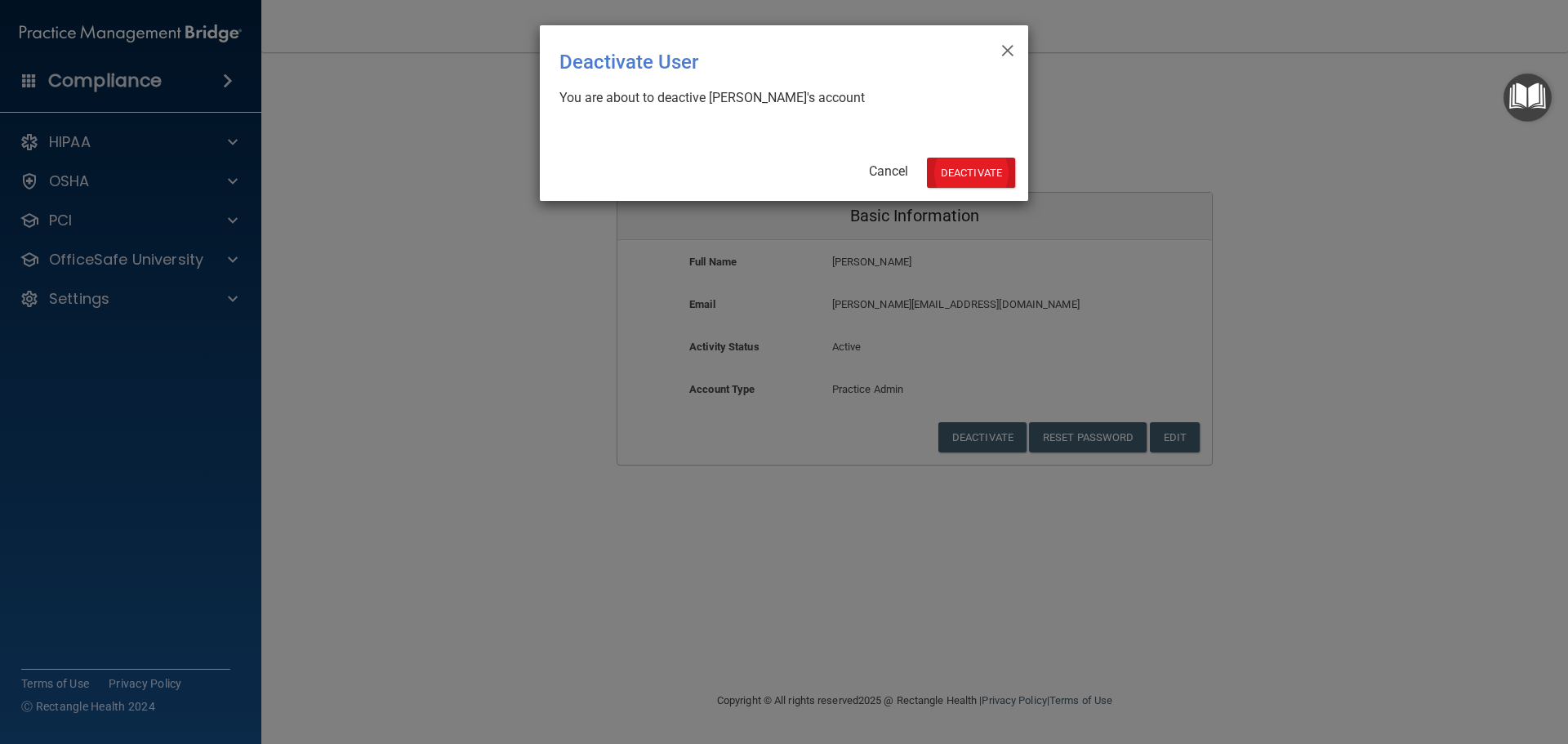
click at [967, 157] on div "× Close Deactivate User You are about to deactive [PERSON_NAME]'s account Cance…" at bounding box center [784, 113] width 488 height 176
click at [969, 170] on button "Deactivate" at bounding box center [971, 173] width 88 height 30
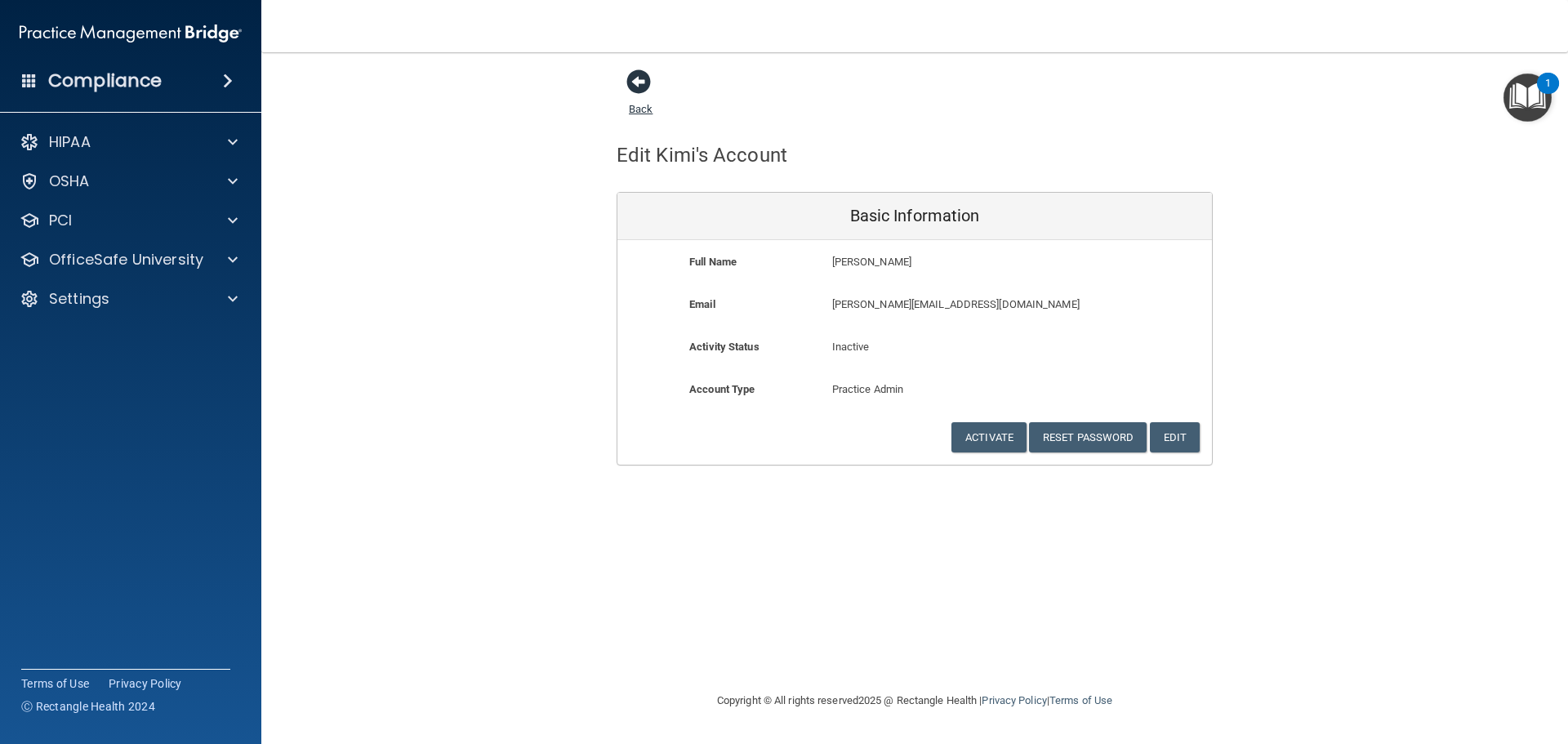
click at [643, 91] on span at bounding box center [638, 81] width 24 height 24
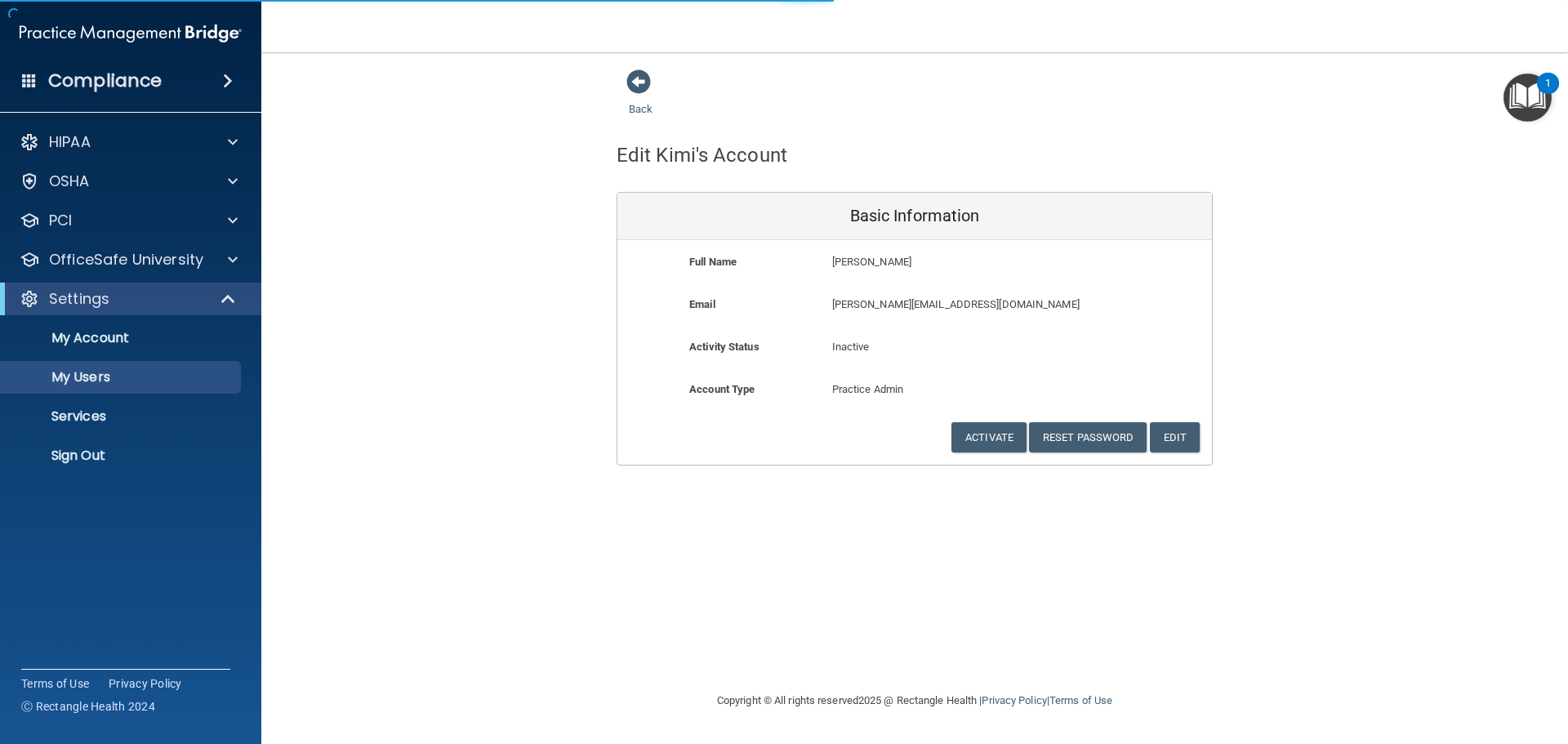
select select "20"
